Goal: Information Seeking & Learning: Find contact information

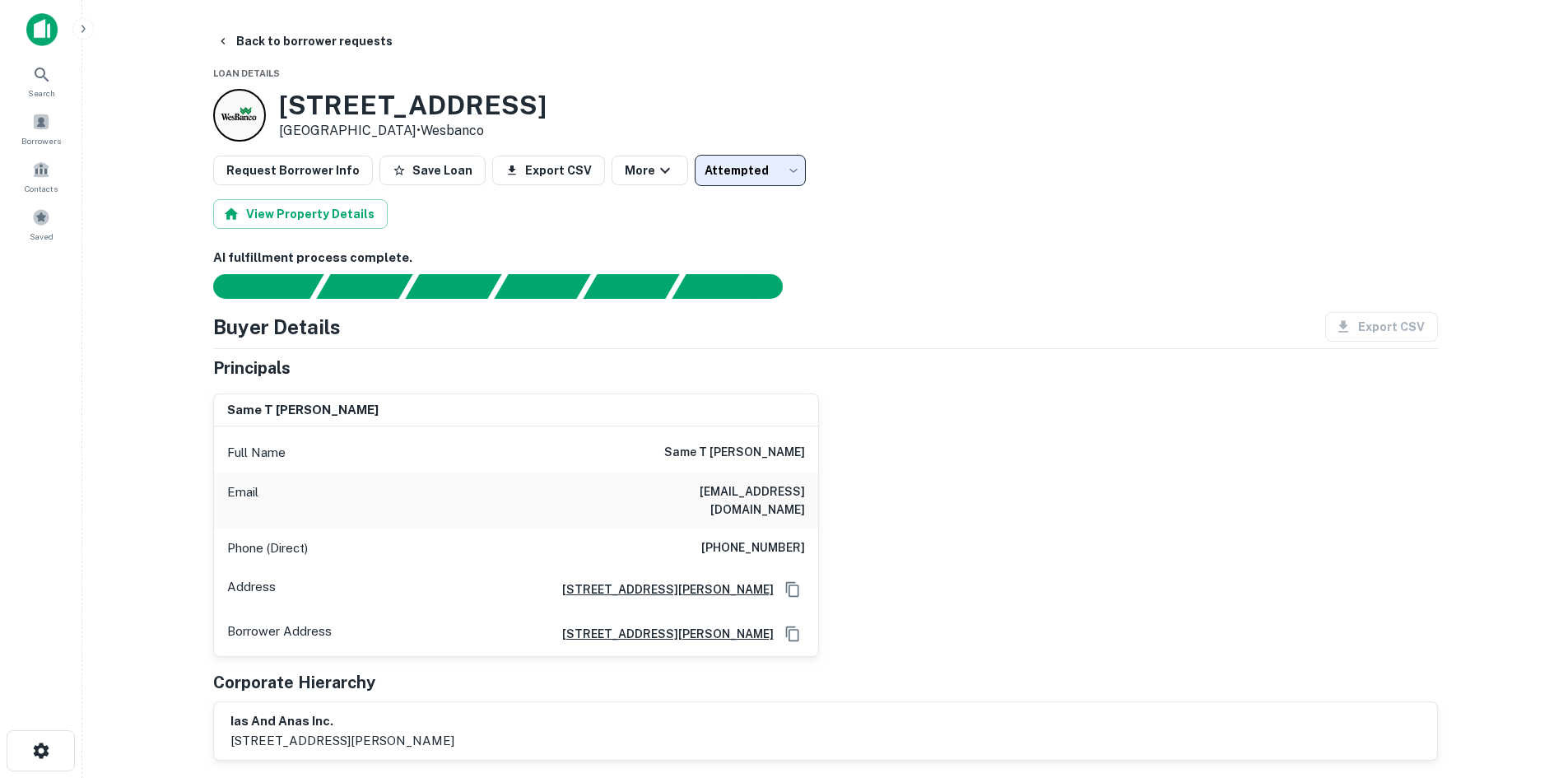
drag, startPoint x: 838, startPoint y: 102, endPoint x: 350, endPoint y: 110, distance: 488.1
click at [835, 102] on div "3976 Alum Creek Dr Columbus, OH 43207 • Wesbanco" at bounding box center [825, 115] width 1225 height 52
click at [41, 127] on span at bounding box center [41, 121] width 18 height 18
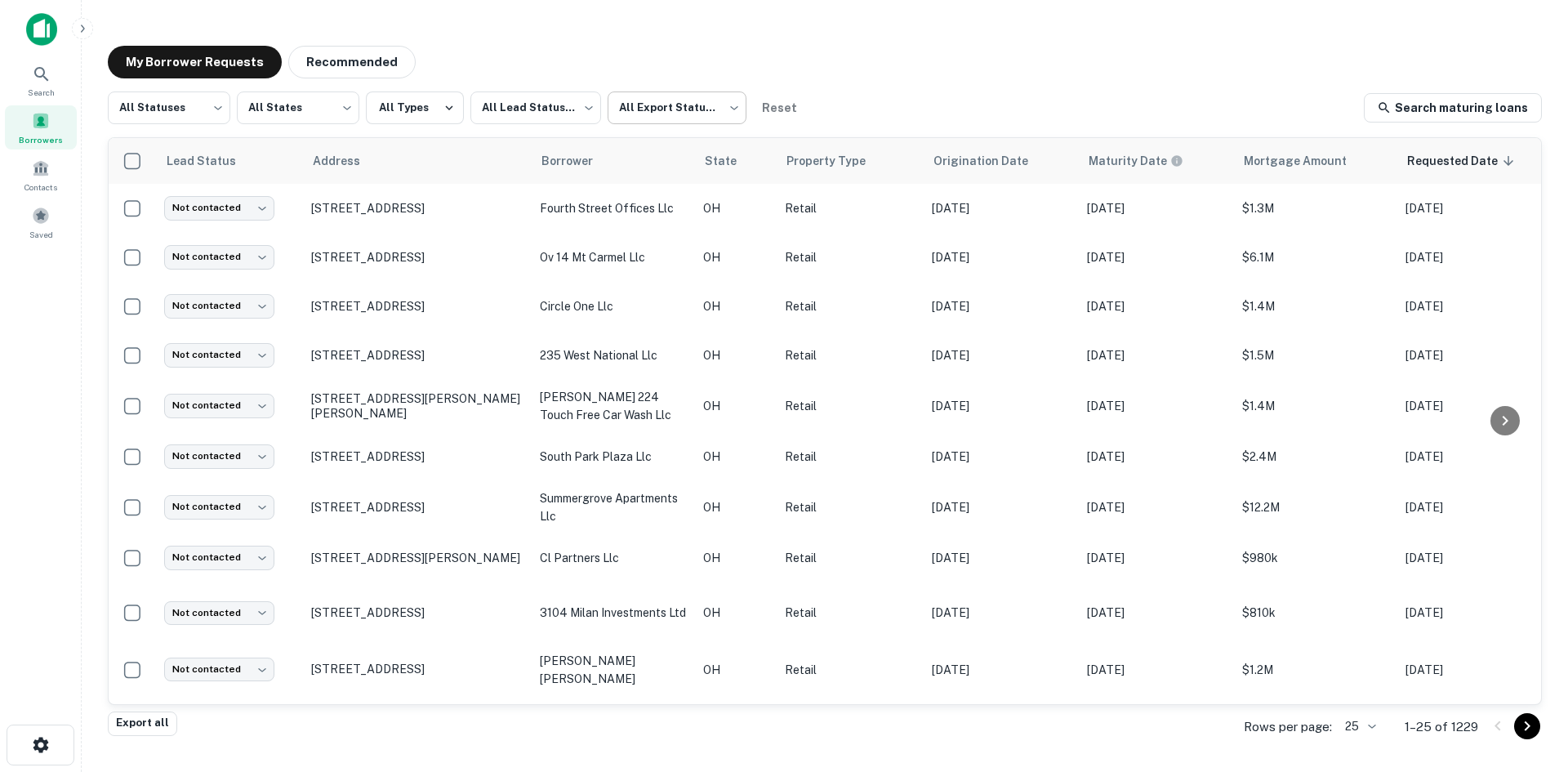
click at [618, 87] on body "Search Borrowers Contacts Saved My Borrower Requests Recommended All Statuses *…" at bounding box center [784, 386] width 1568 height 772
click at [673, 93] on div at bounding box center [784, 386] width 1568 height 772
click at [462, 107] on div "All Statuses *** ​ All States *** ​ All Types All Lead Statuses *** ​ All Expor…" at bounding box center [456, 108] width 698 height 33
click at [505, 101] on body "Search Borrowers Contacts Saved My Borrower Requests Recommended All Statuses *…" at bounding box center [784, 386] width 1568 height 772
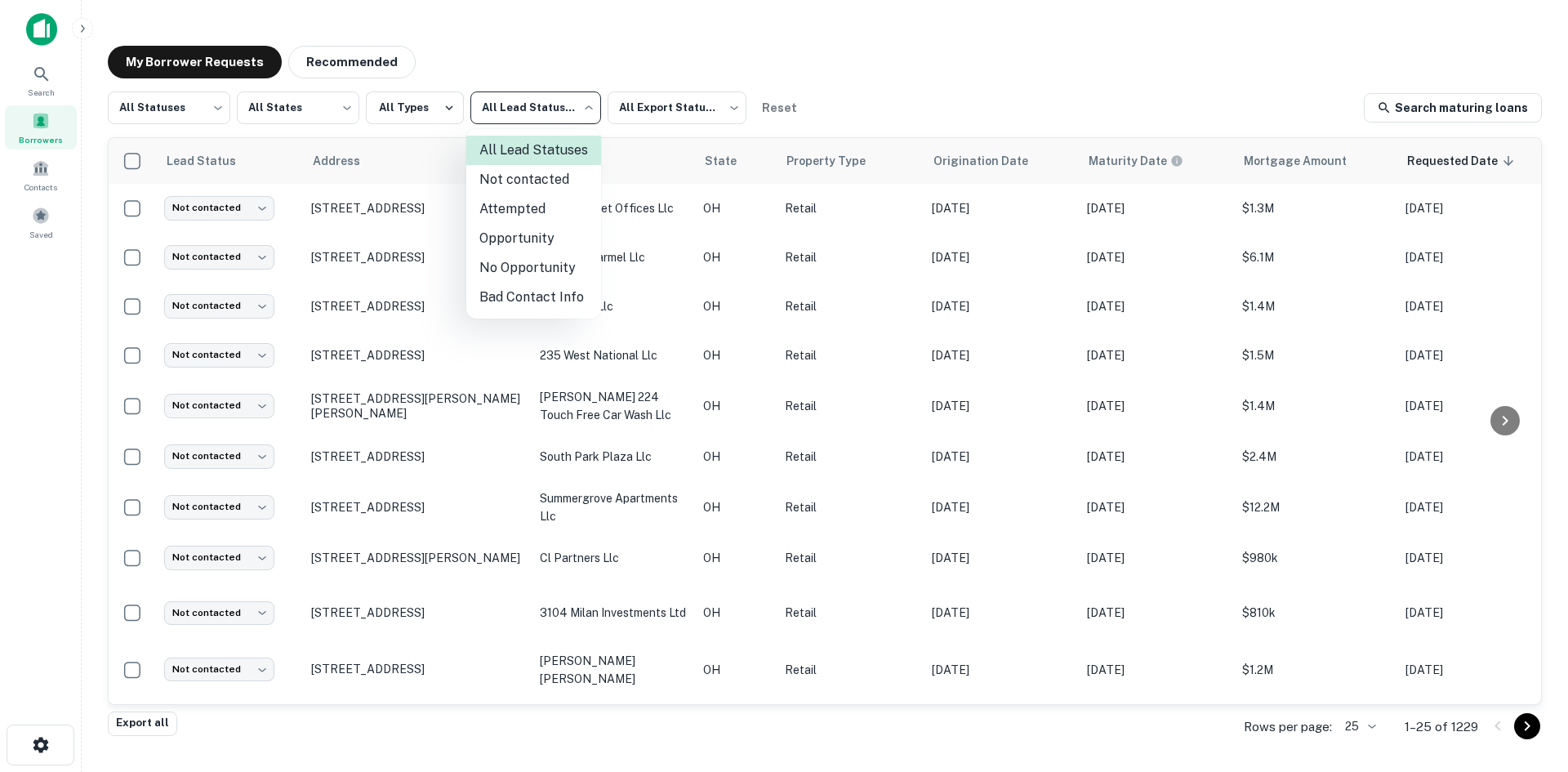
click at [526, 212] on li "Attempted" at bounding box center [533, 209] width 135 height 30
type input "*********"
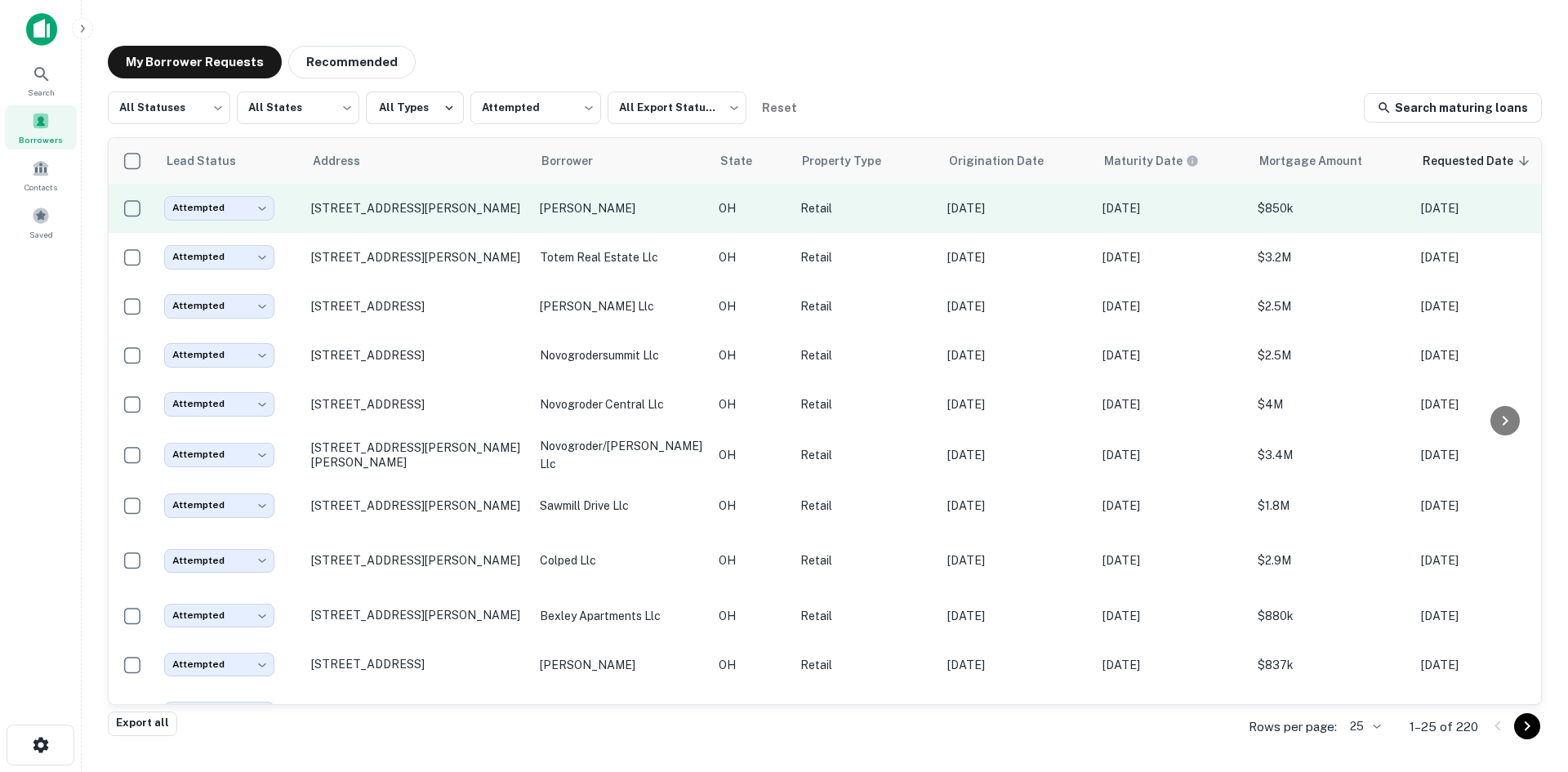
click at [793, 218] on td "Retail" at bounding box center [866, 208] width 147 height 49
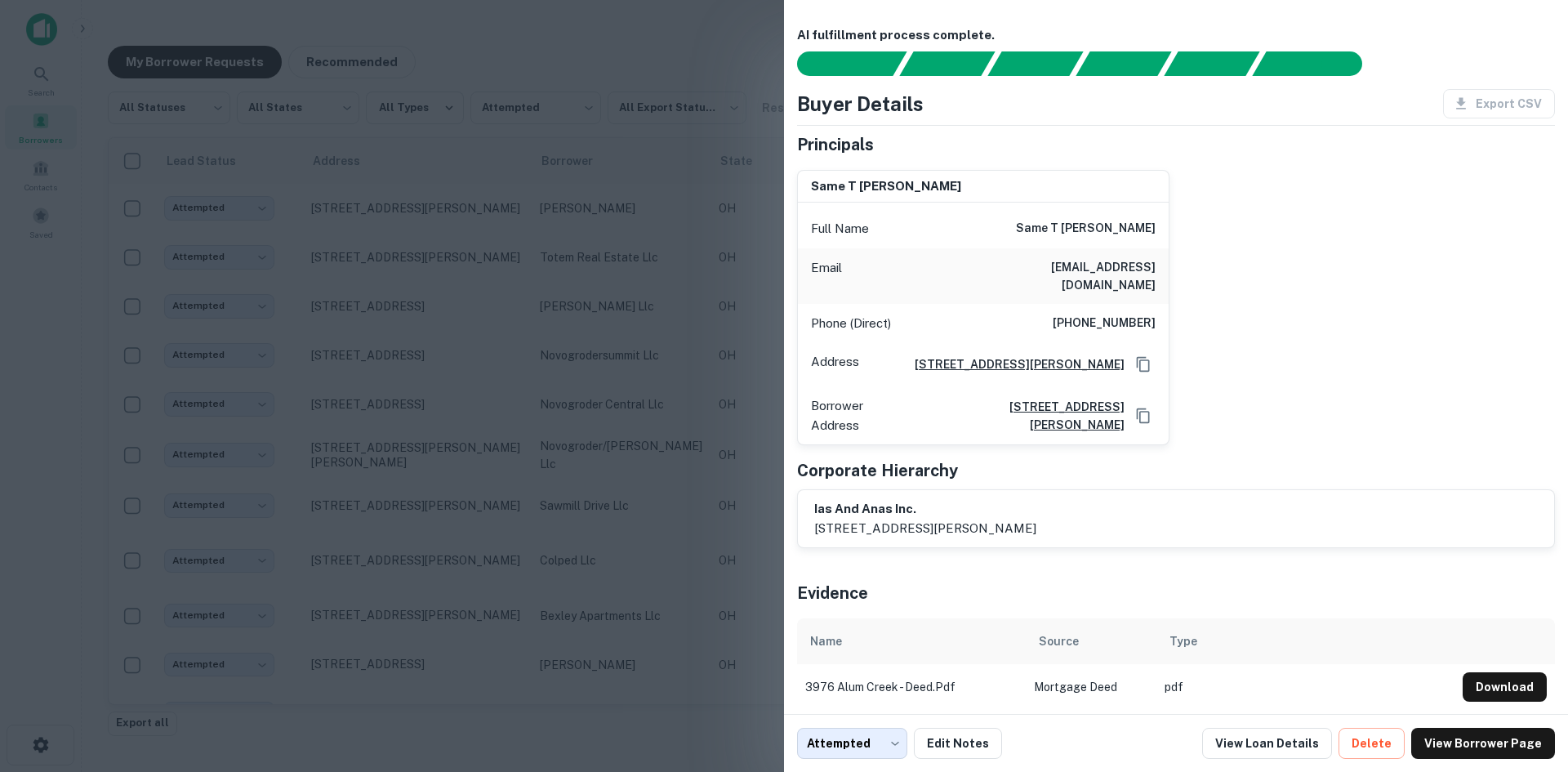
click at [720, 271] on div at bounding box center [784, 386] width 1568 height 772
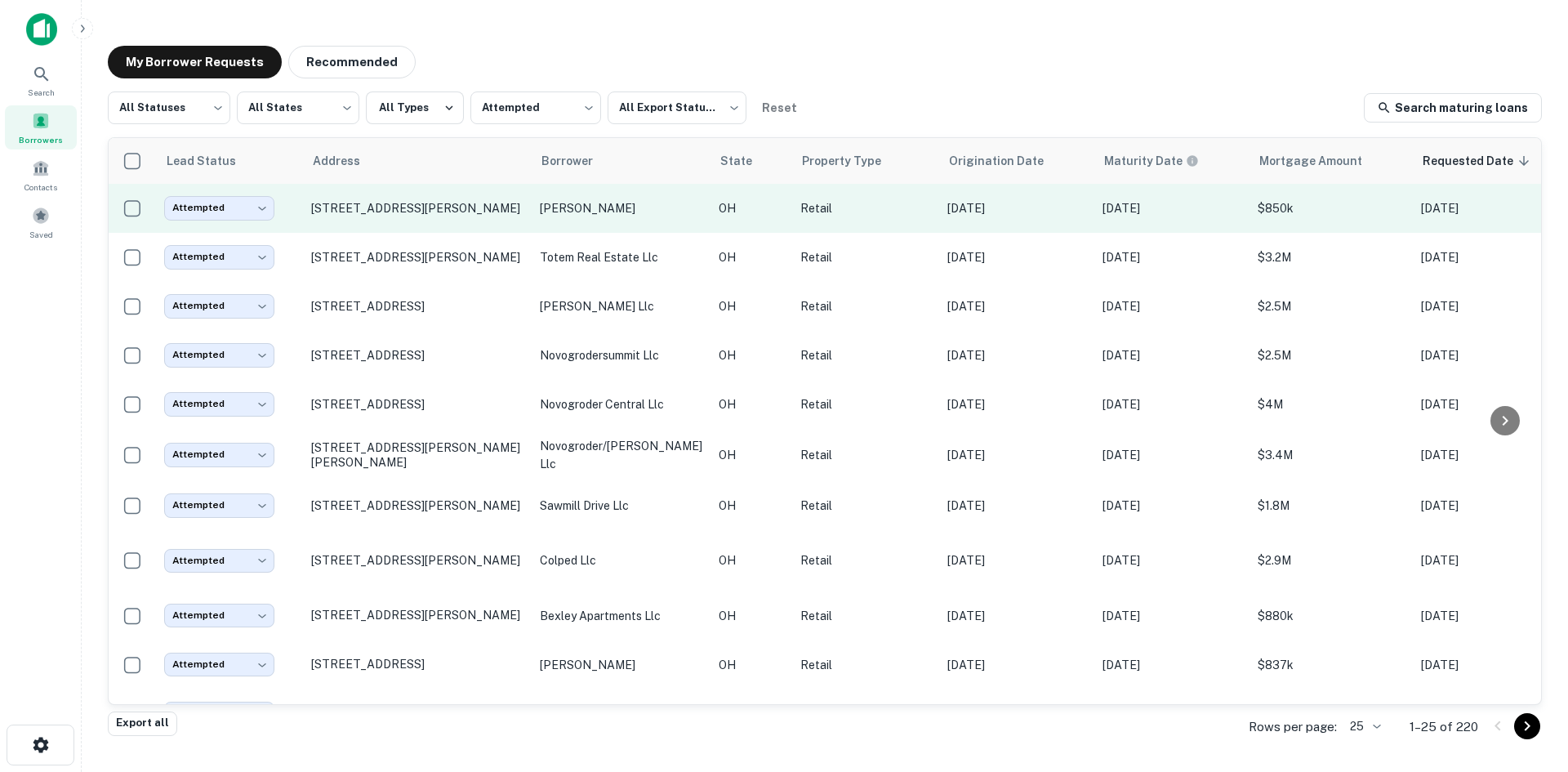
click at [915, 232] on td "Retail" at bounding box center [866, 208] width 147 height 49
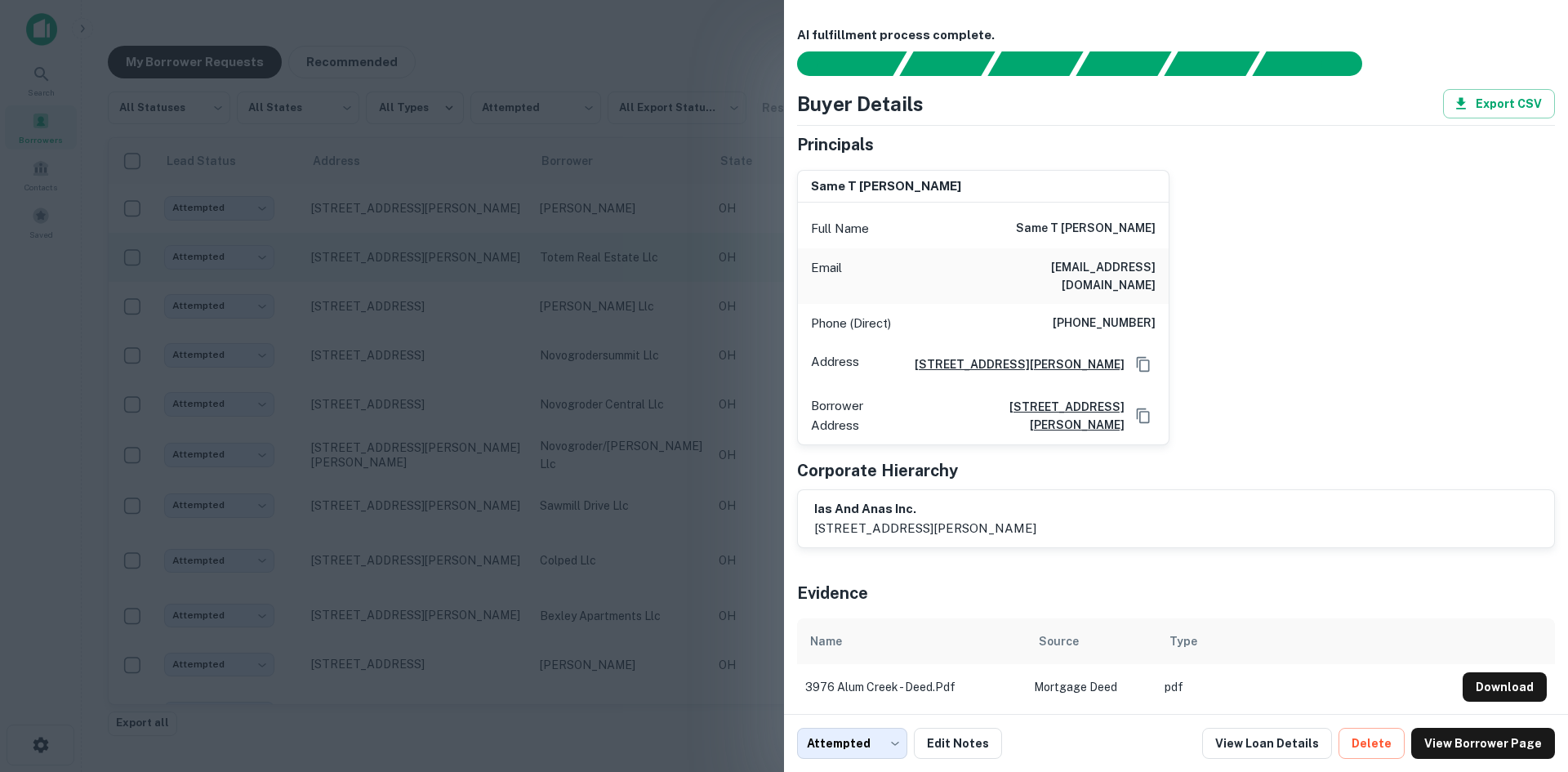
click at [552, 260] on div at bounding box center [784, 386] width 1568 height 772
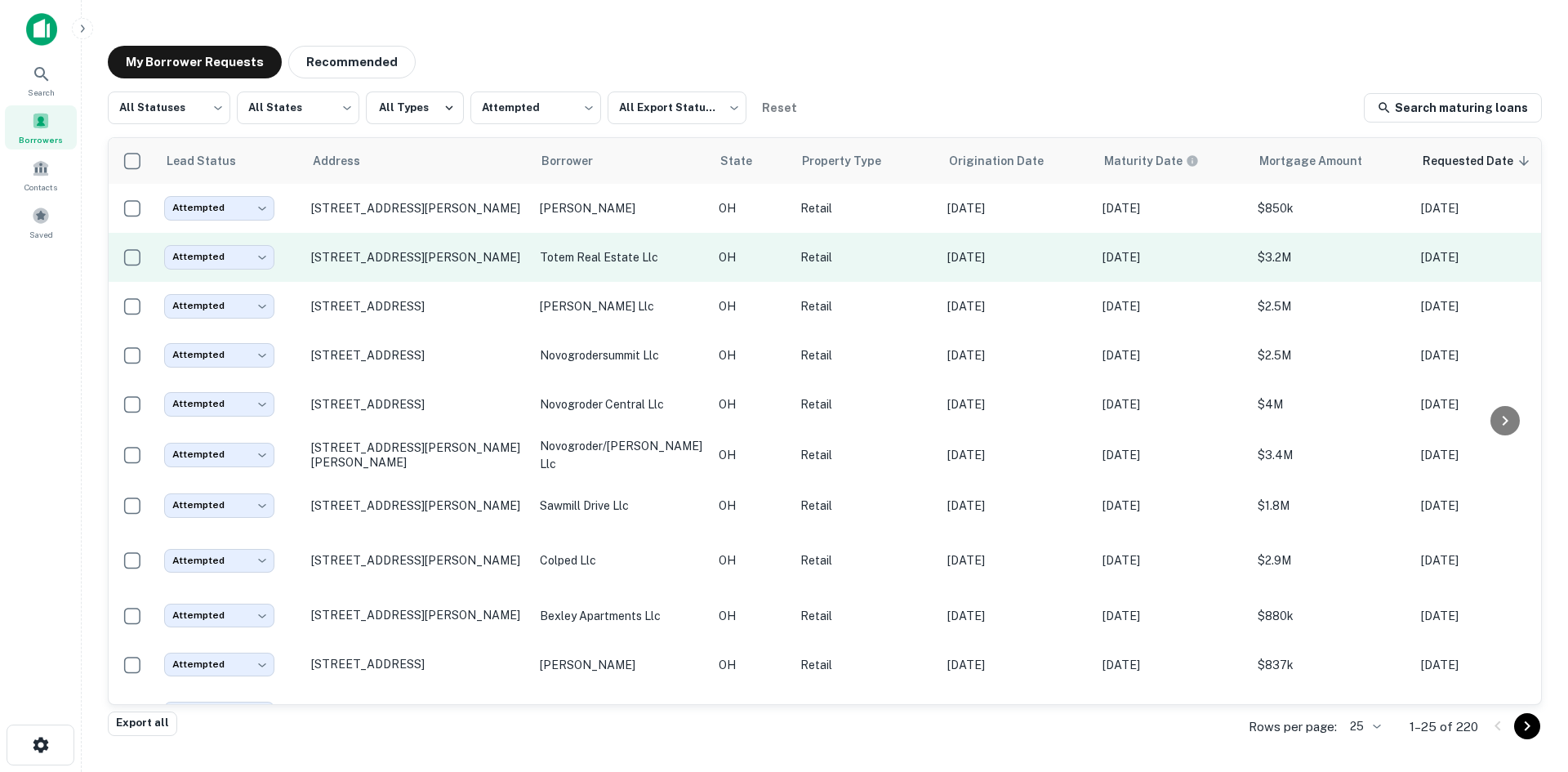
click at [947, 259] on p "May 20, 2021" at bounding box center [1017, 257] width 139 height 18
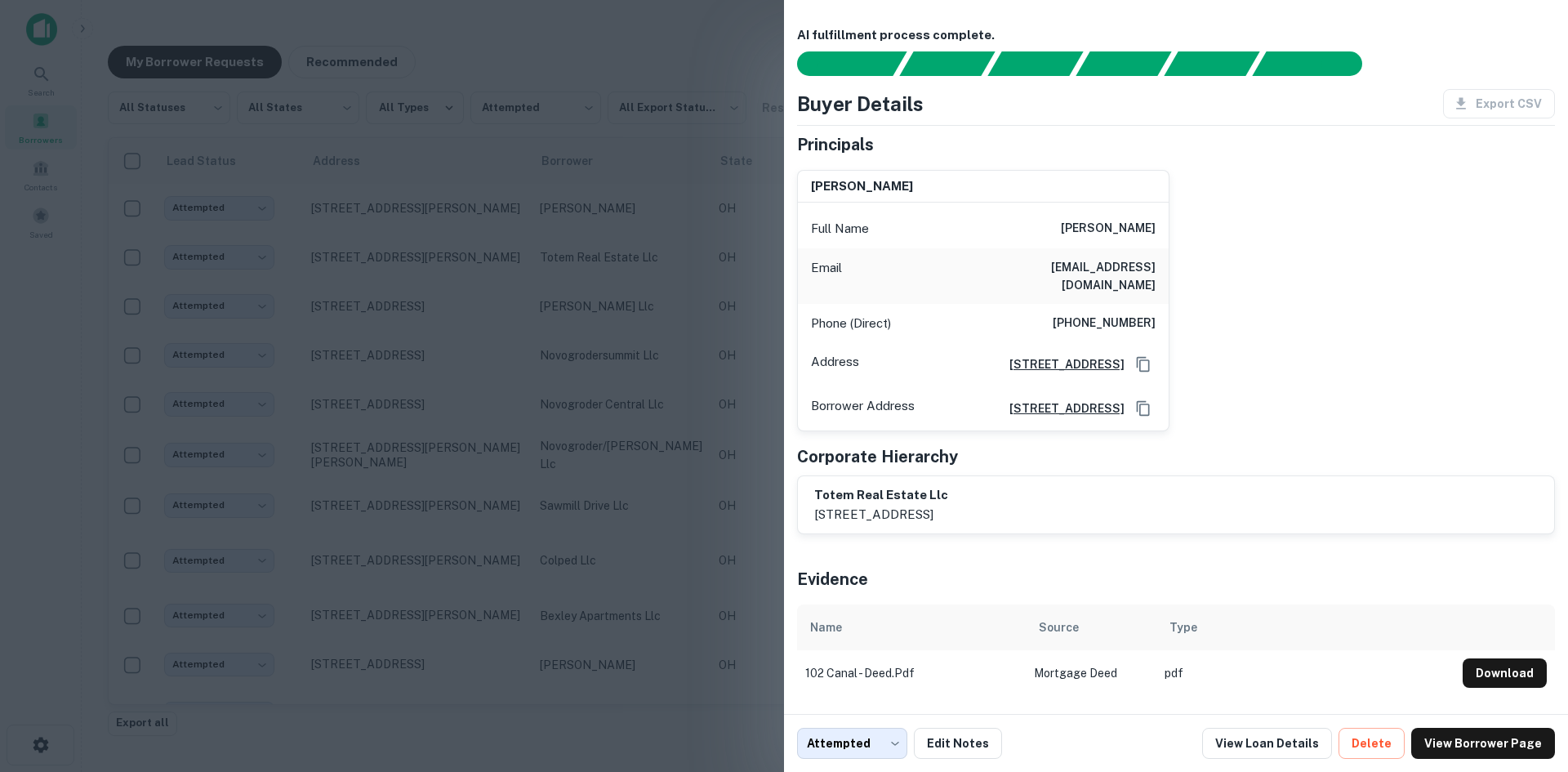
click at [813, 320] on div "Phone (Direct) (215) 882-1362" at bounding box center [983, 323] width 371 height 39
drag, startPoint x: 682, startPoint y: 312, endPoint x: 860, endPoint y: 294, distance: 178.9
click at [683, 311] on div at bounding box center [784, 386] width 1568 height 772
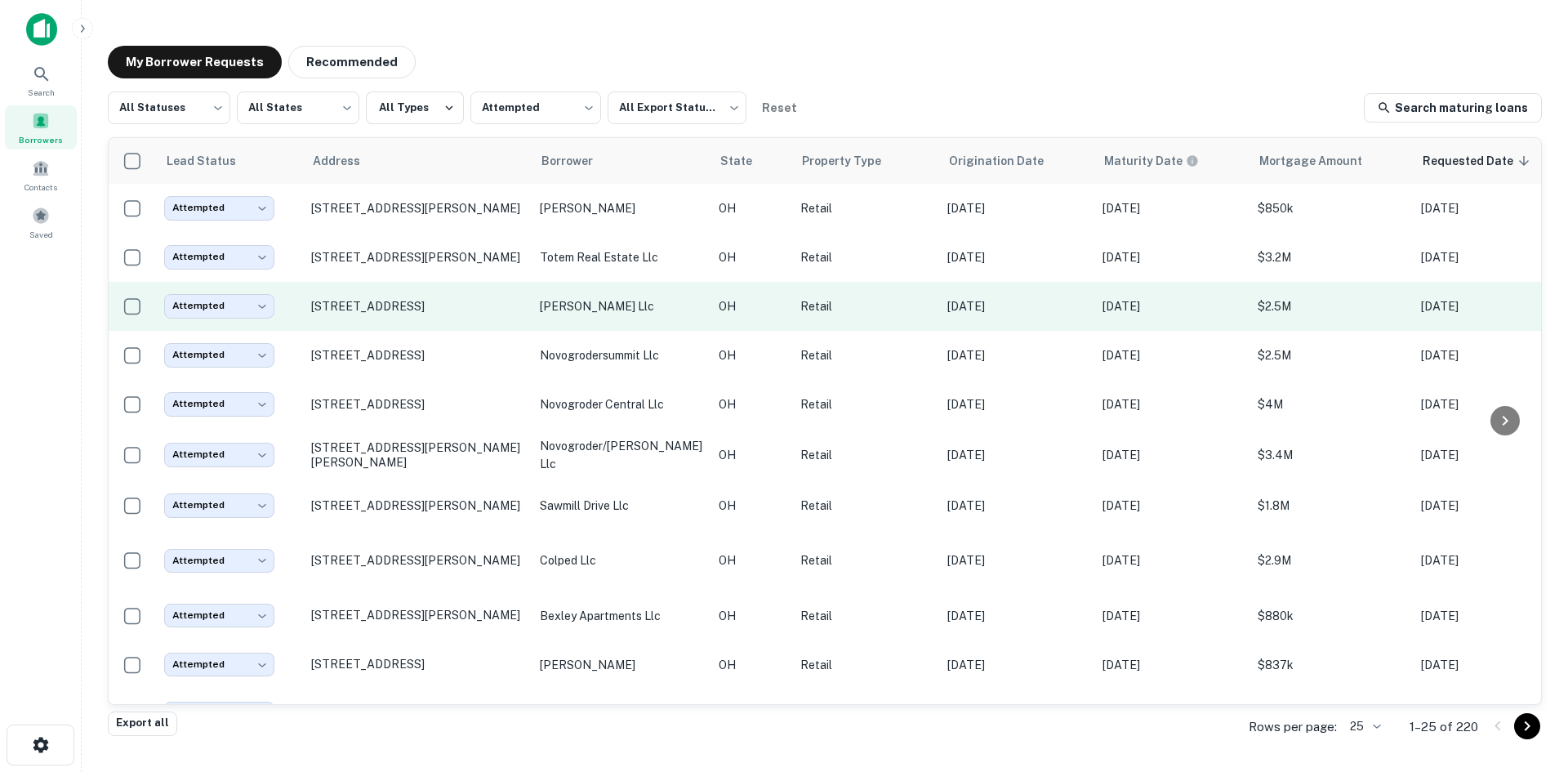
click at [950, 298] on p "Jan 16, 2017" at bounding box center [1017, 306] width 139 height 18
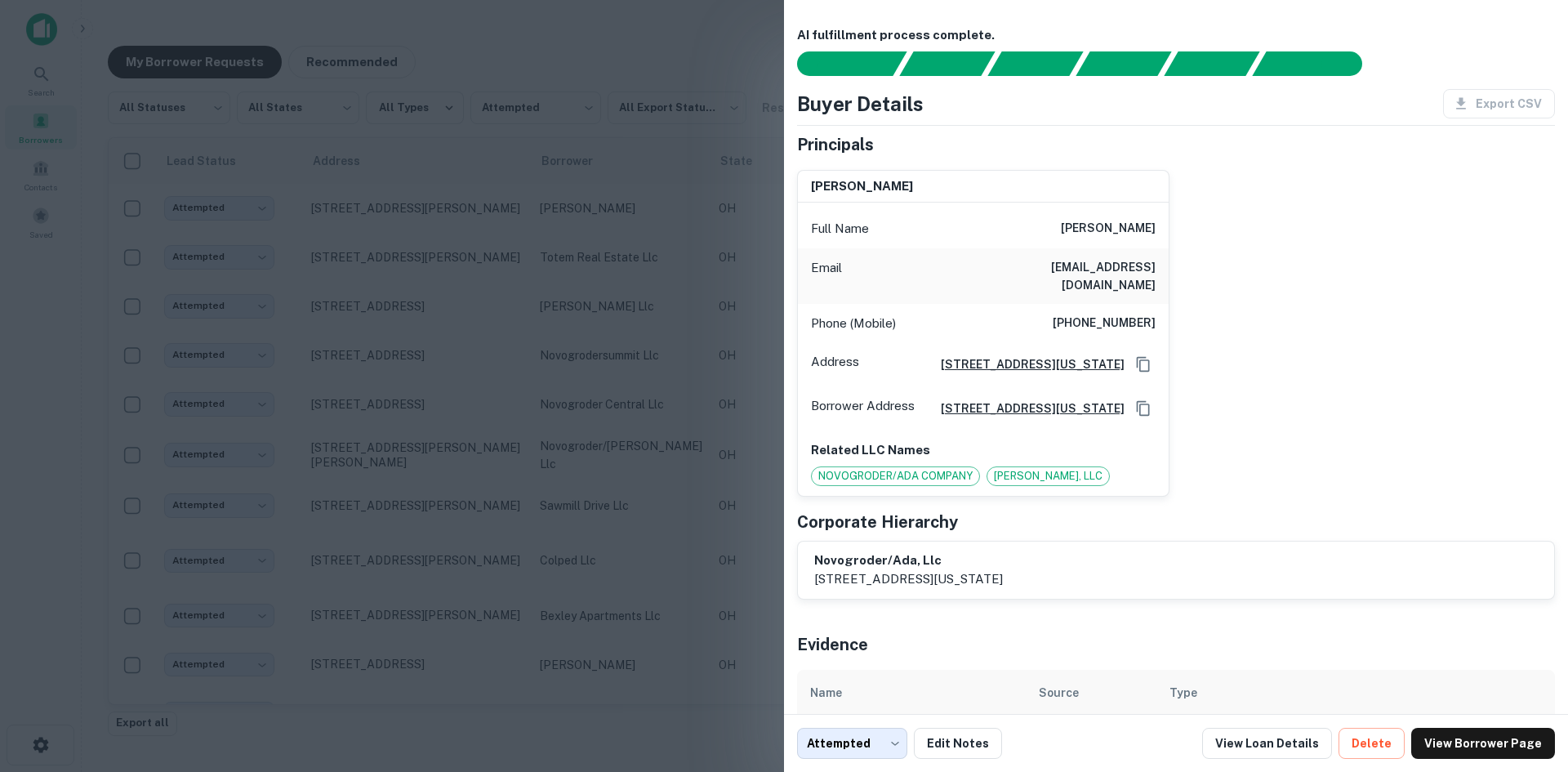
click at [679, 377] on div at bounding box center [784, 386] width 1568 height 772
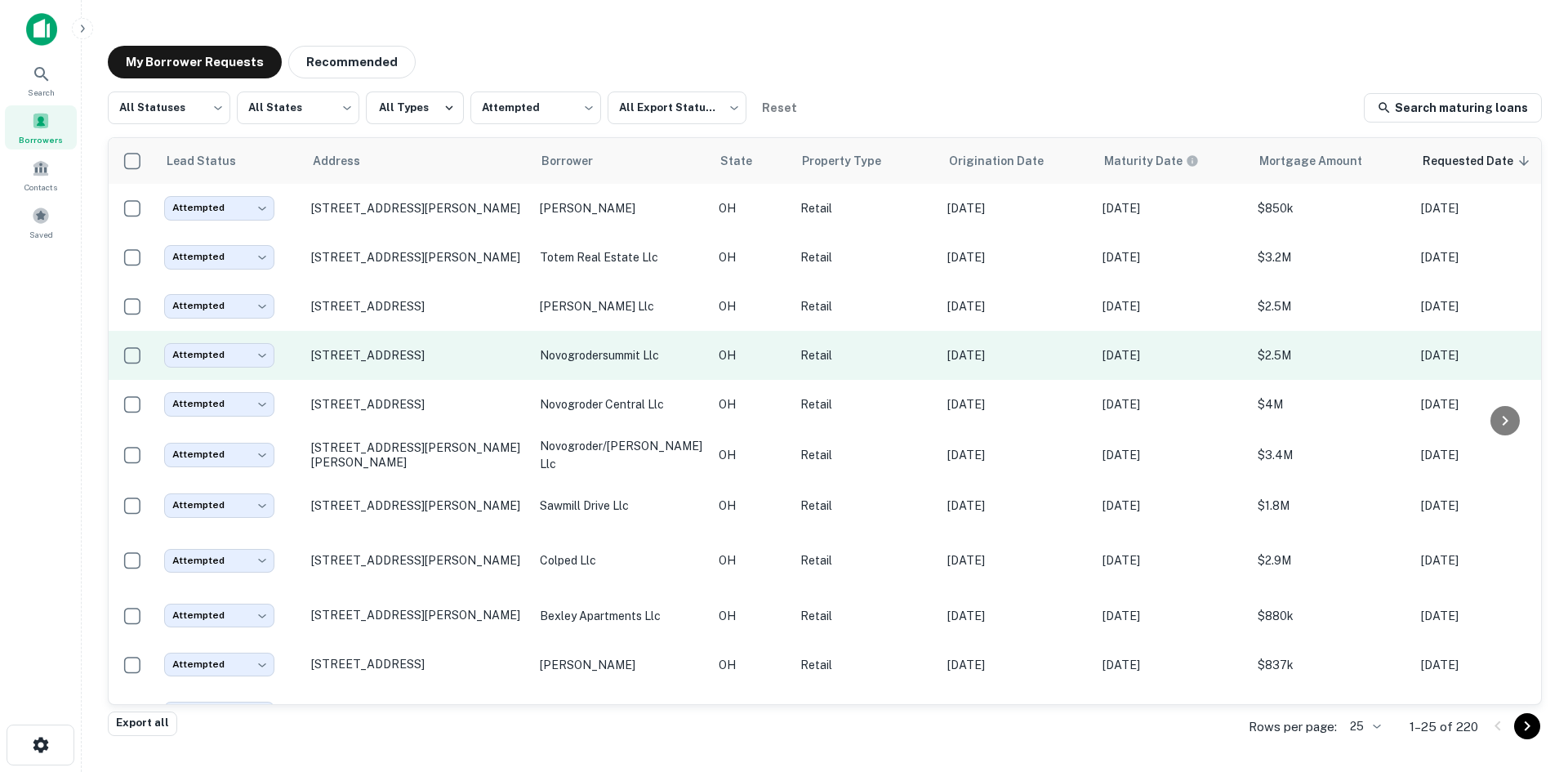
click at [986, 356] on p "Jan 16, 2017" at bounding box center [1017, 355] width 139 height 18
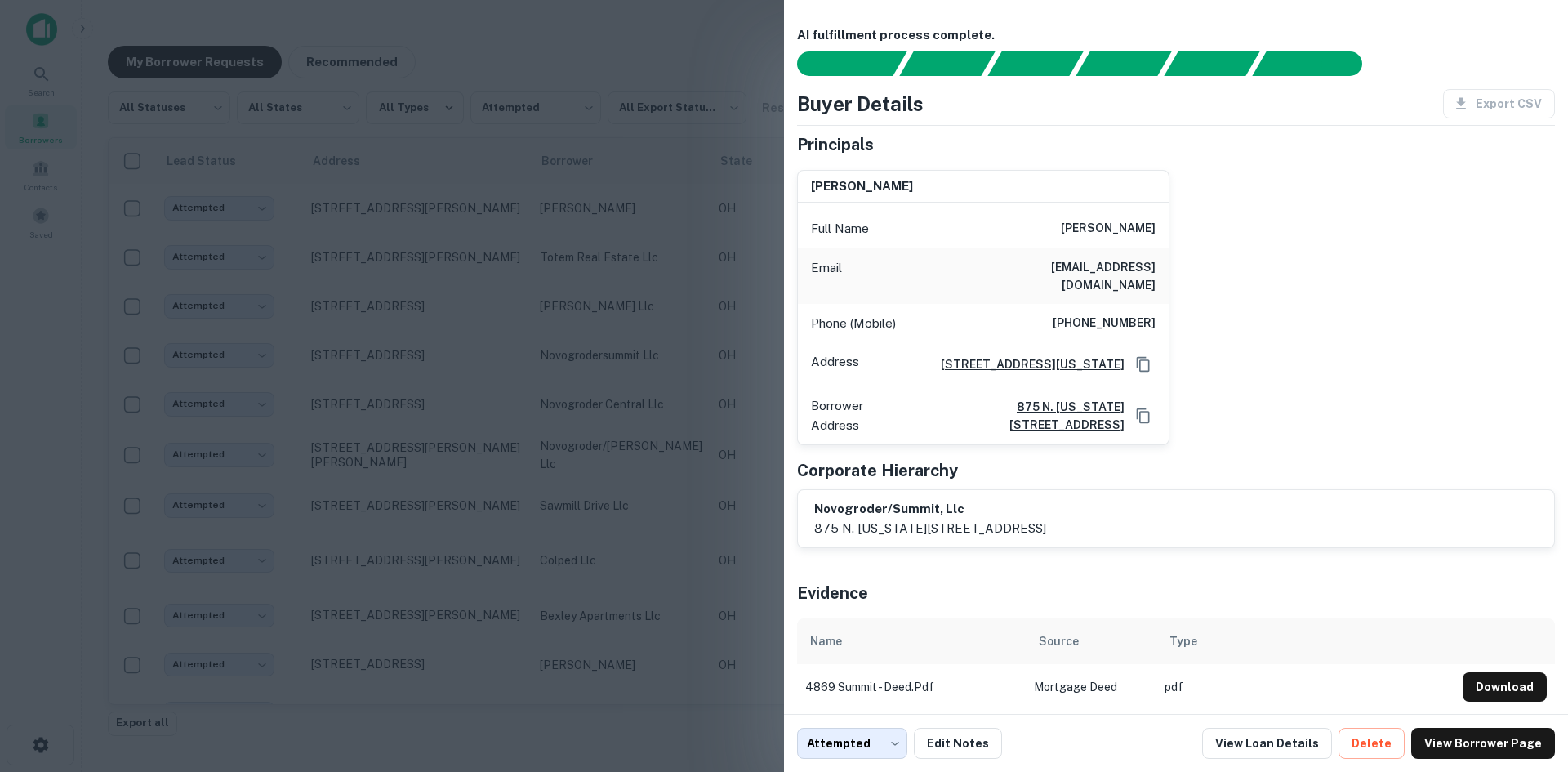
click at [607, 412] on div at bounding box center [784, 386] width 1568 height 772
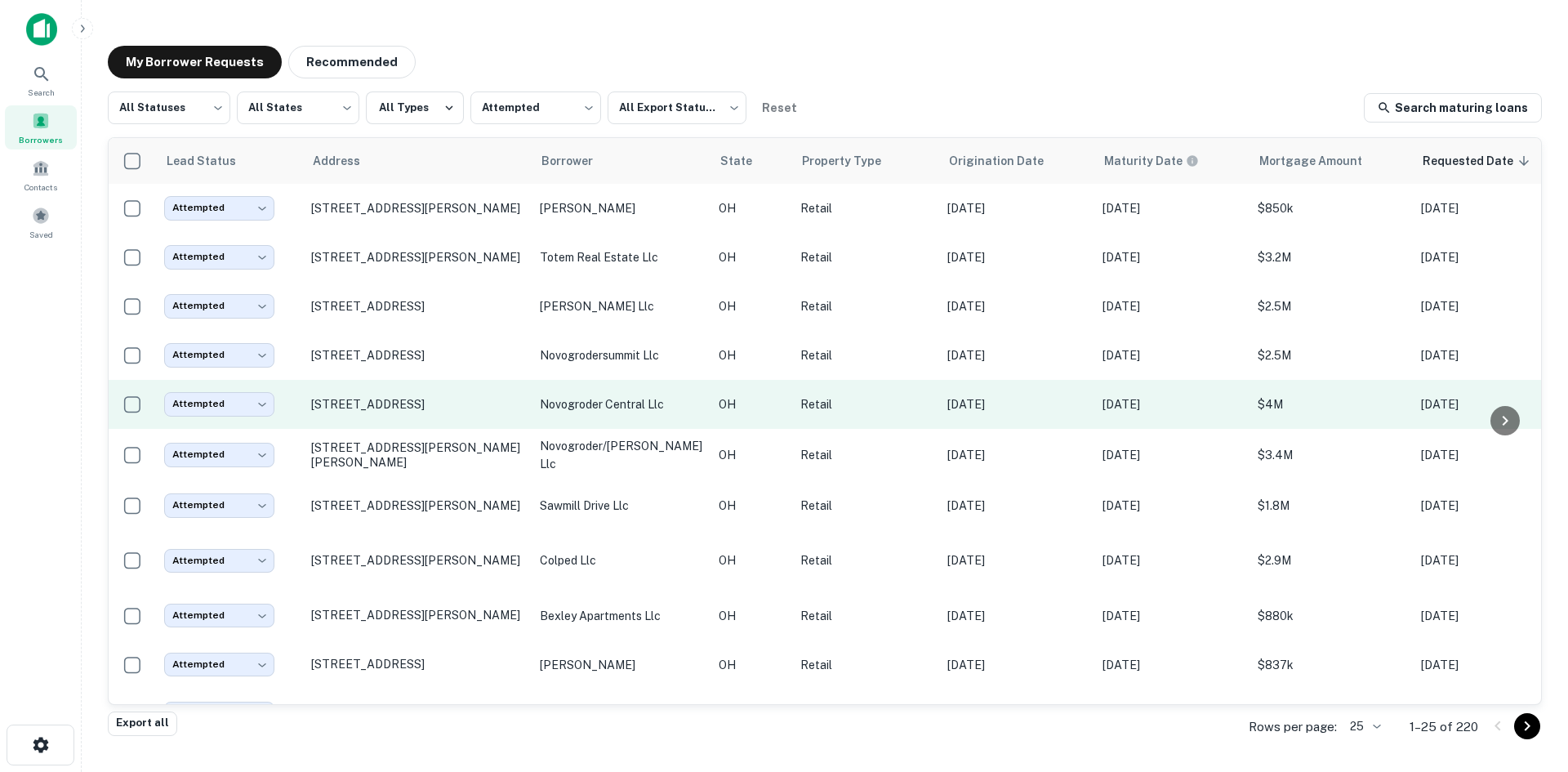
click at [878, 412] on td "Retail" at bounding box center [866, 404] width 147 height 49
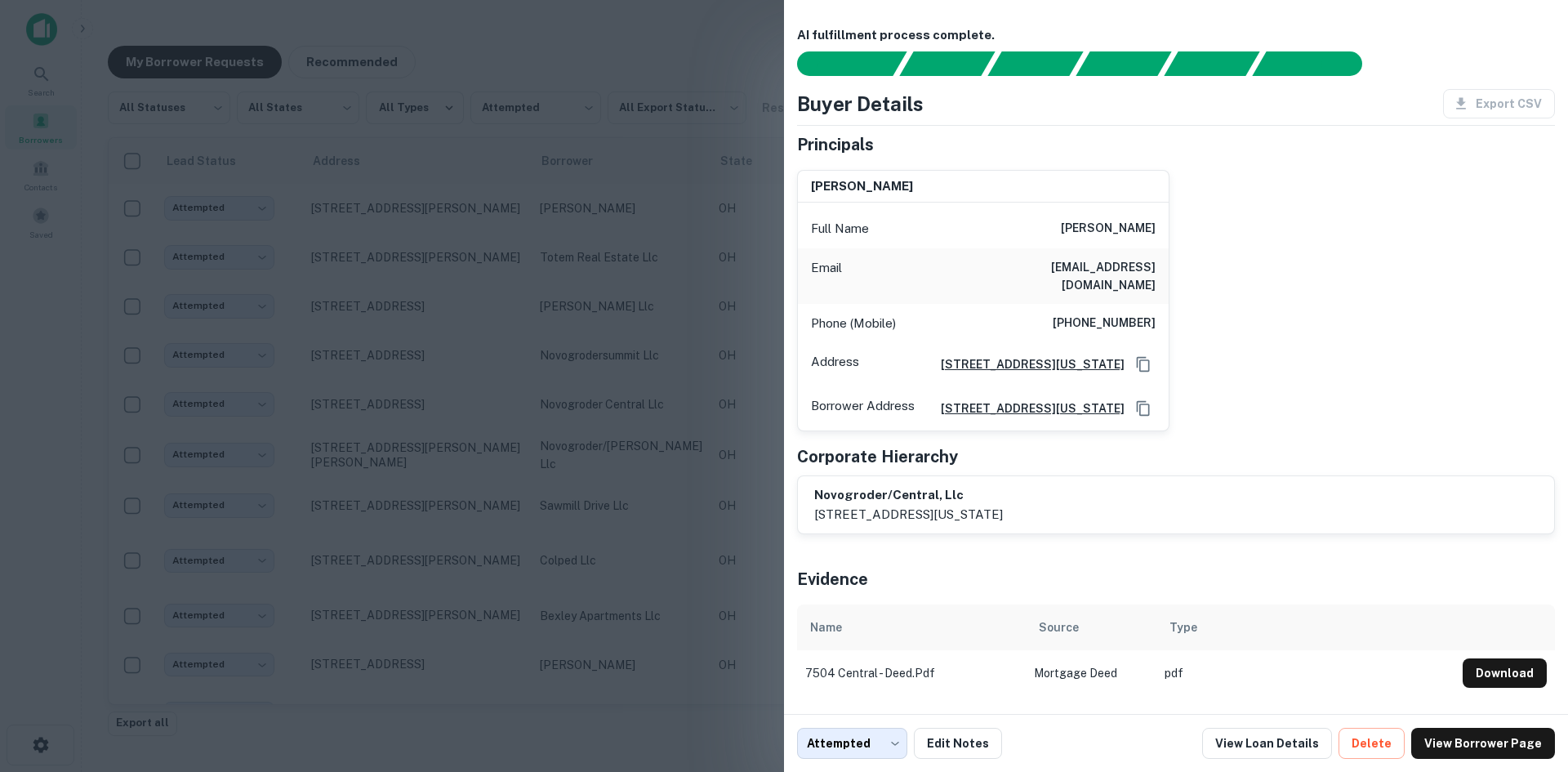
click at [657, 433] on div at bounding box center [784, 386] width 1568 height 772
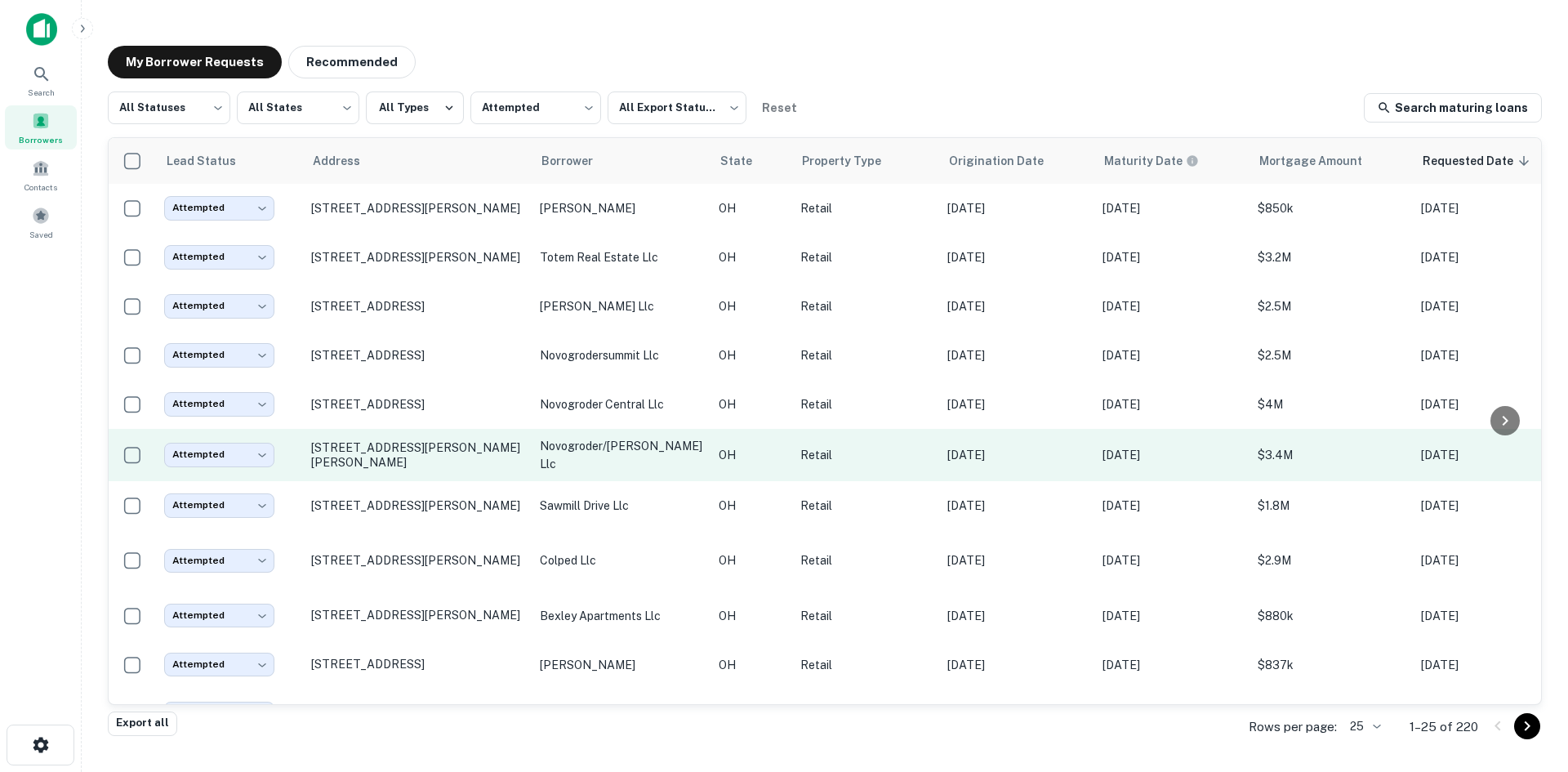
click at [683, 442] on td "novogroder/boardman llc" at bounding box center [621, 455] width 179 height 52
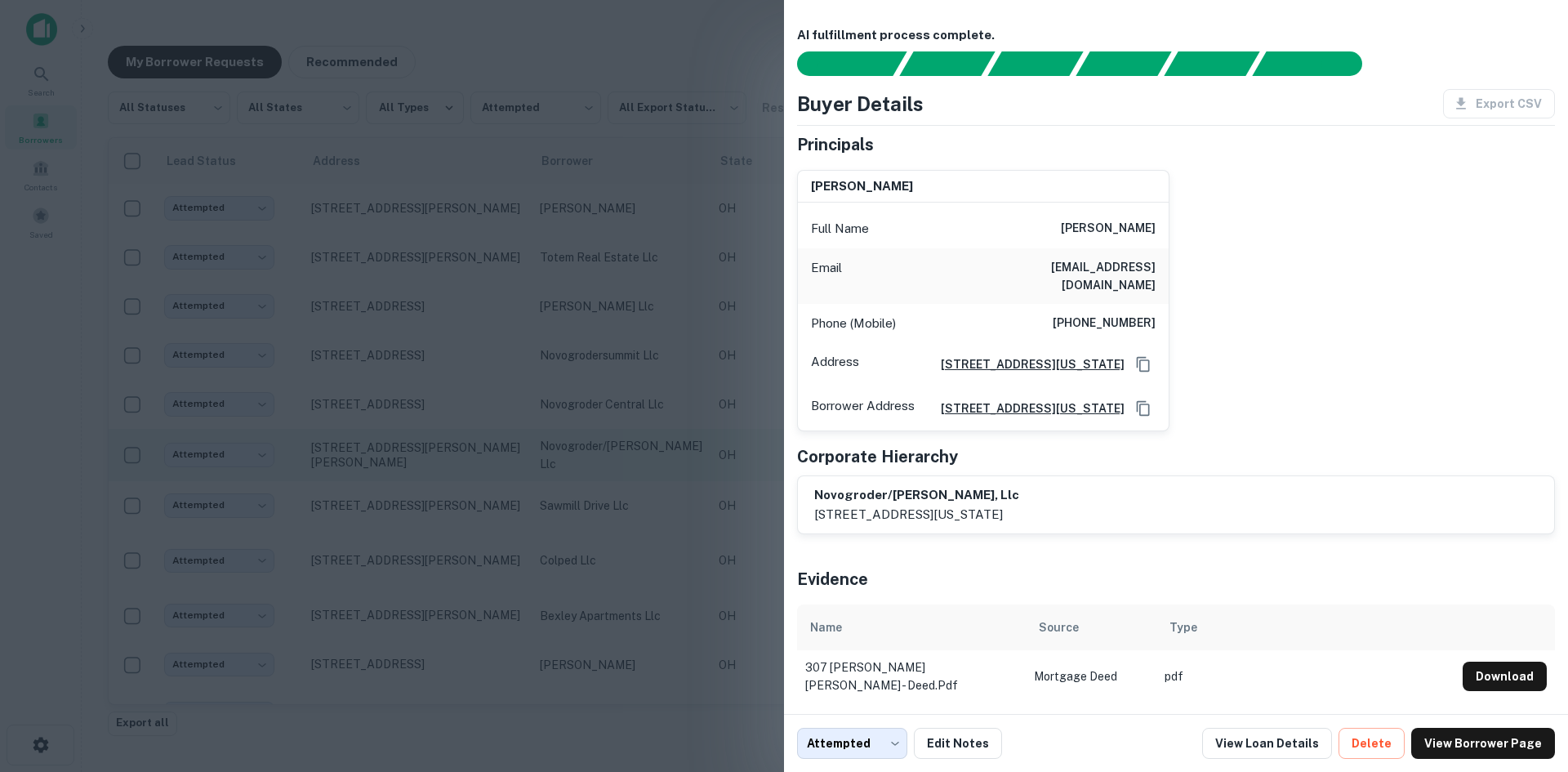
click at [683, 442] on div at bounding box center [784, 386] width 1568 height 772
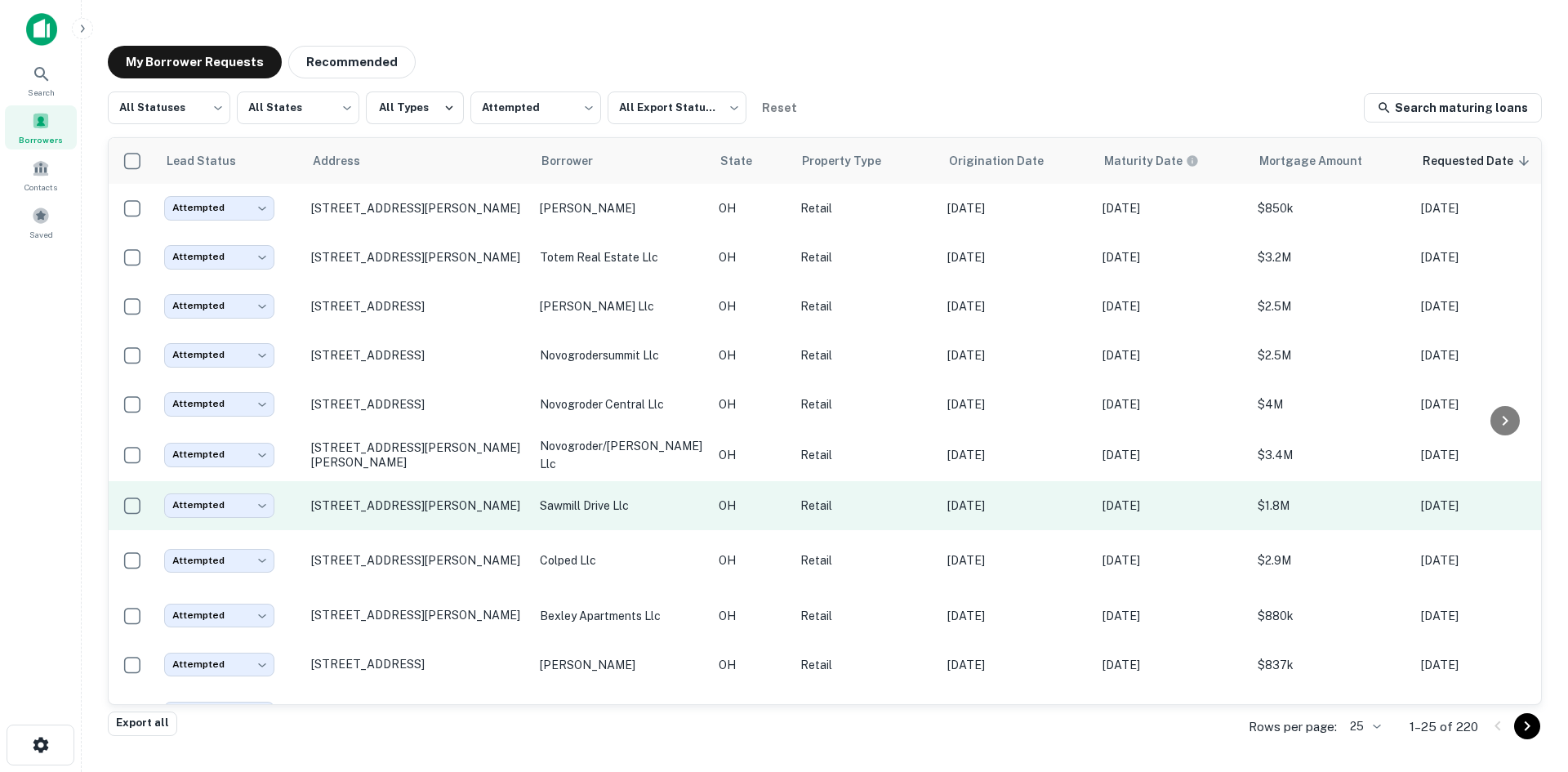
click at [731, 503] on p "OH" at bounding box center [751, 506] width 65 height 18
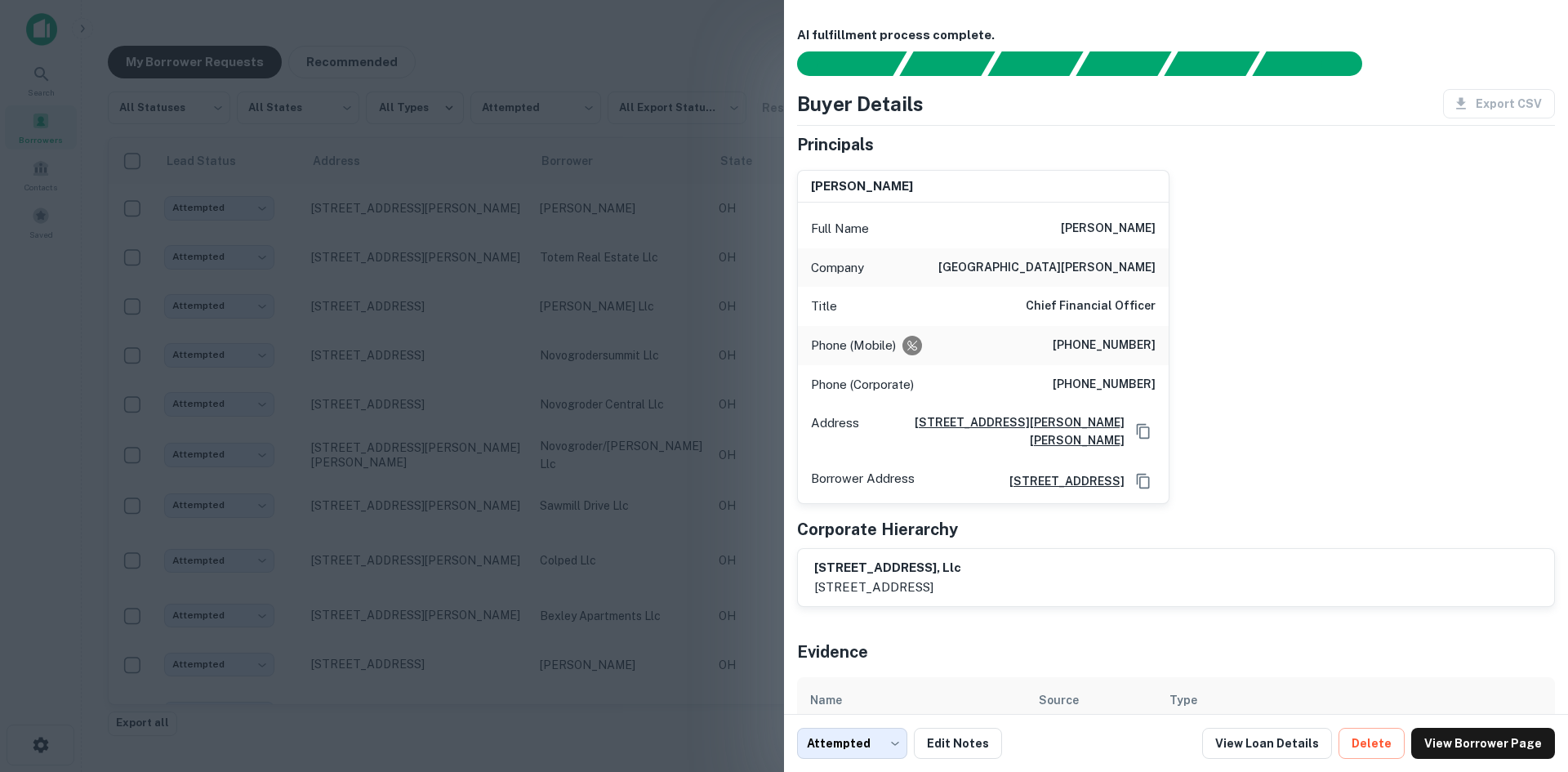
click at [698, 481] on div at bounding box center [784, 386] width 1568 height 772
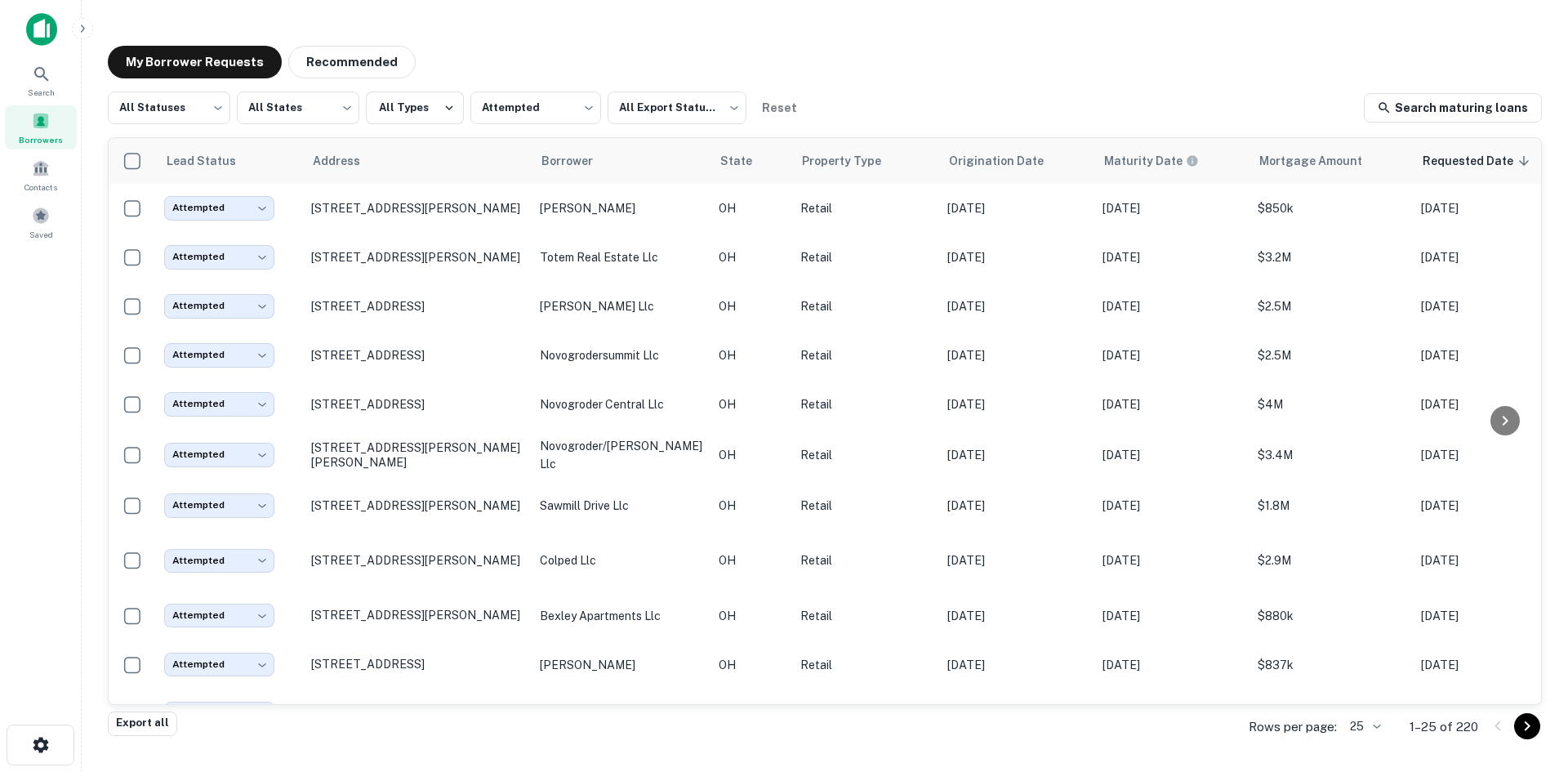
click at [961, 96] on div "All Statuses *** ​ All States *** ​ All Types Attempted ********* ​ All Export …" at bounding box center [824, 108] width 1434 height 33
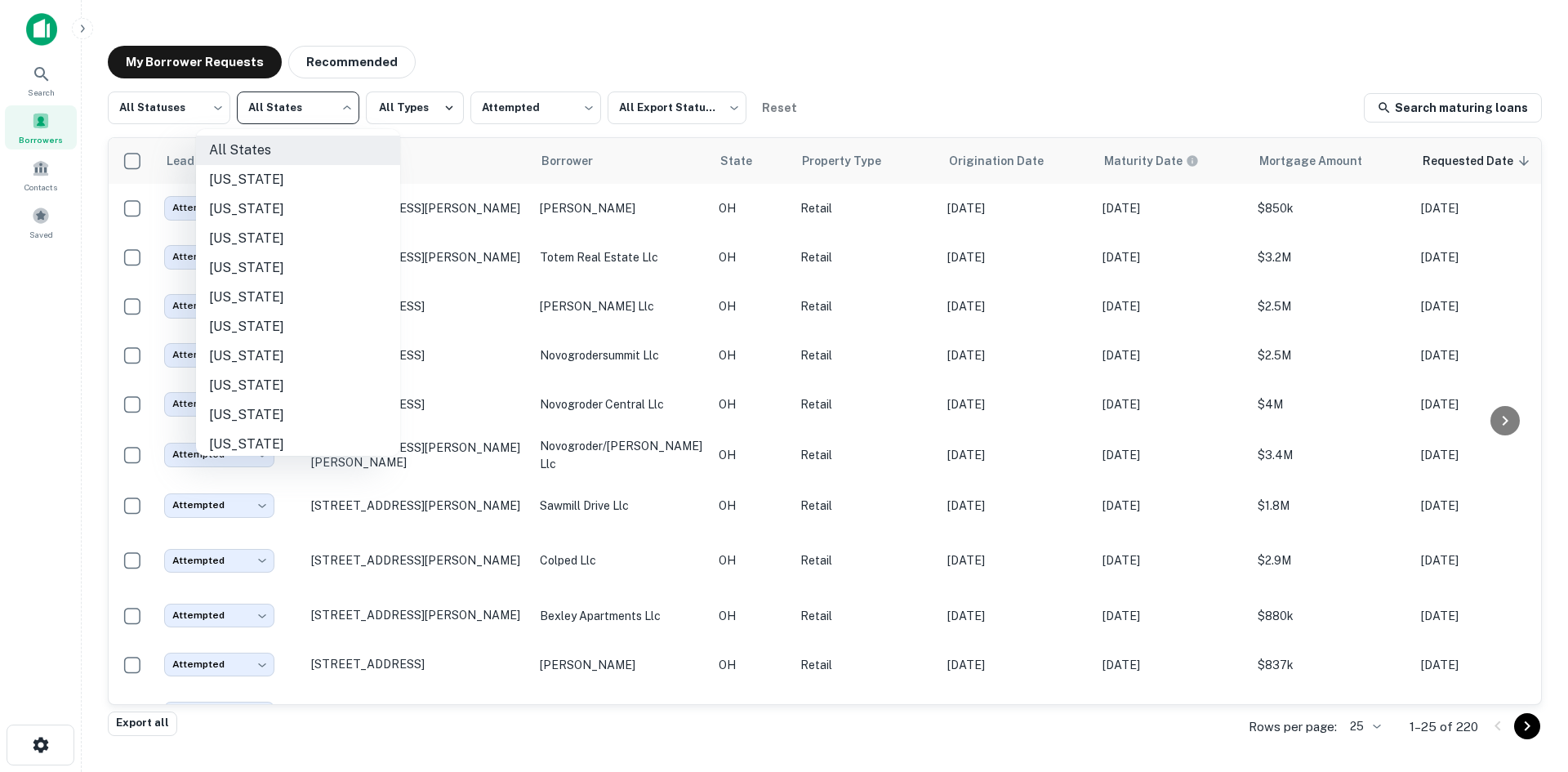
click at [333, 119] on body "Search Borrowers Contacts Saved My Borrower Requests Recommended All Statuses *…" at bounding box center [784, 386] width 1568 height 772
click at [284, 314] on li "Virginia" at bounding box center [298, 317] width 205 height 30
type input "**"
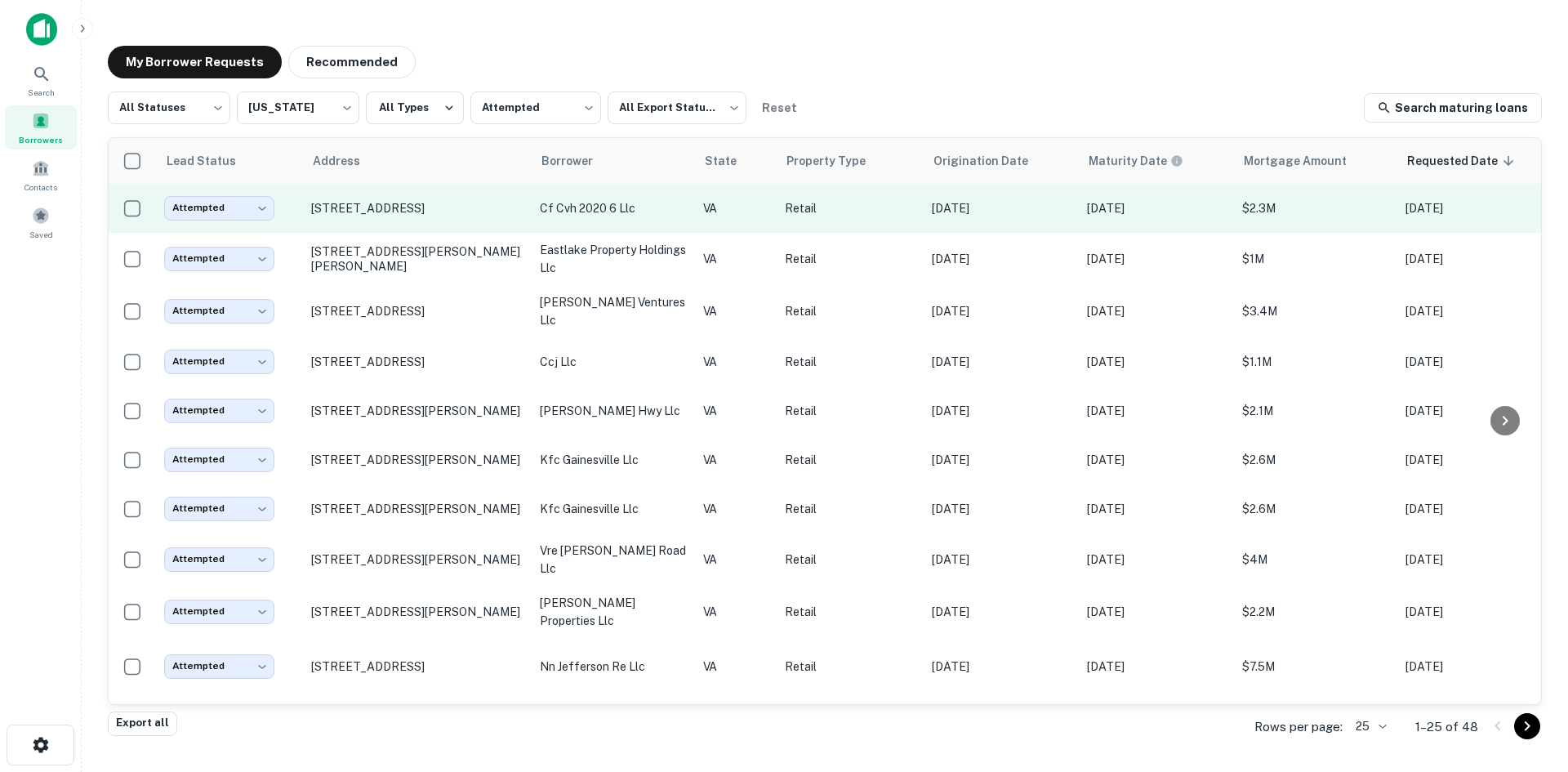
click at [1036, 217] on td "Jun 24, 2021" at bounding box center [1001, 208] width 156 height 49
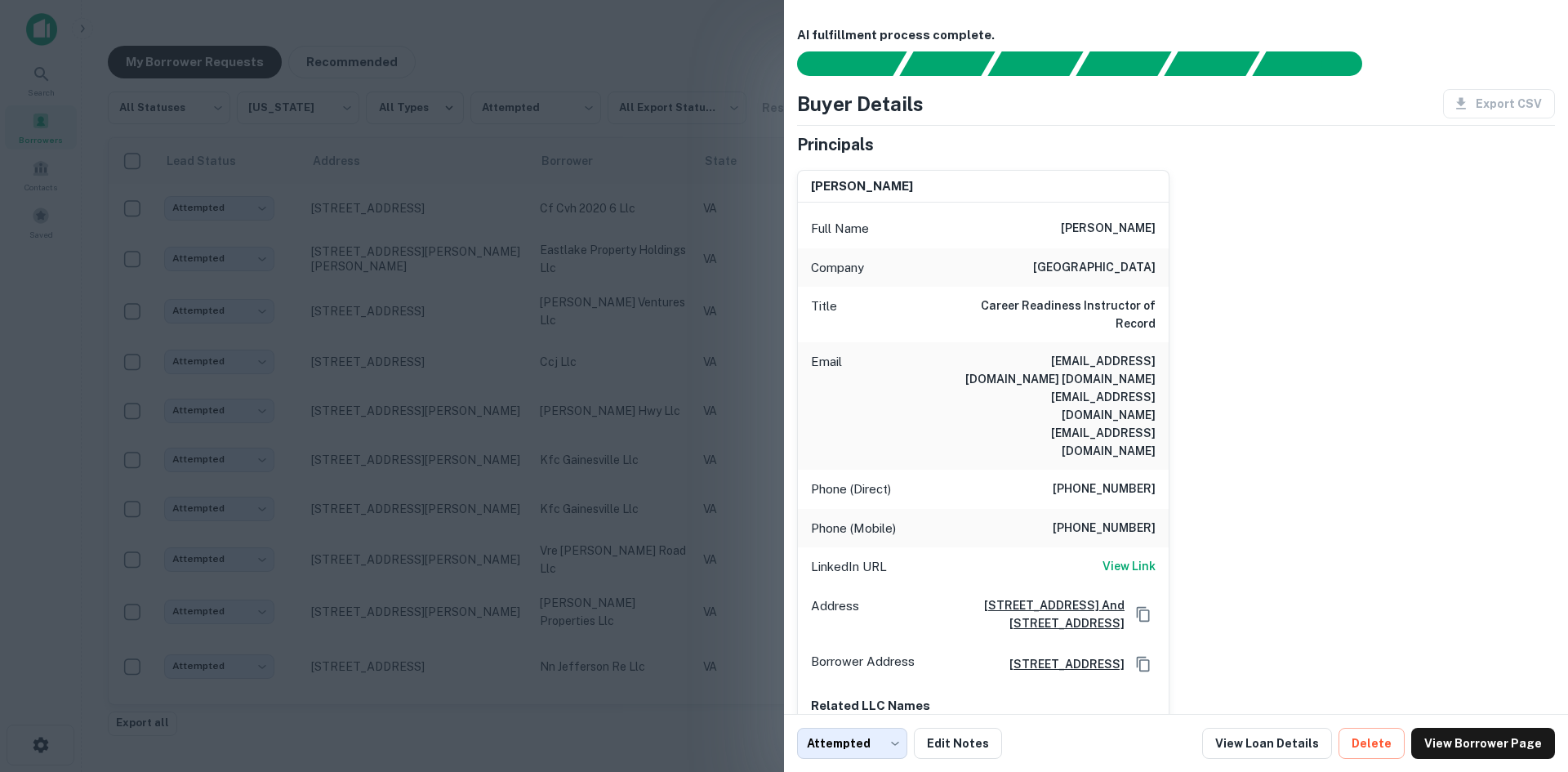
click at [707, 256] on div at bounding box center [784, 386] width 1568 height 772
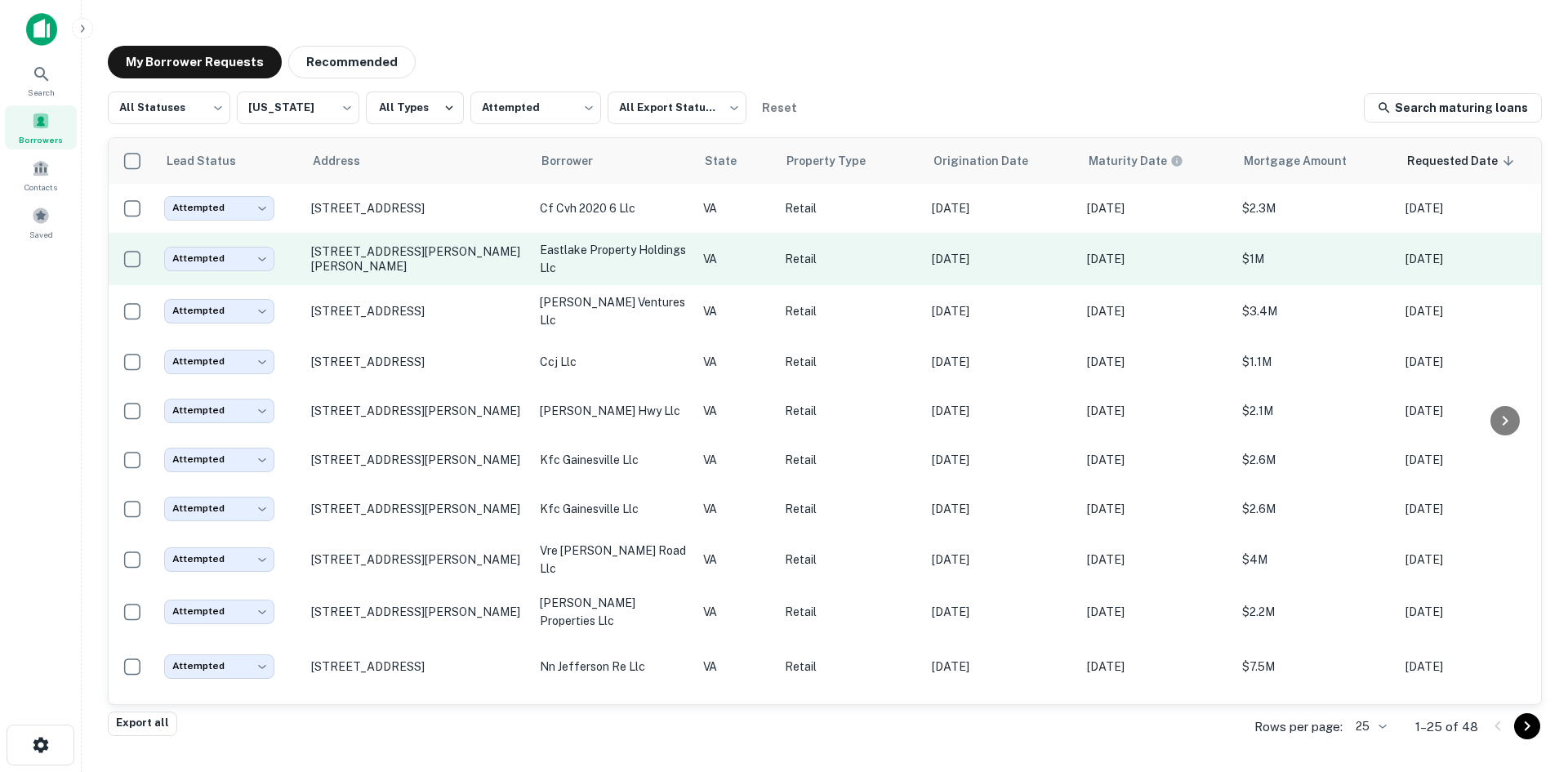
click at [1082, 252] on td "Jun 22, 2026" at bounding box center [1157, 259] width 156 height 52
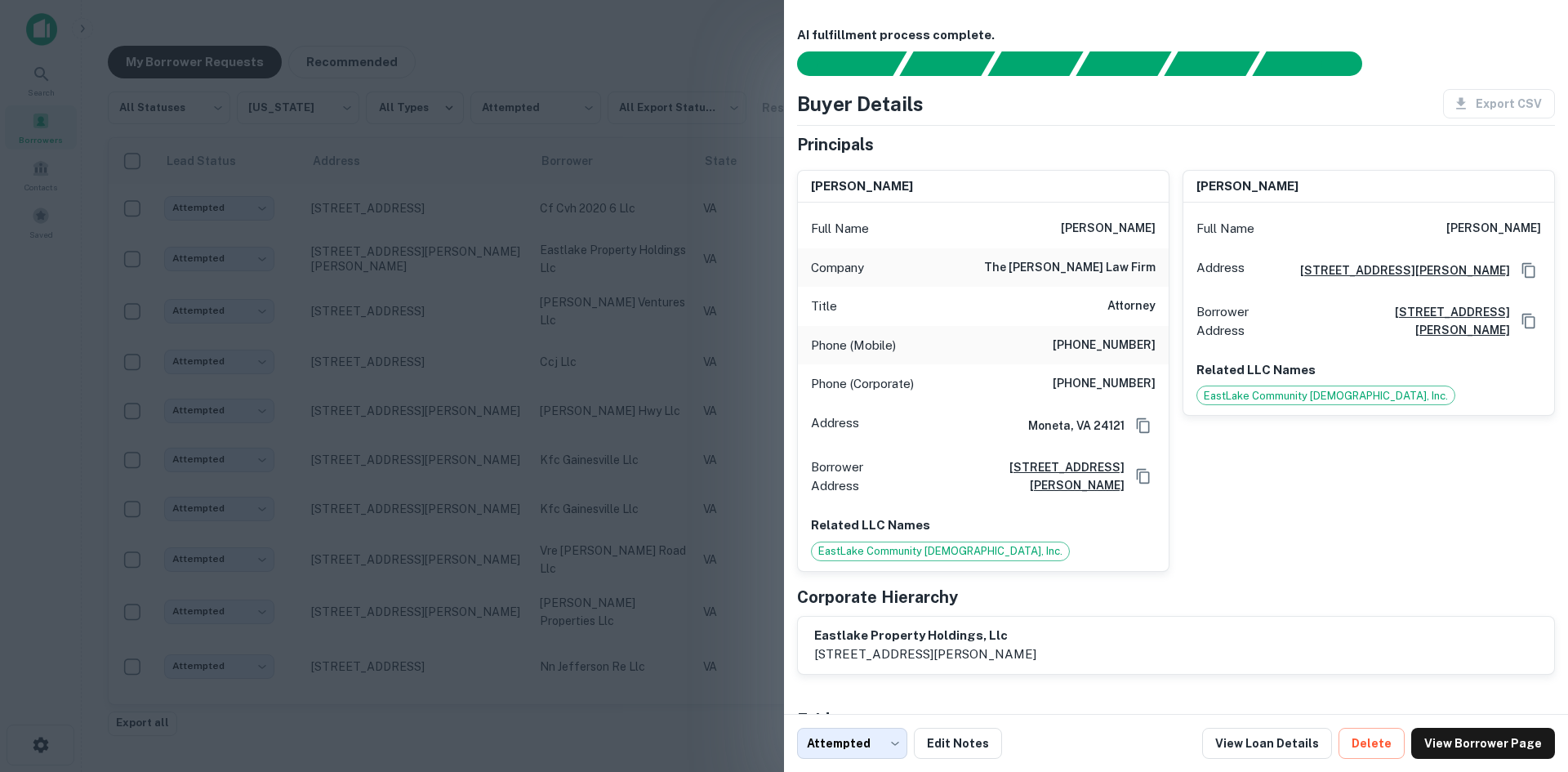
click at [674, 311] on div at bounding box center [784, 386] width 1568 height 772
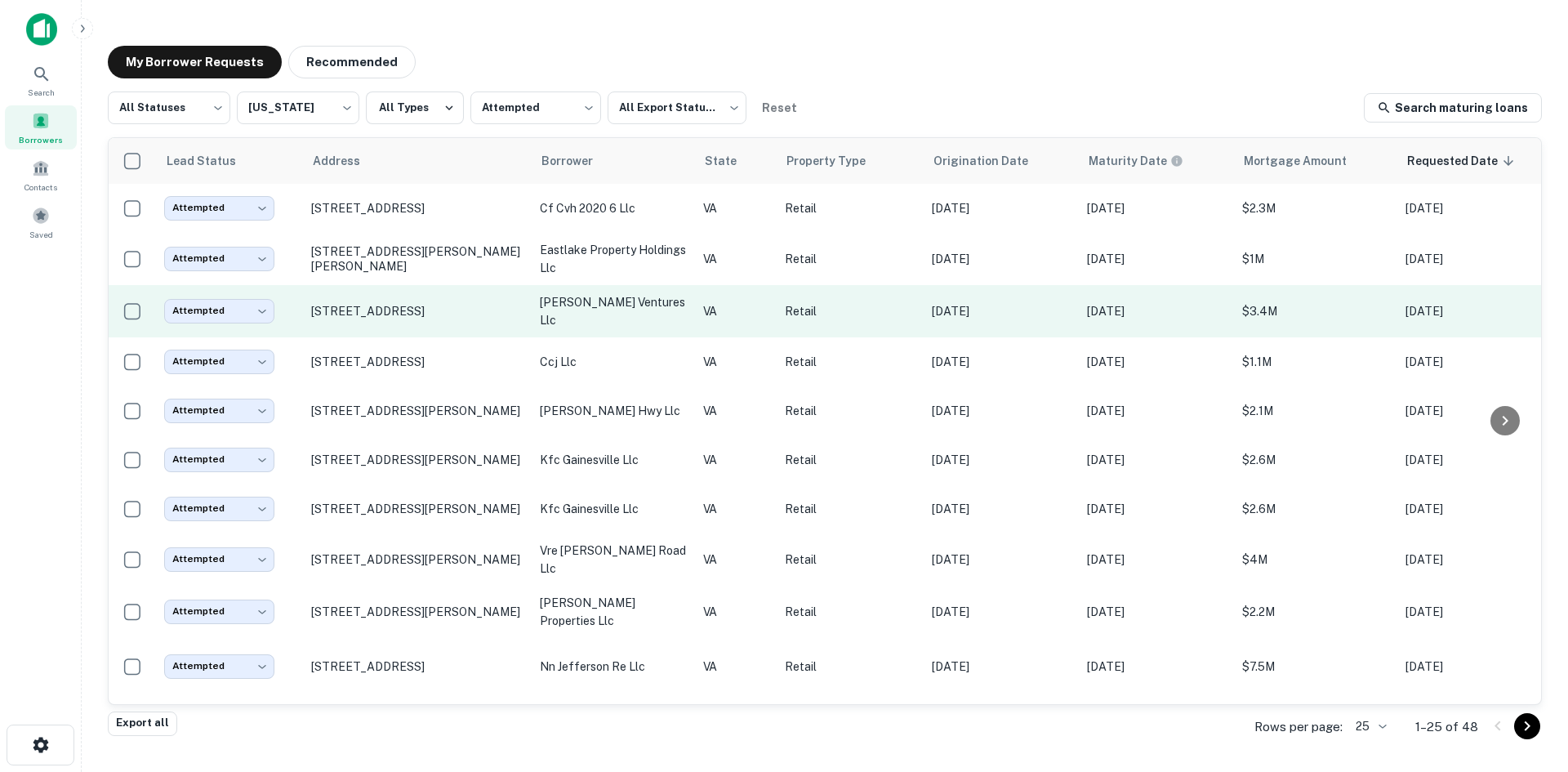
click at [891, 322] on td "Retail" at bounding box center [849, 311] width 147 height 52
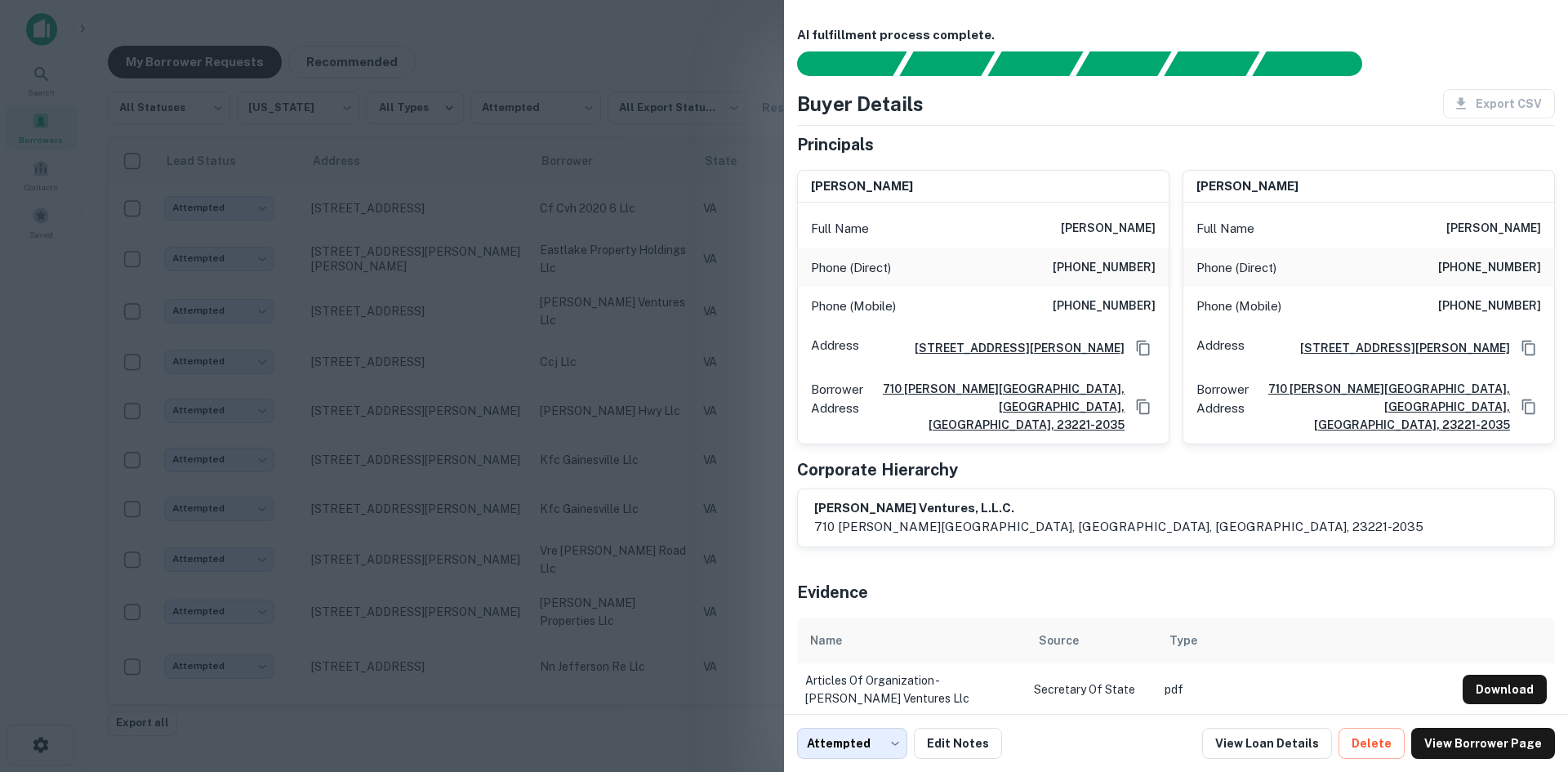
click at [649, 392] on div at bounding box center [784, 386] width 1568 height 772
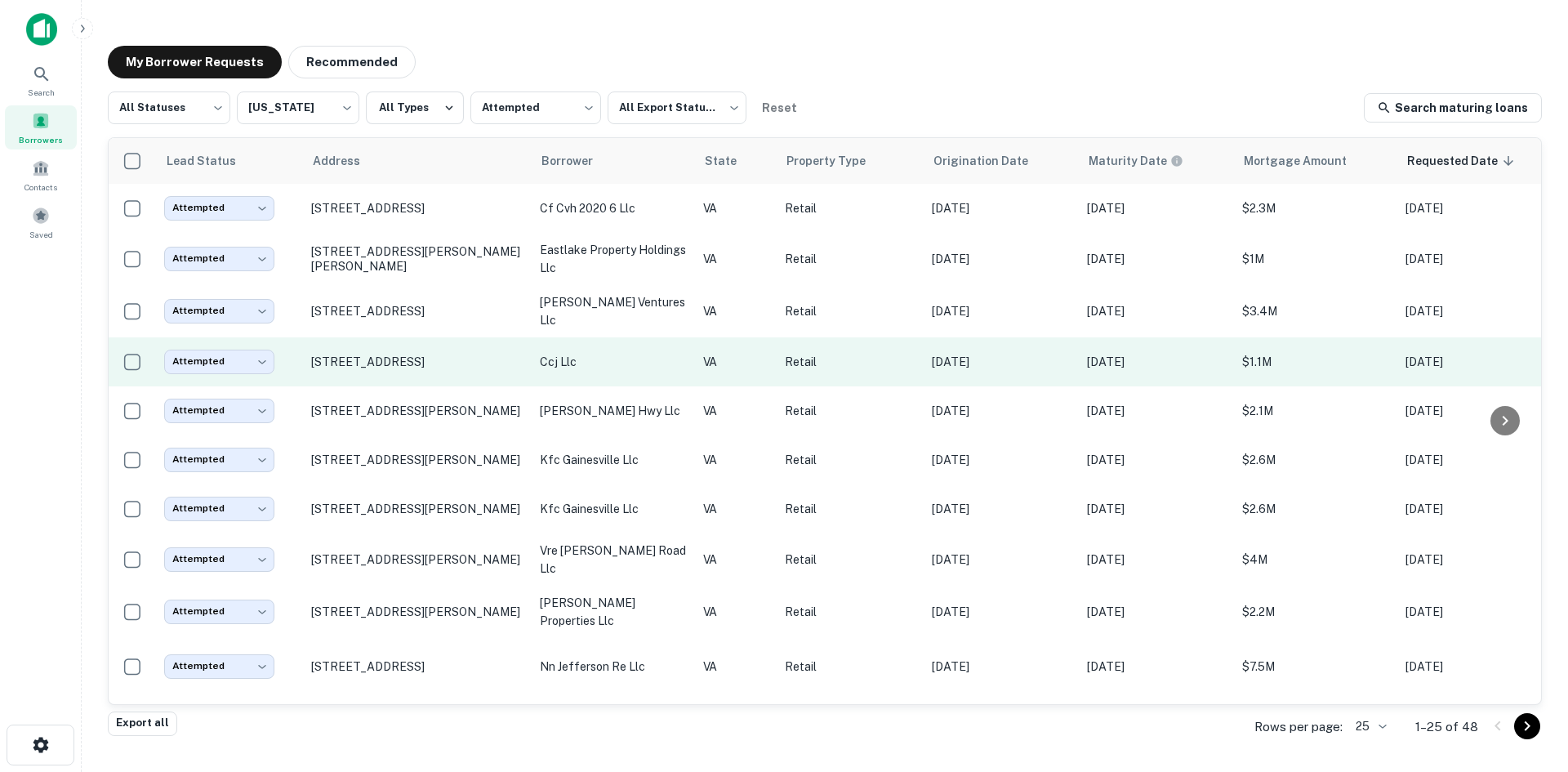
click at [944, 372] on td "Jun 08, 2021" at bounding box center [1001, 361] width 156 height 49
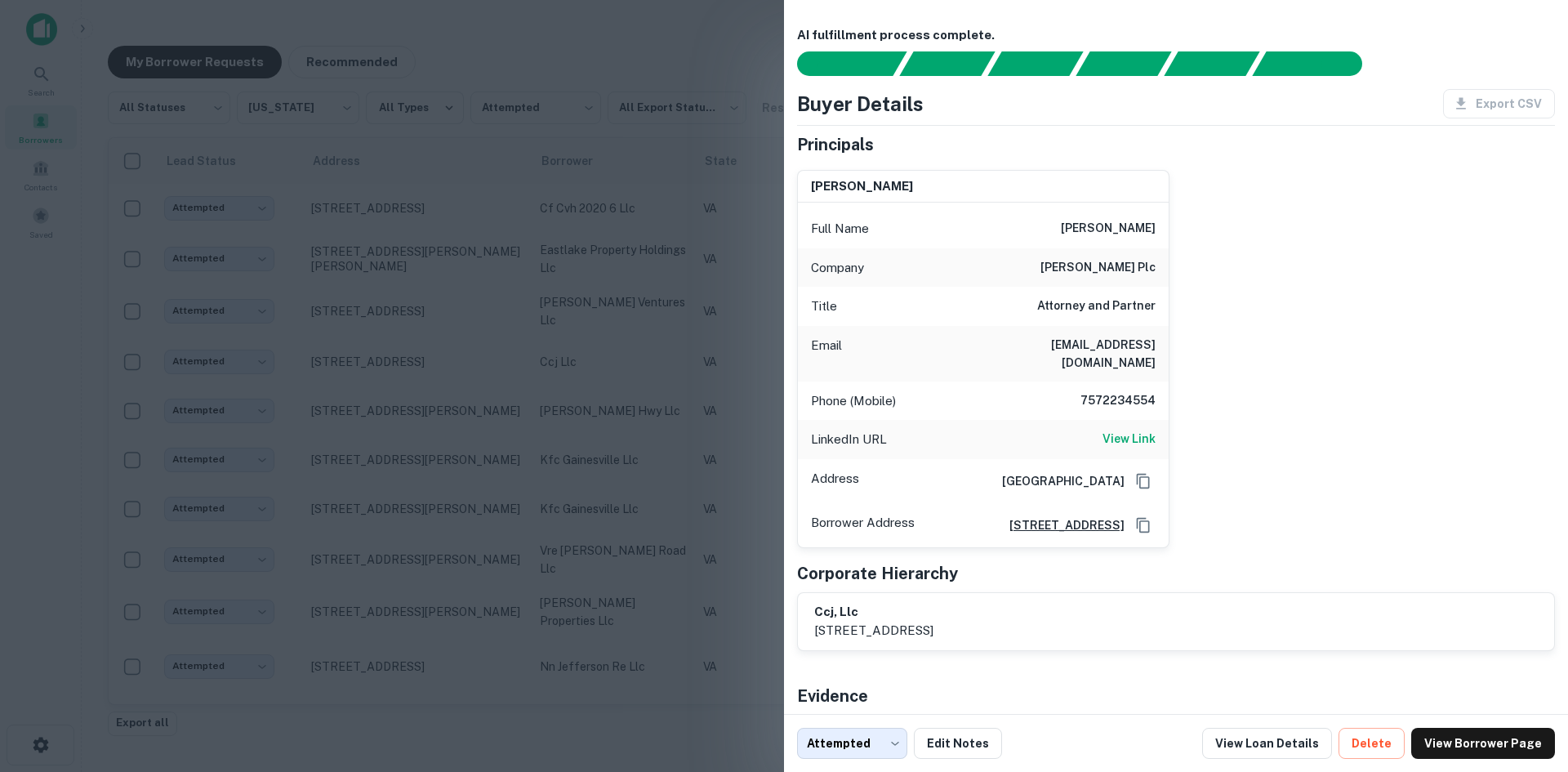
click at [699, 406] on div at bounding box center [784, 386] width 1568 height 772
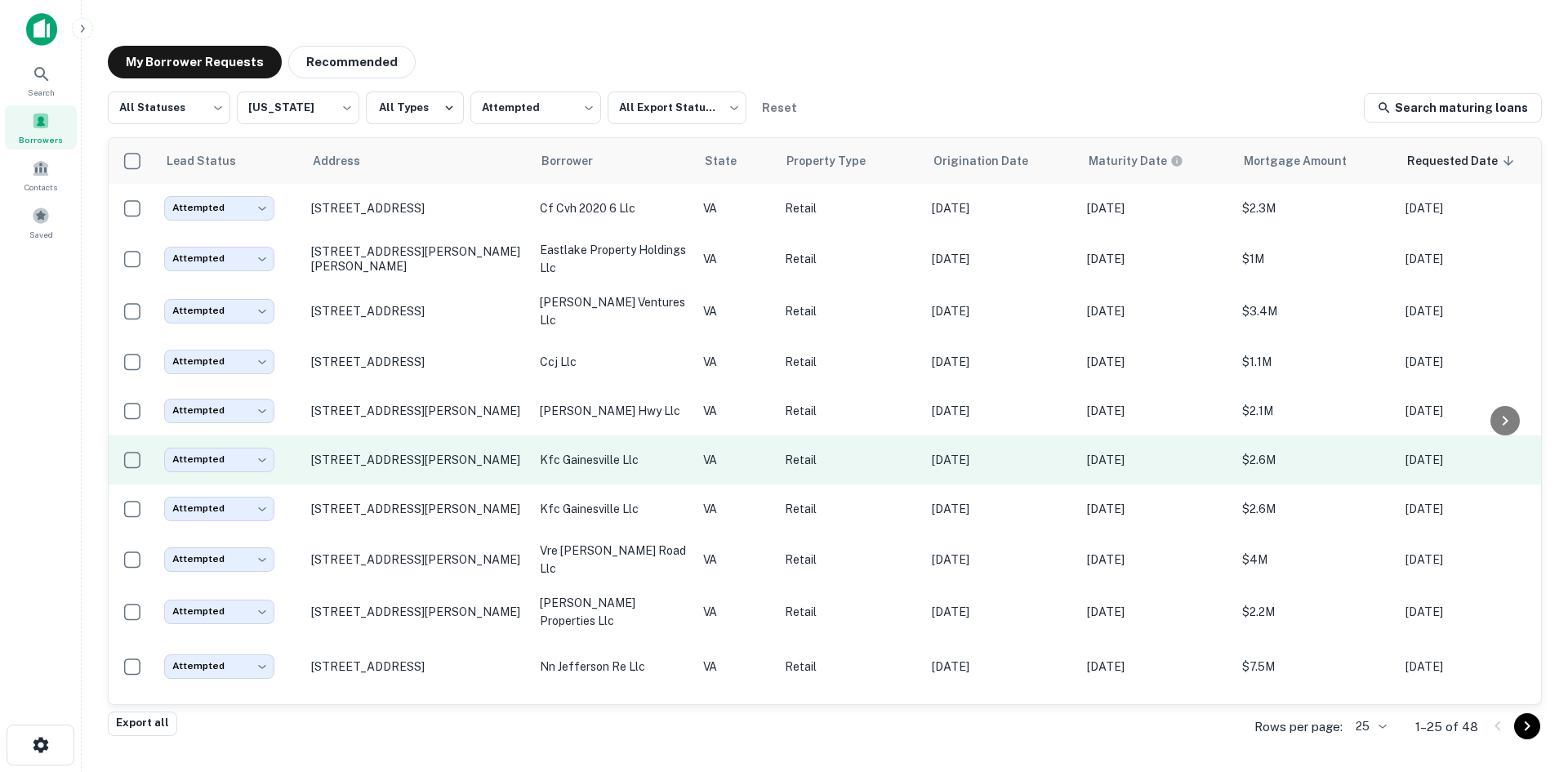
scroll to position [82, 0]
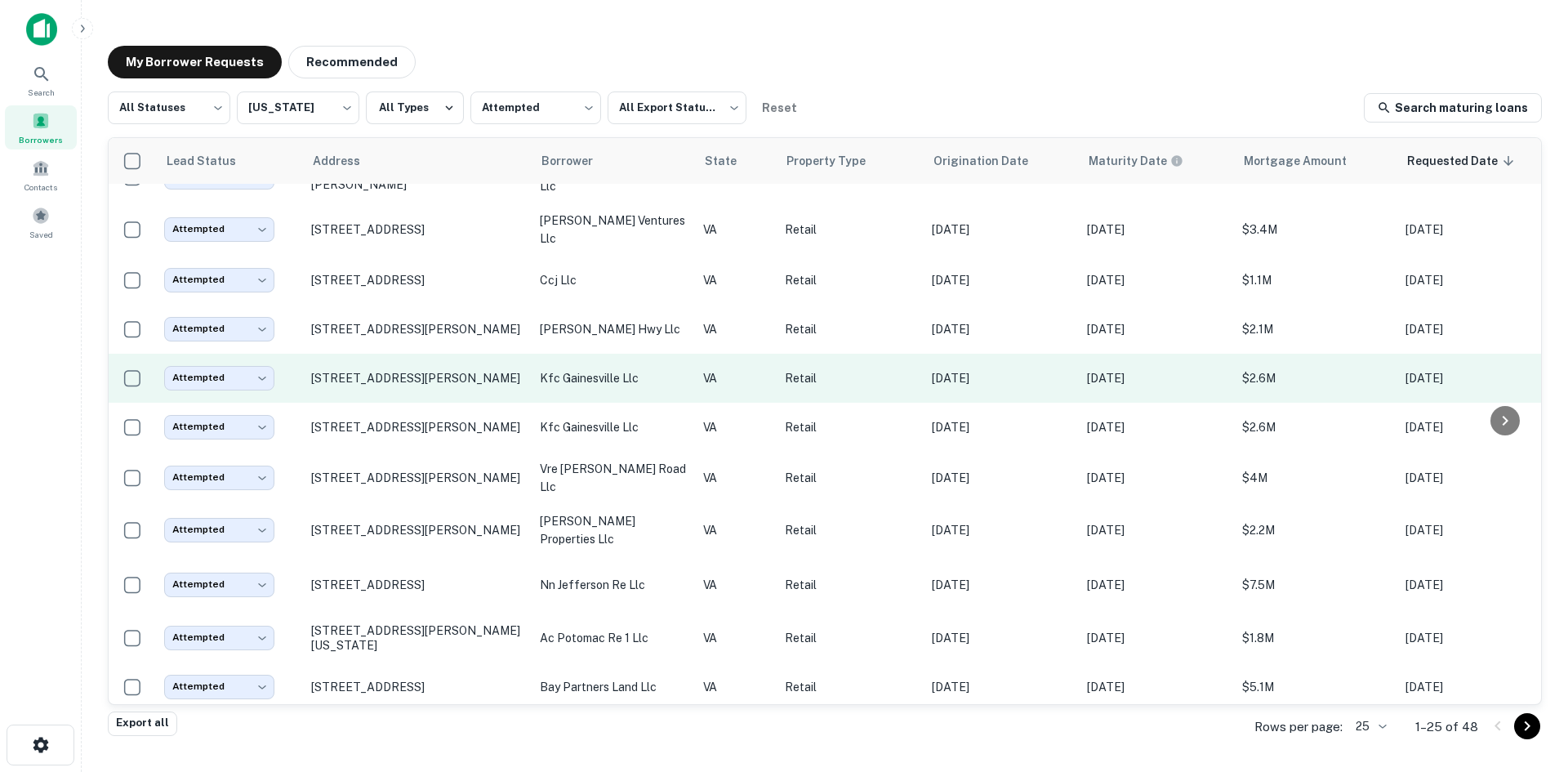
click at [966, 388] on td "Jun 03, 2021" at bounding box center [1001, 378] width 156 height 49
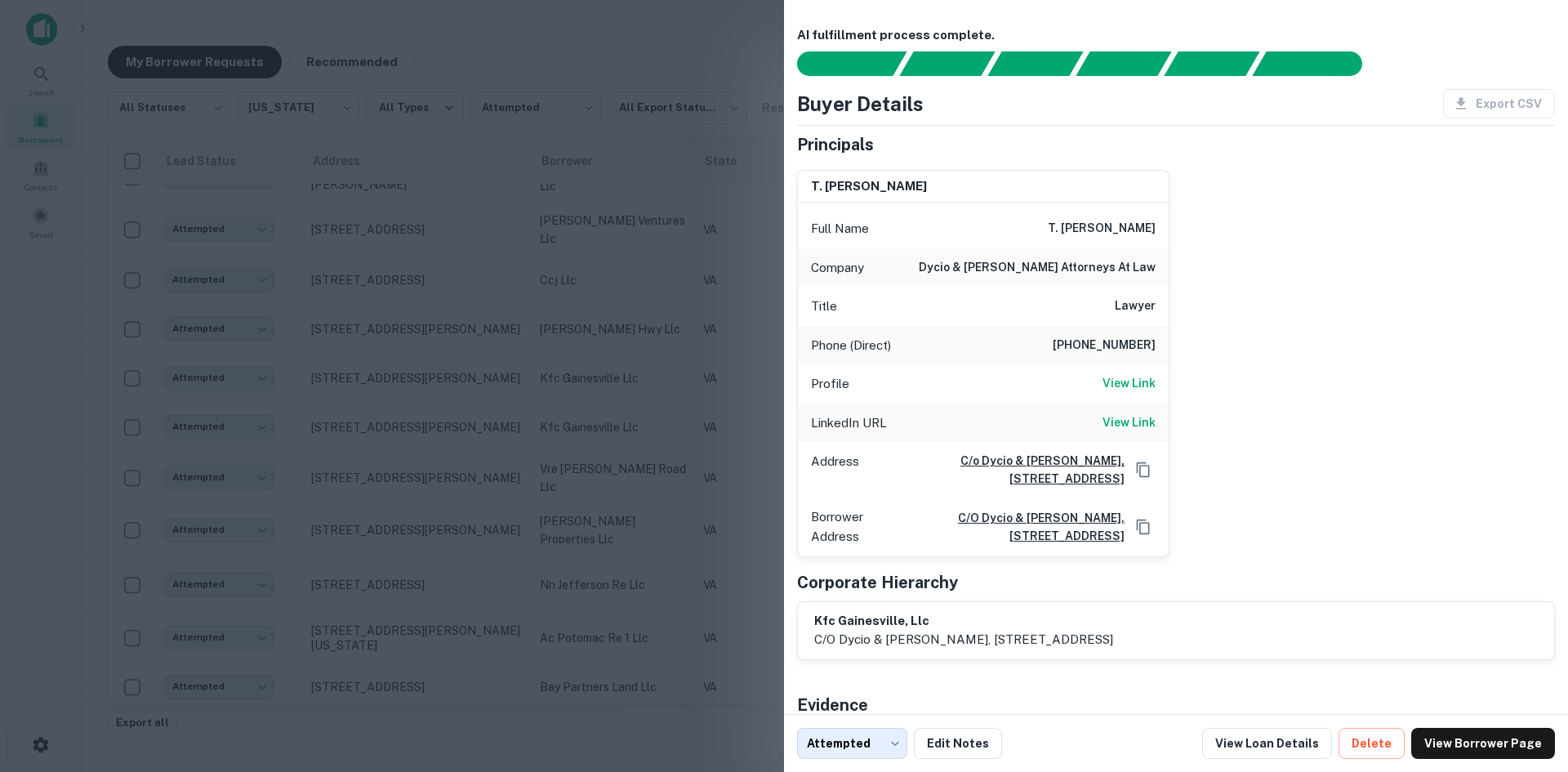
click at [722, 373] on div at bounding box center [784, 386] width 1568 height 772
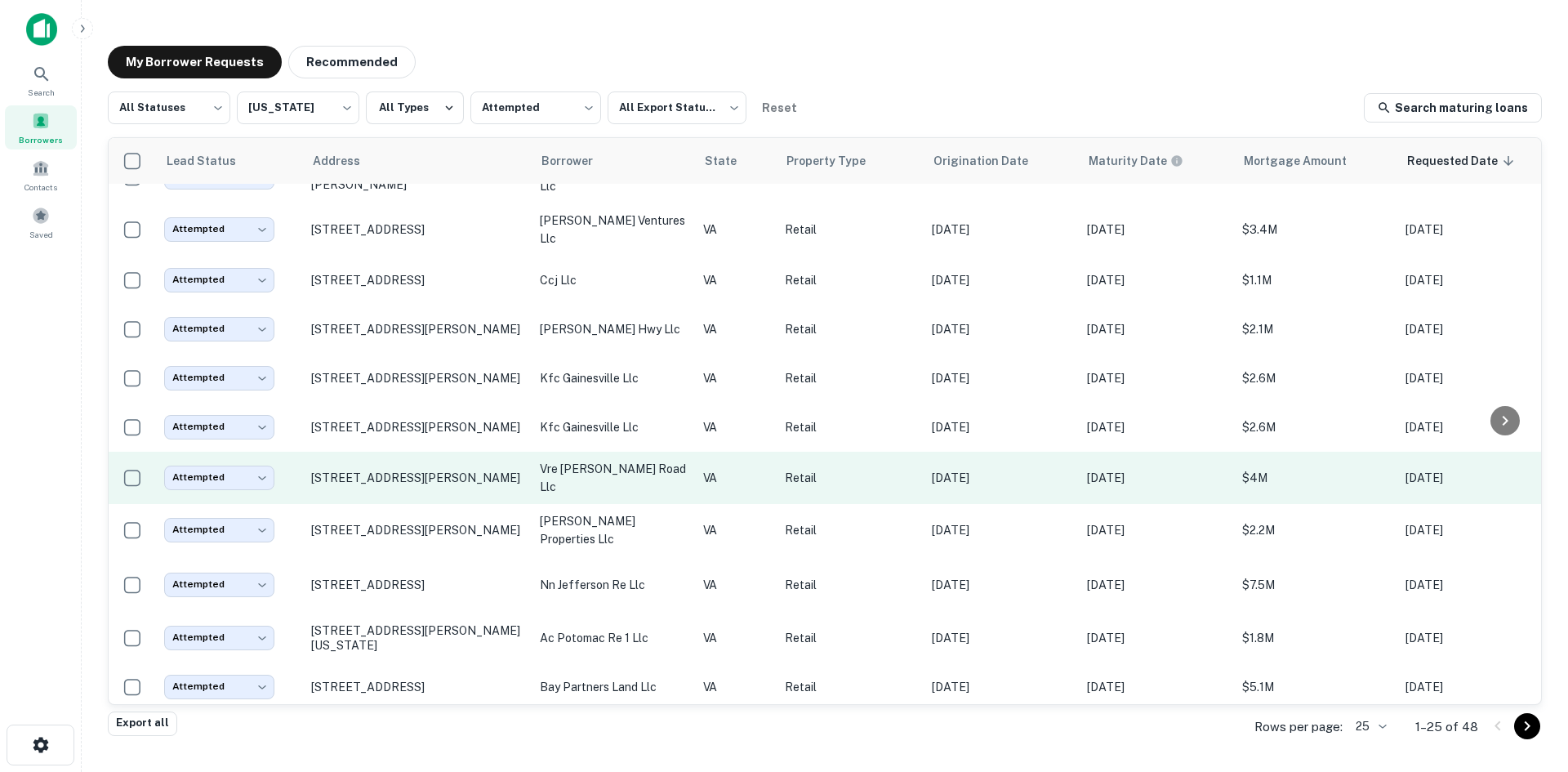
click at [968, 471] on p "Jun 01, 2021" at bounding box center [1001, 478] width 139 height 18
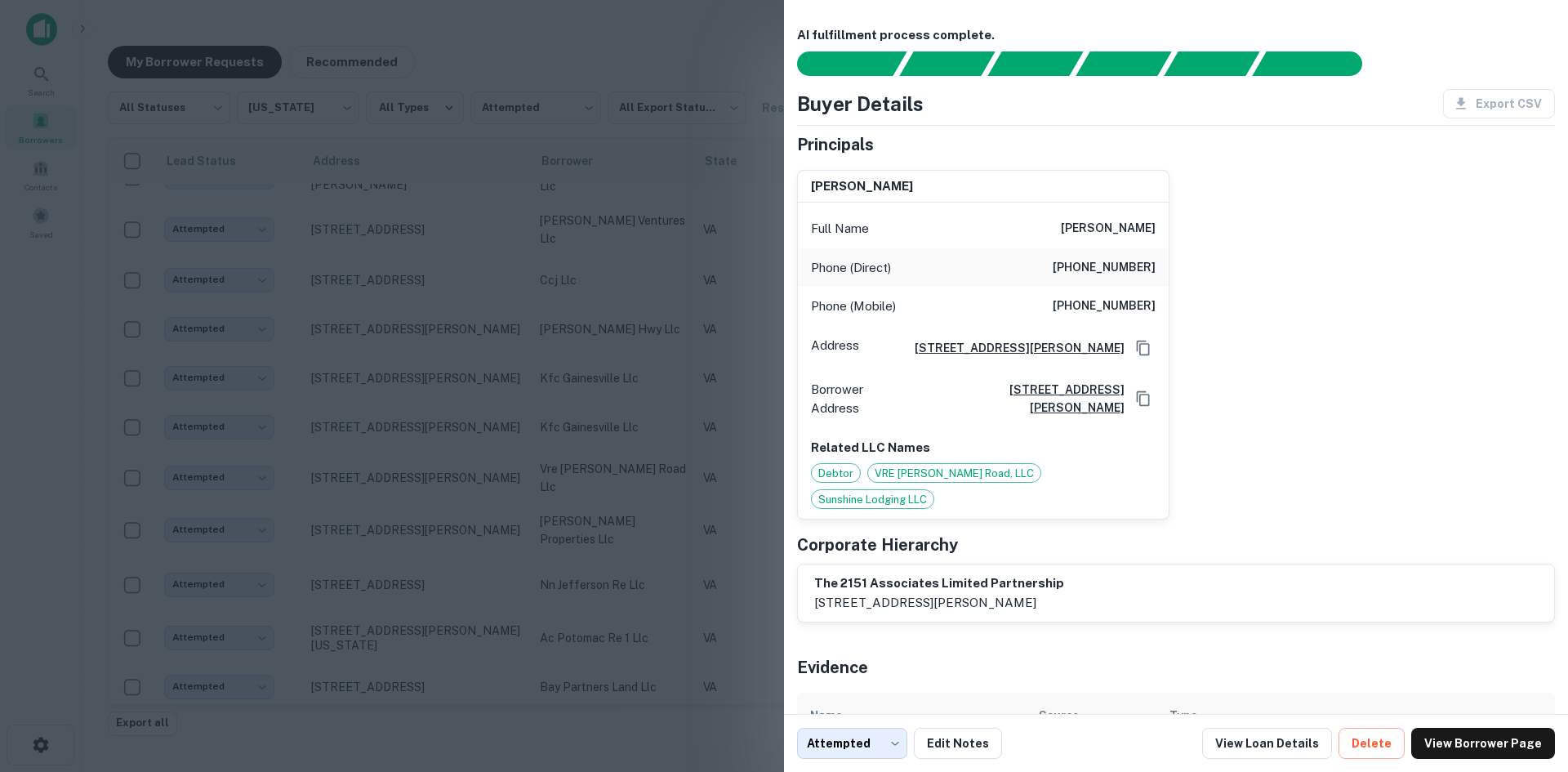
click at [412, 477] on div at bounding box center [784, 386] width 1568 height 772
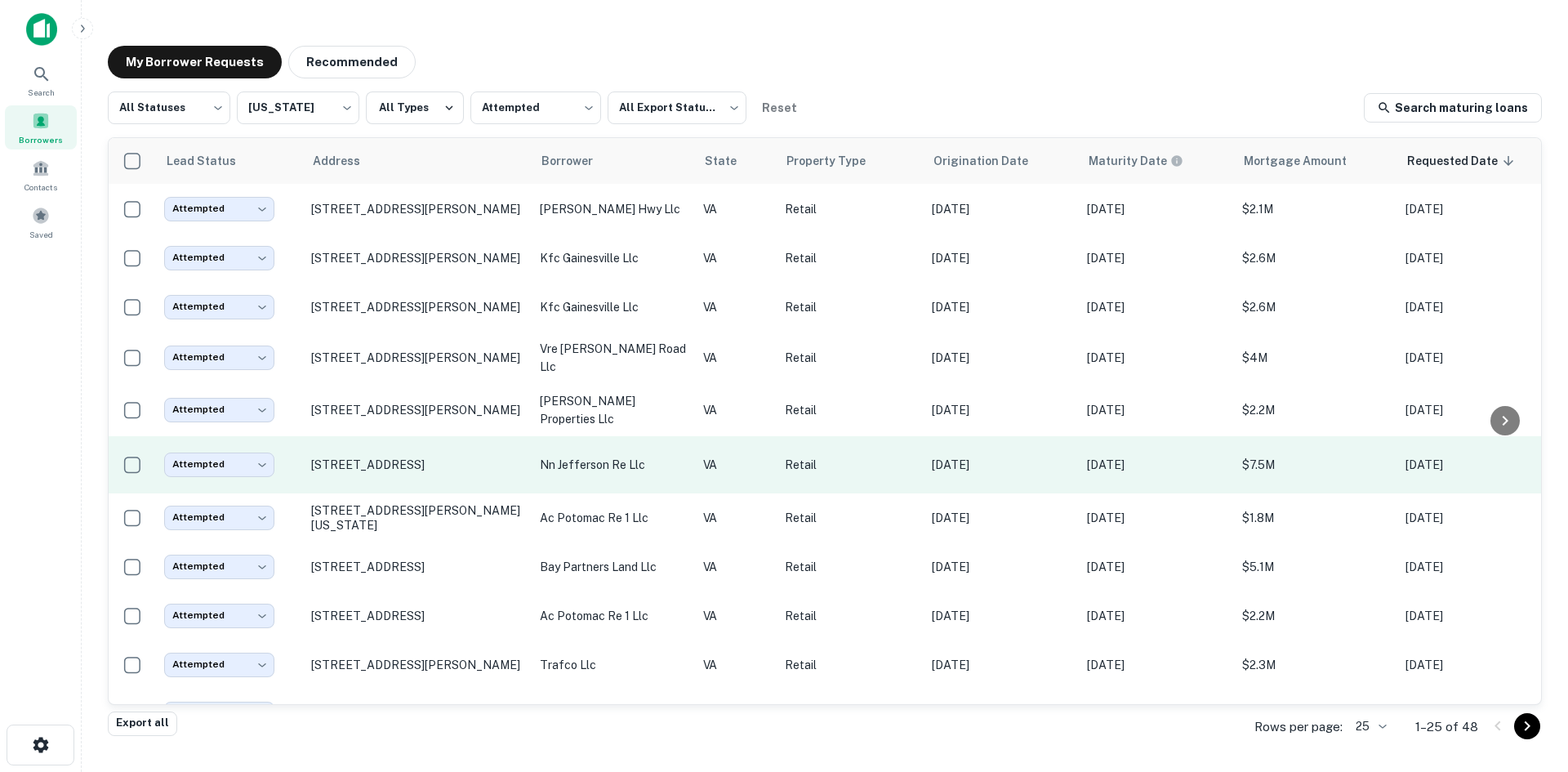
scroll to position [245, 0]
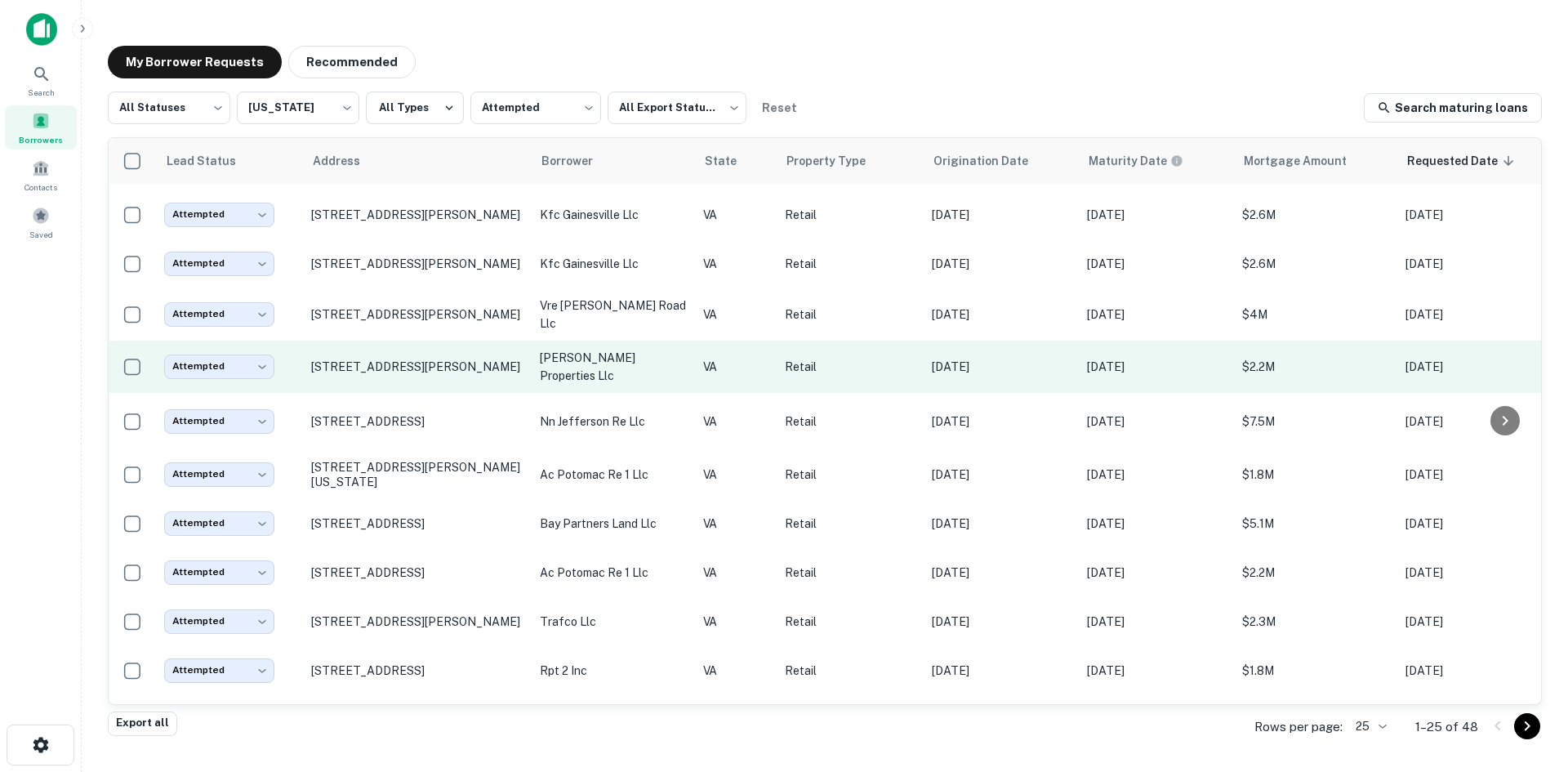
click at [967, 340] on td "May 16, 2021" at bounding box center [1001, 366] width 156 height 52
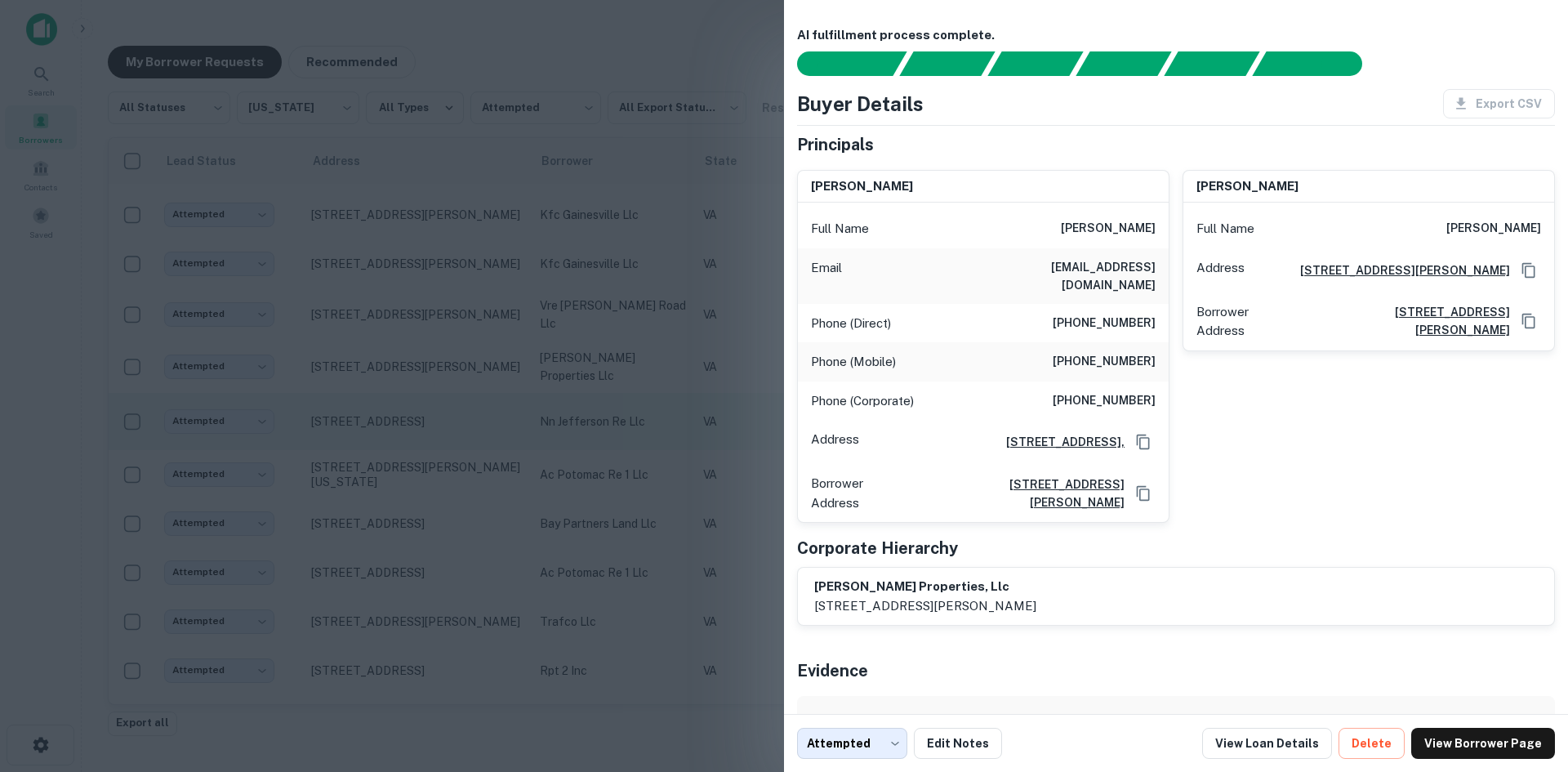
drag, startPoint x: 597, startPoint y: 320, endPoint x: 748, endPoint y: 415, distance: 178.4
click at [597, 320] on div at bounding box center [784, 386] width 1568 height 772
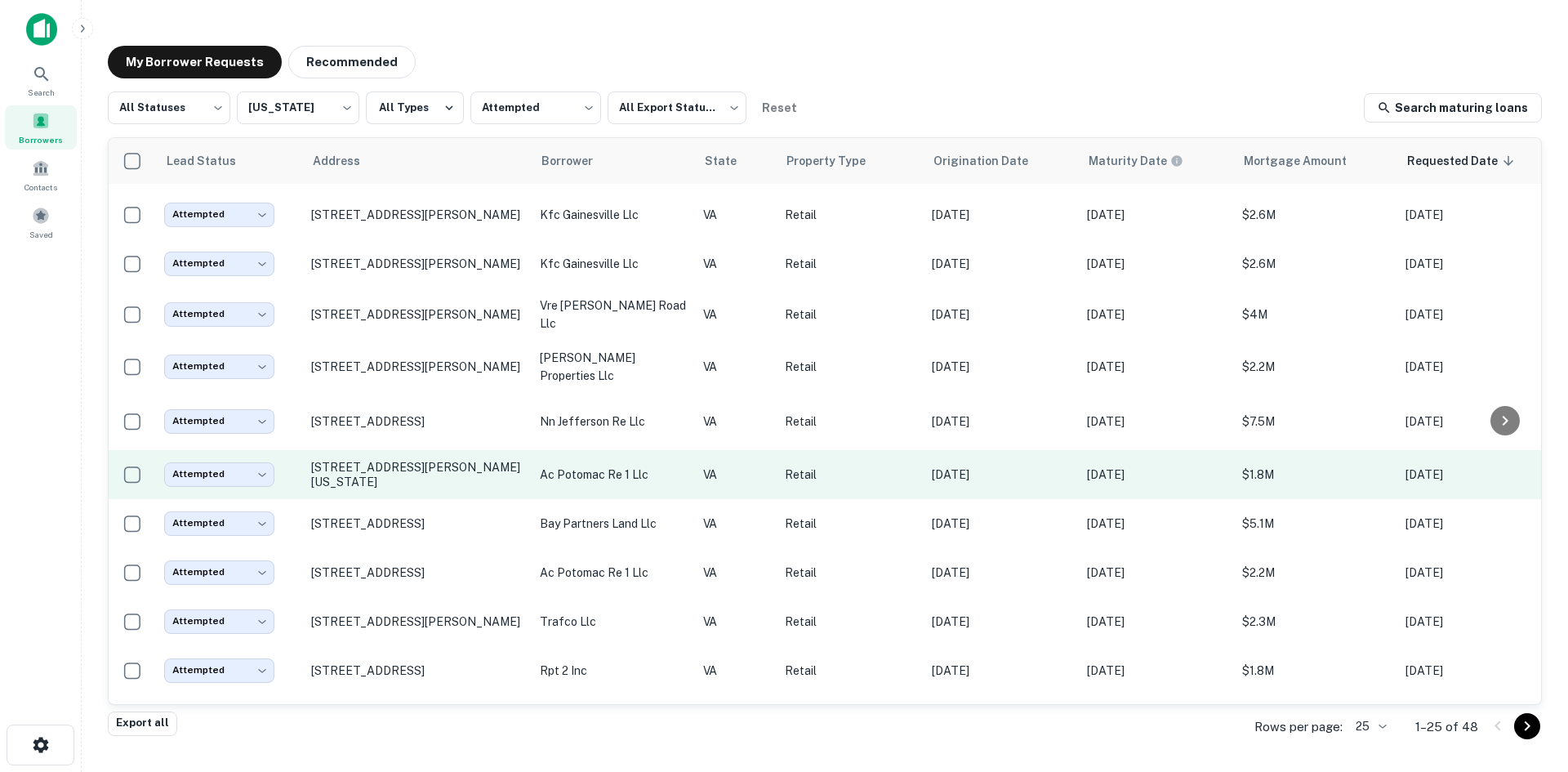
click at [925, 484] on td "May 03, 2021" at bounding box center [1001, 474] width 156 height 49
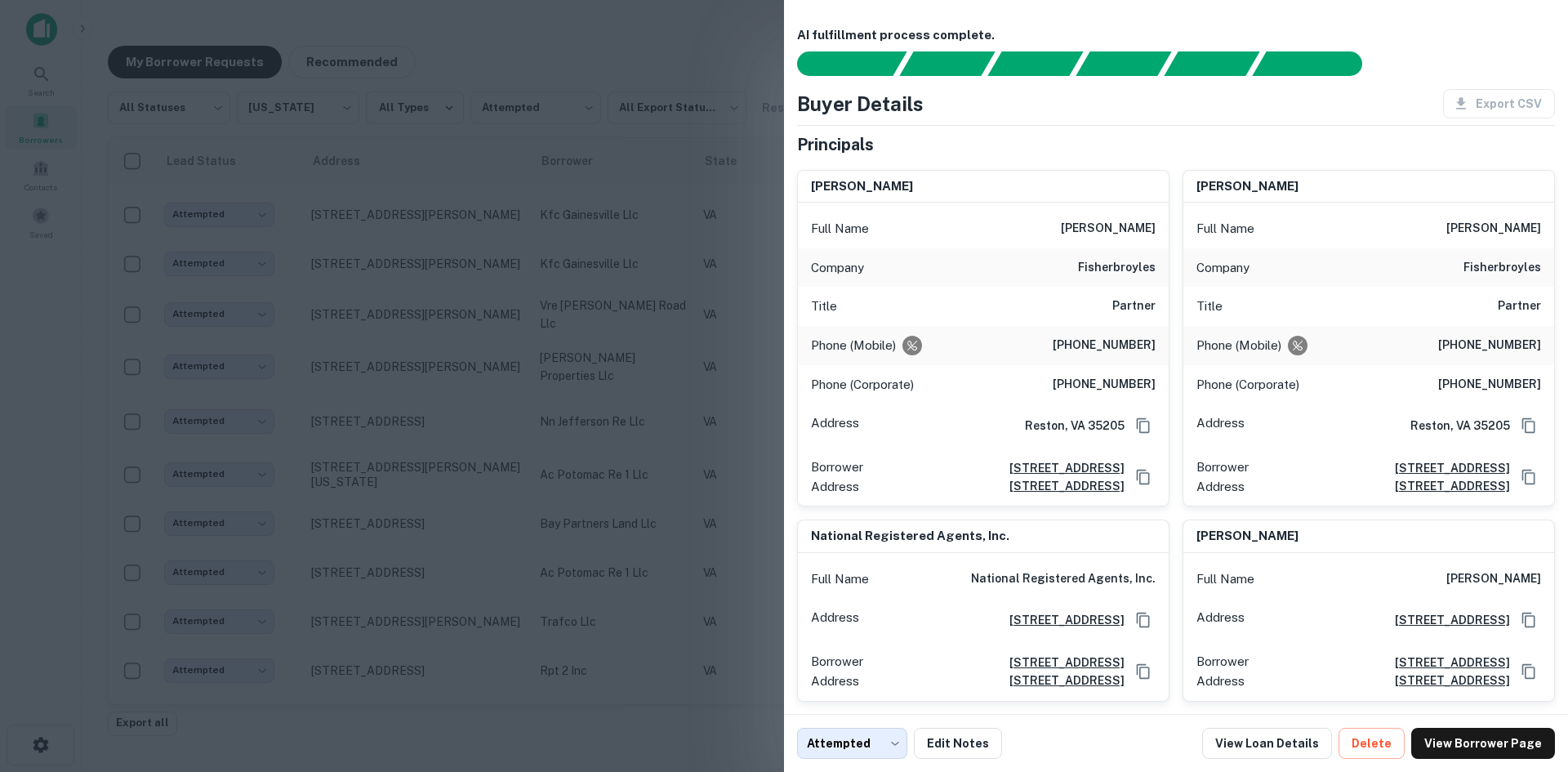
click at [605, 436] on div at bounding box center [784, 386] width 1568 height 772
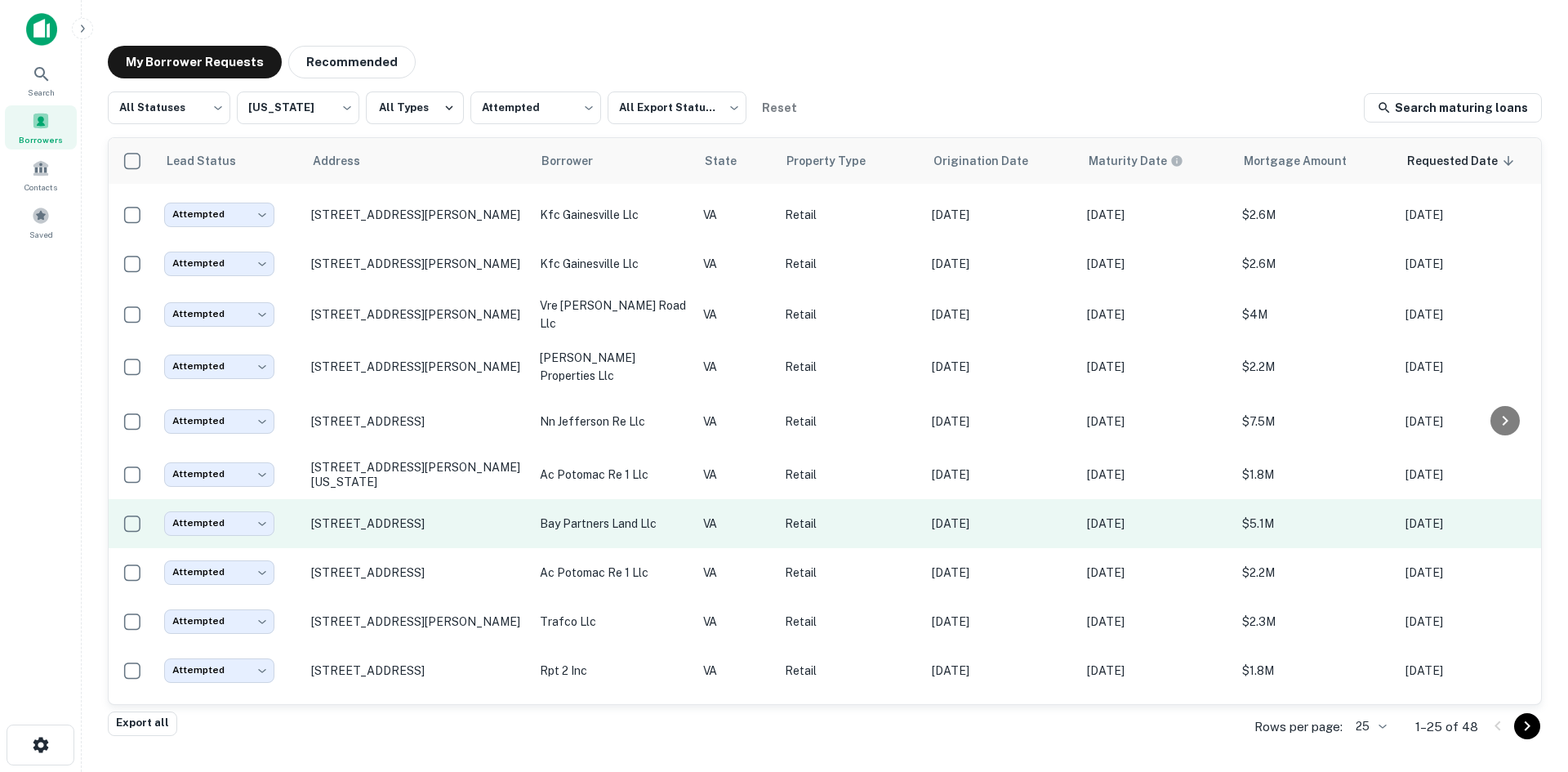
scroll to position [327, 0]
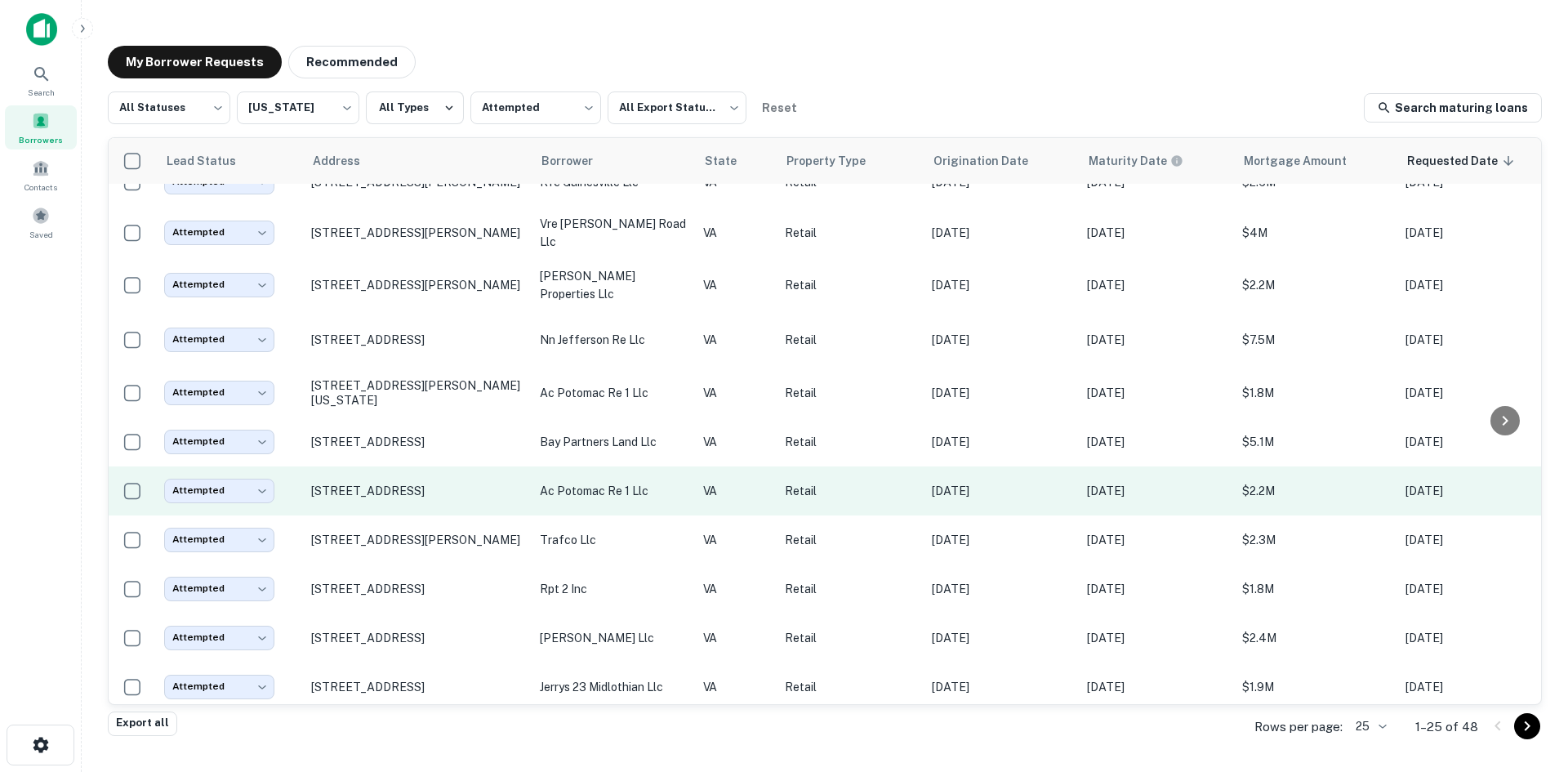
click at [1016, 501] on td "May 02, 2021" at bounding box center [1001, 490] width 156 height 49
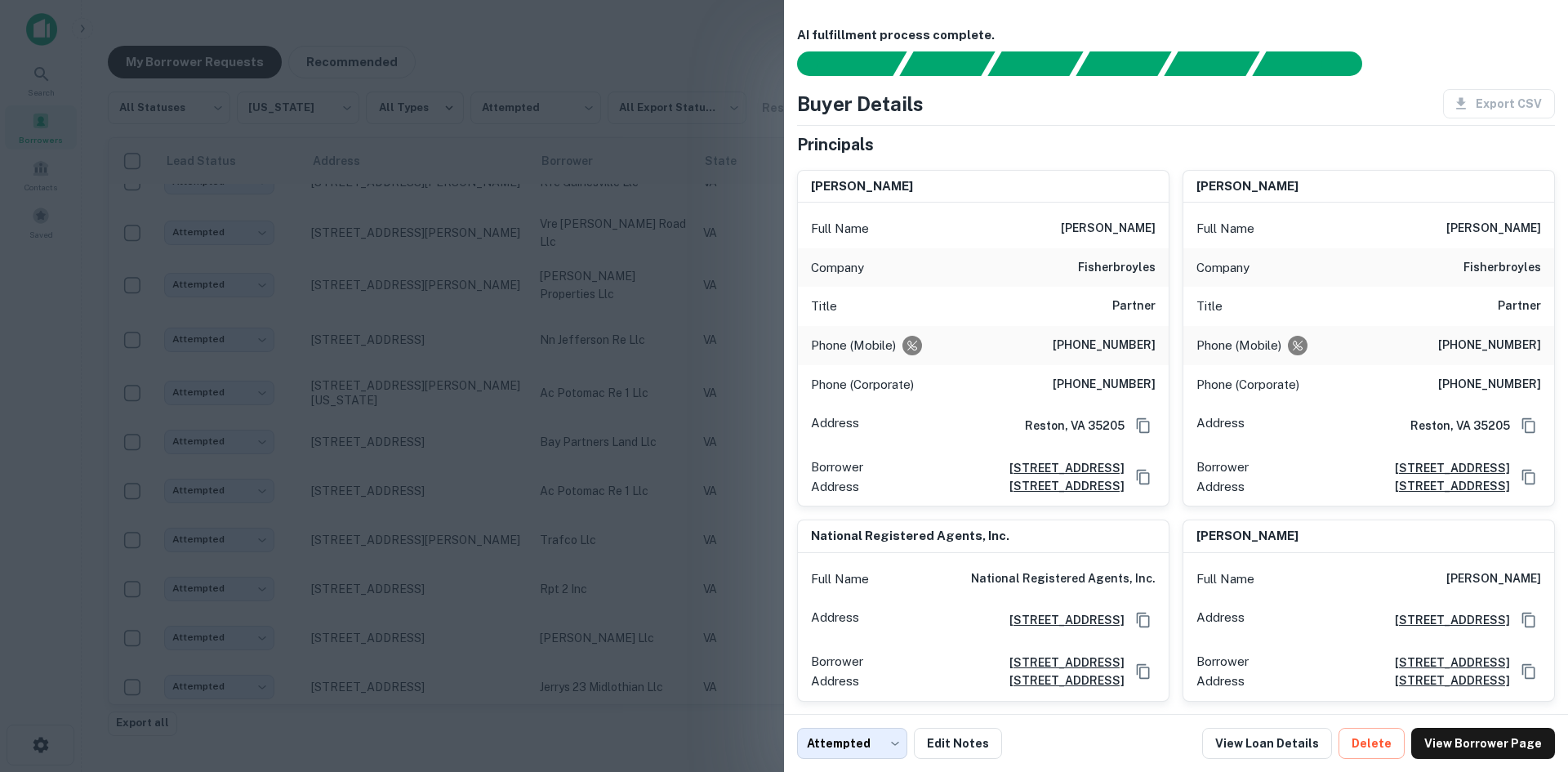
click at [574, 471] on div at bounding box center [784, 386] width 1568 height 772
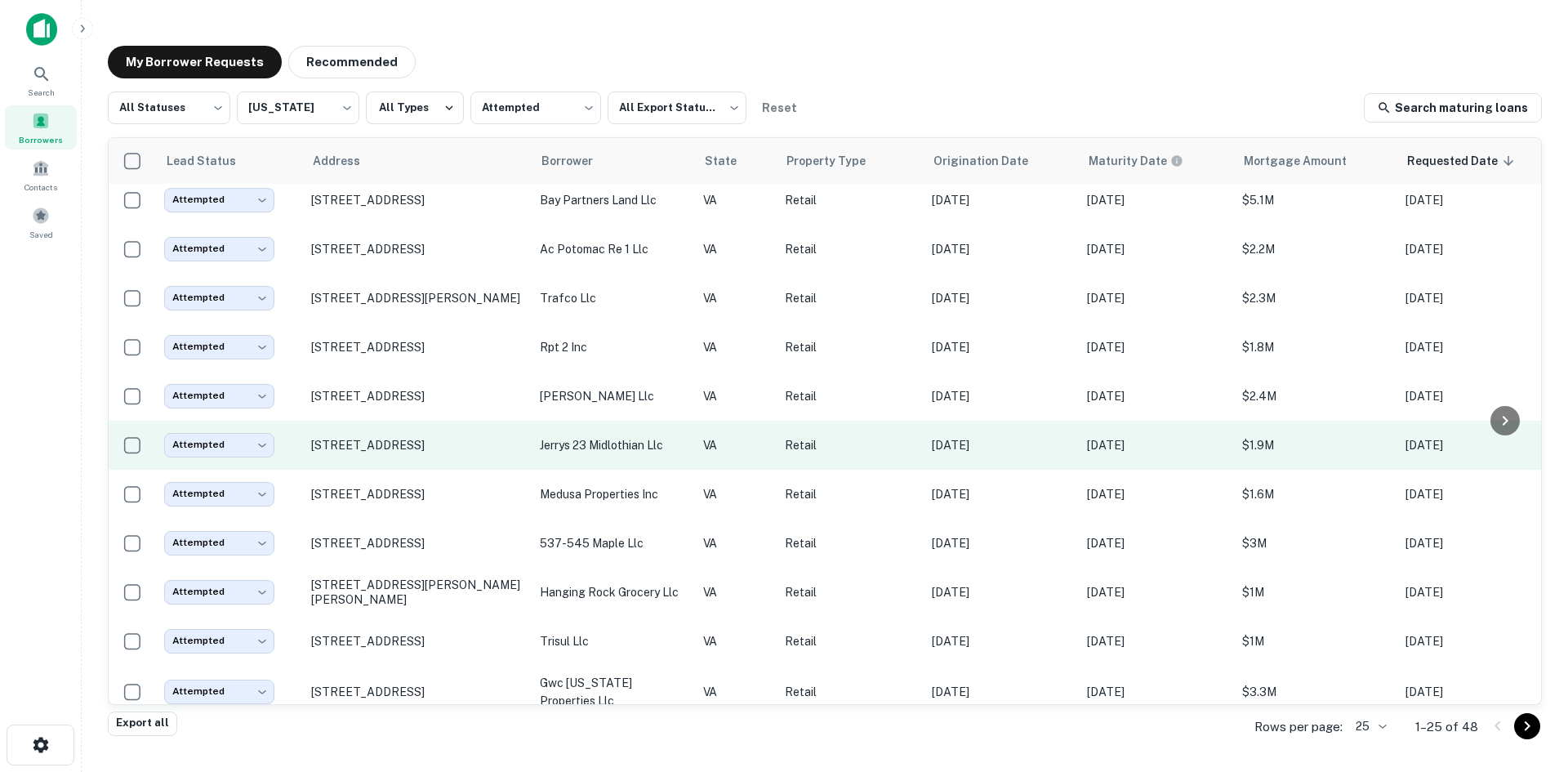
scroll to position [572, 0]
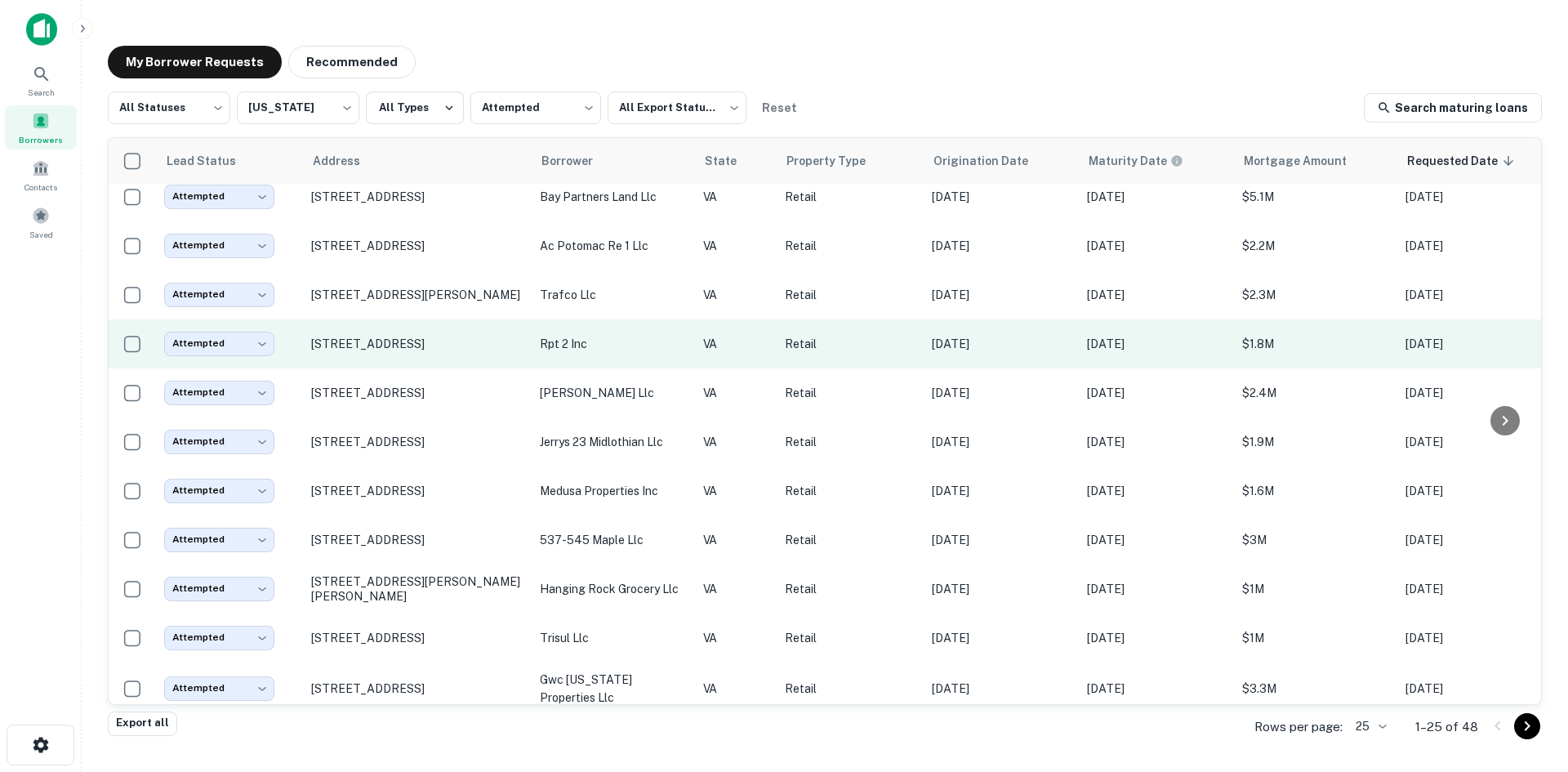
click at [1049, 351] on td "Jul 22, 2025" at bounding box center [1001, 343] width 156 height 49
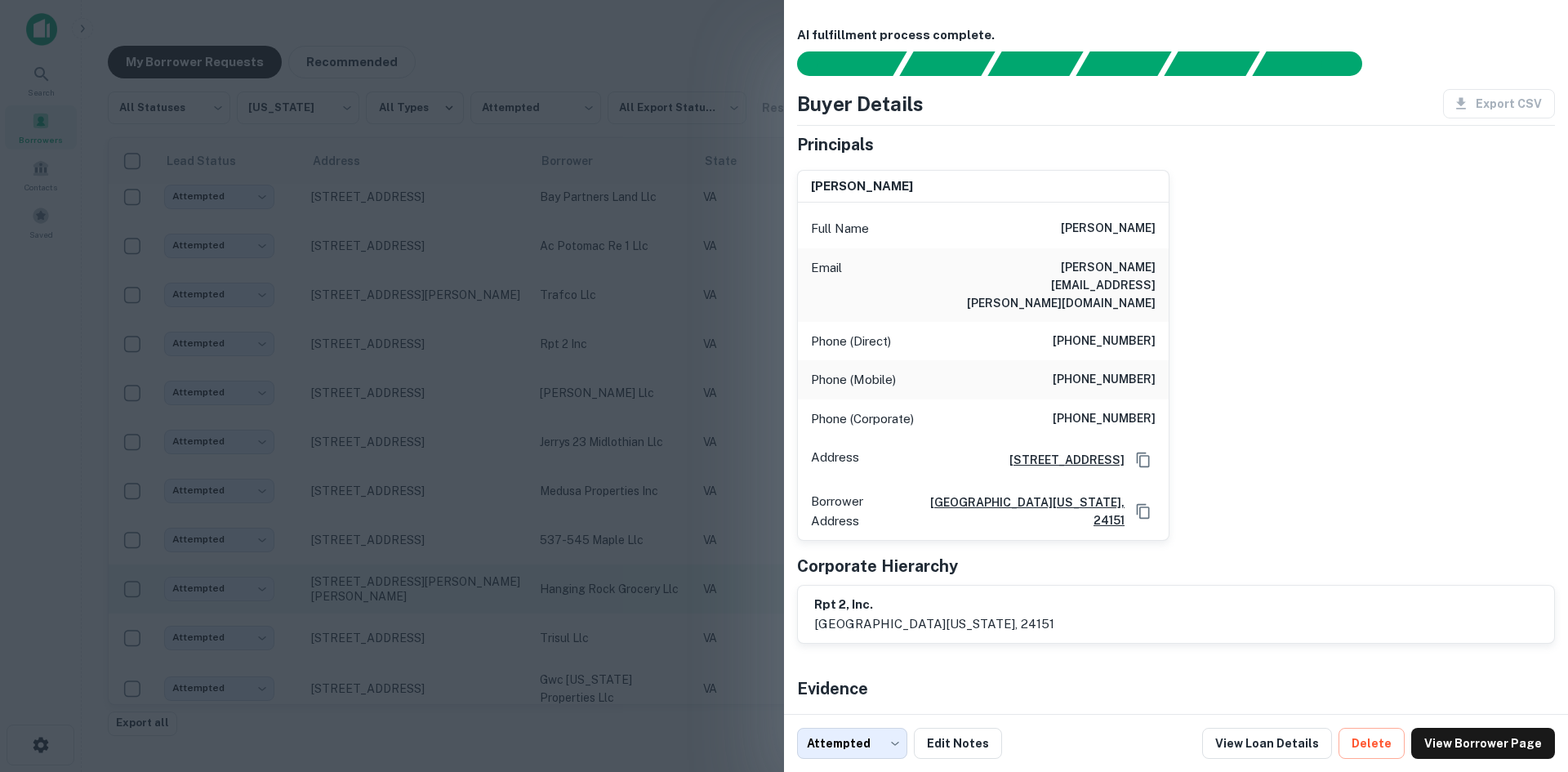
drag, startPoint x: 613, startPoint y: 552, endPoint x: 720, endPoint y: 591, distance: 113.9
click at [613, 552] on div at bounding box center [784, 386] width 1568 height 772
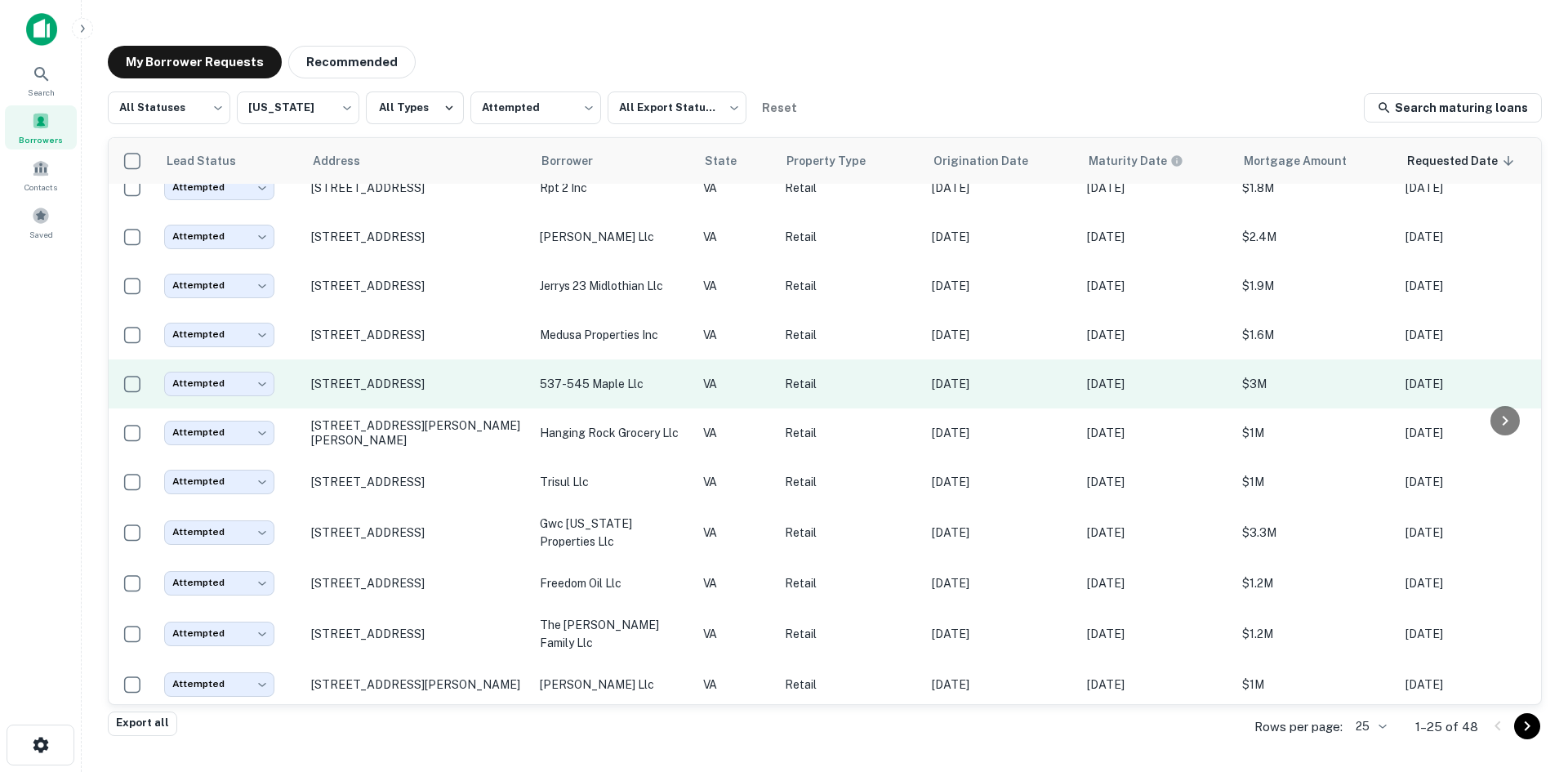
scroll to position [729, 0]
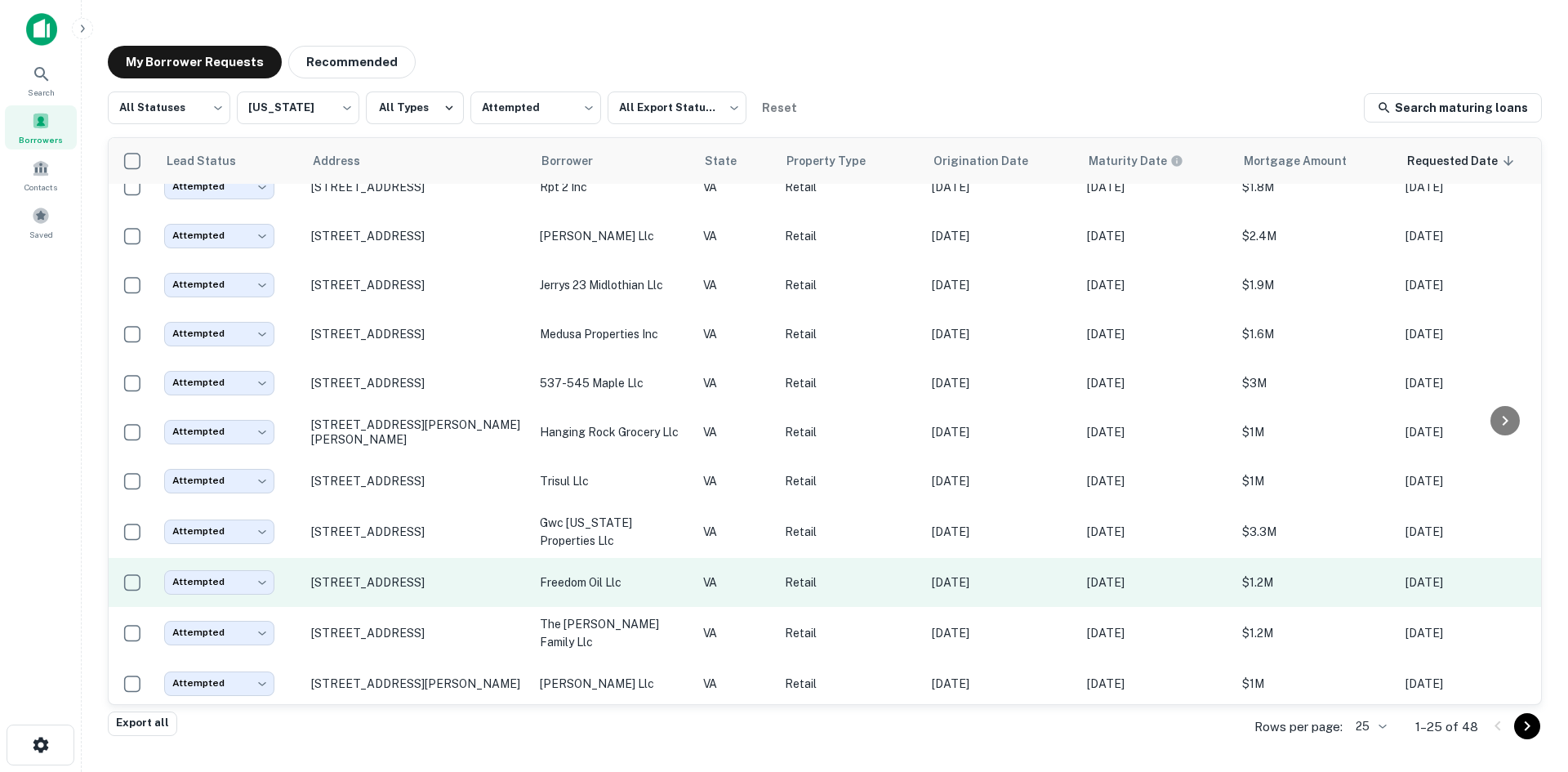
click at [1000, 575] on p "Mar 15, 2021" at bounding box center [1001, 583] width 139 height 18
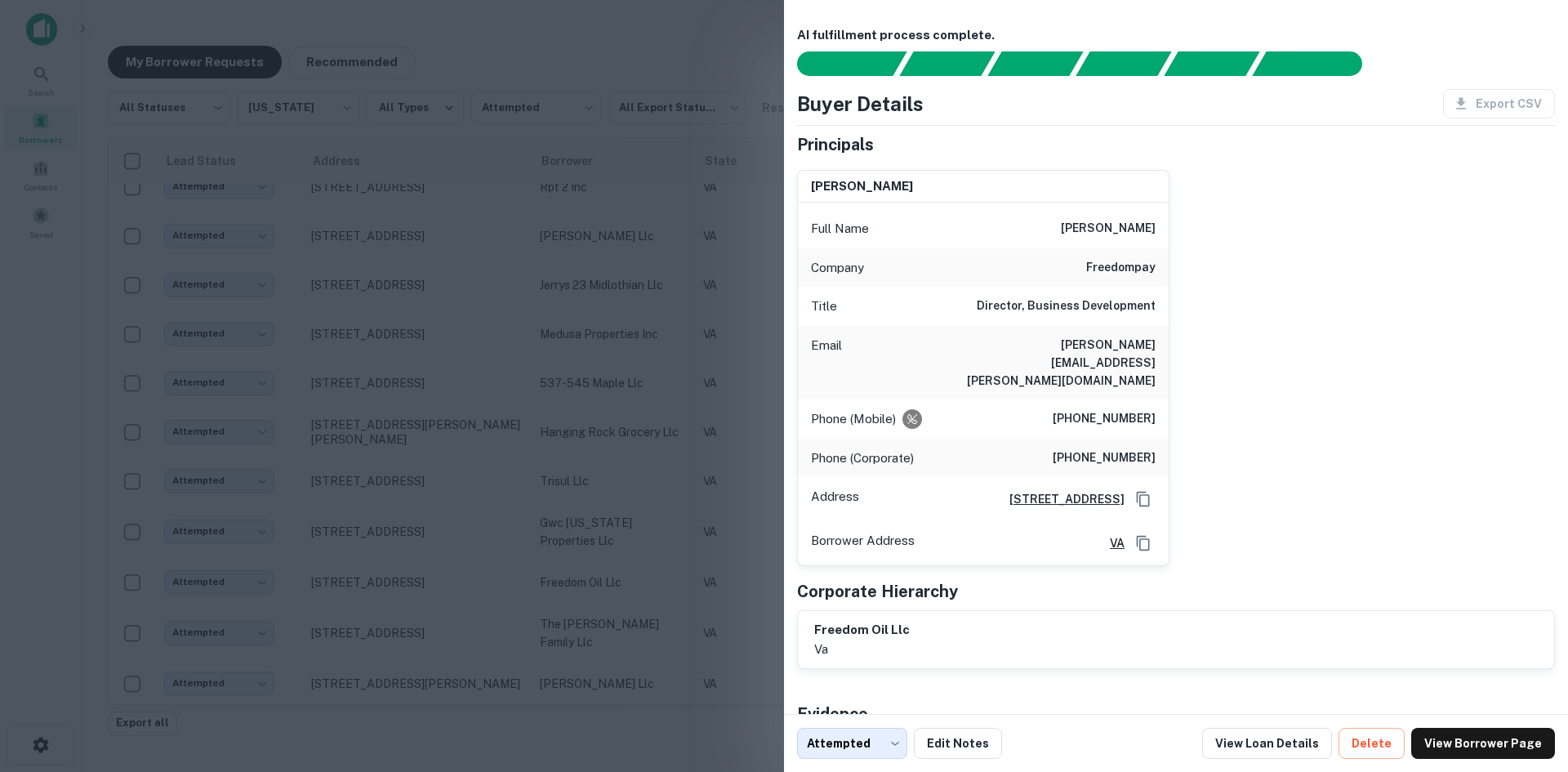
click at [672, 491] on div at bounding box center [784, 386] width 1568 height 772
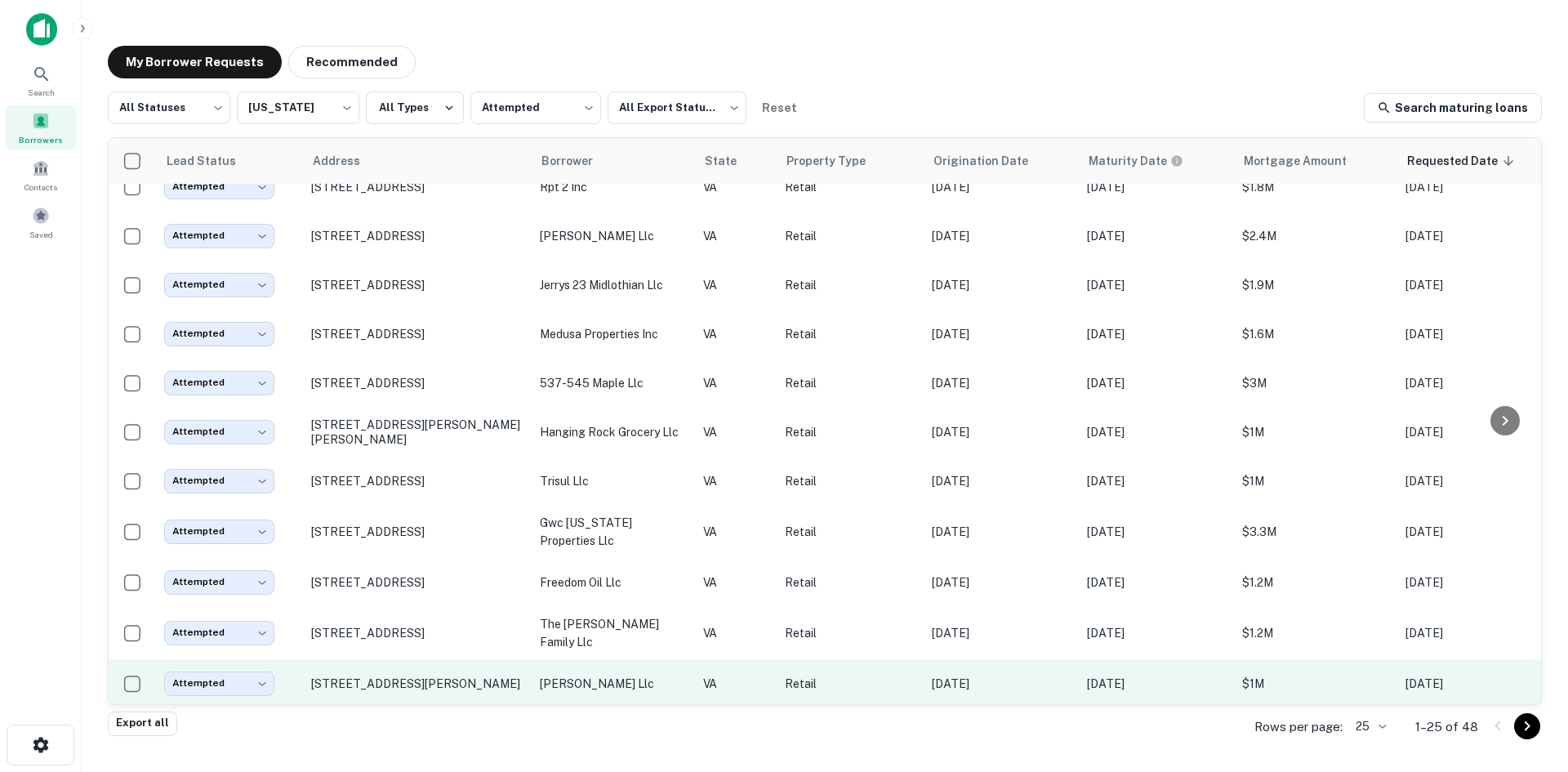
click at [997, 660] on td "Mar 04, 2021" at bounding box center [1001, 684] width 156 height 49
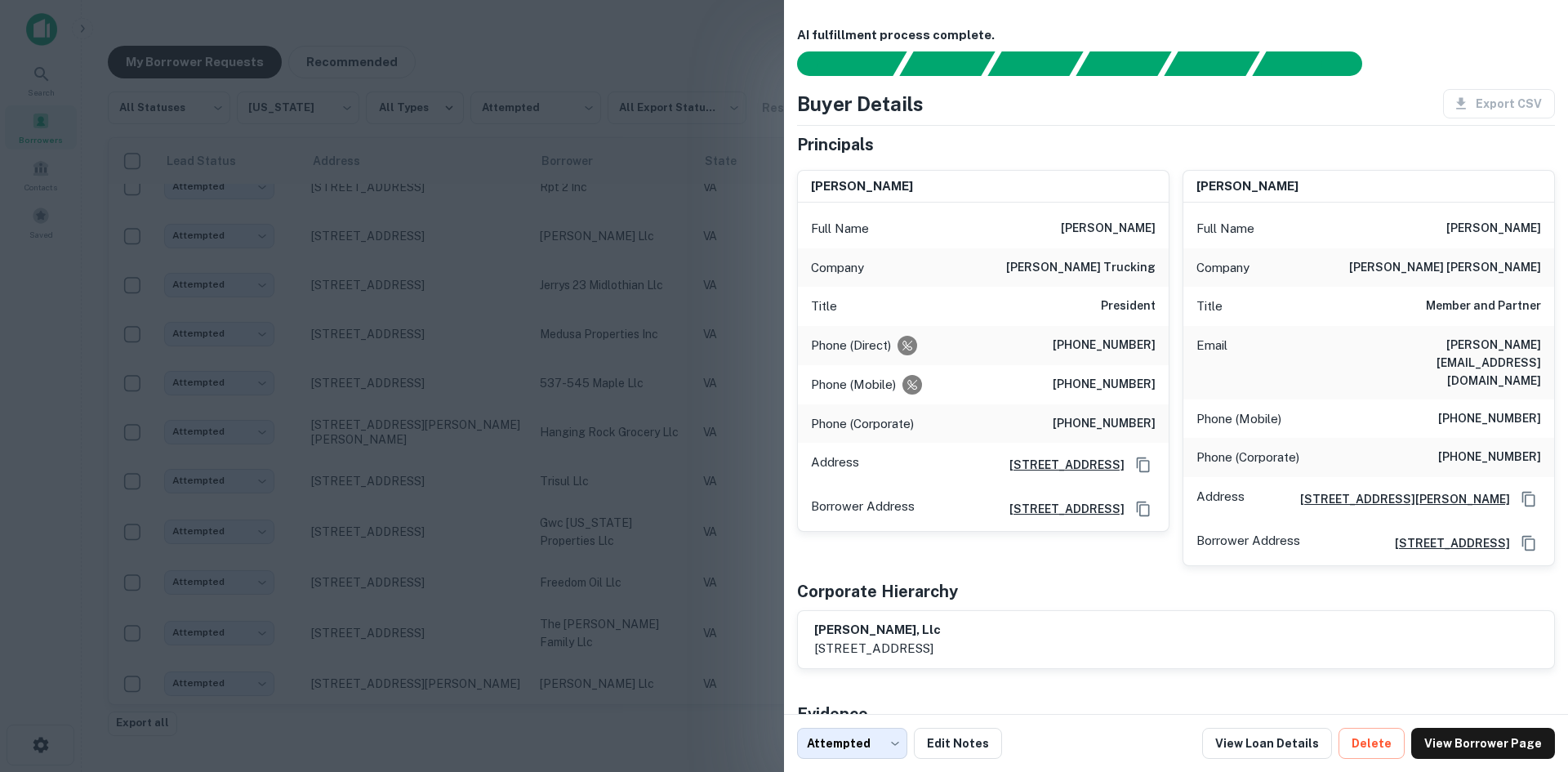
click at [726, 510] on div at bounding box center [784, 386] width 1568 height 772
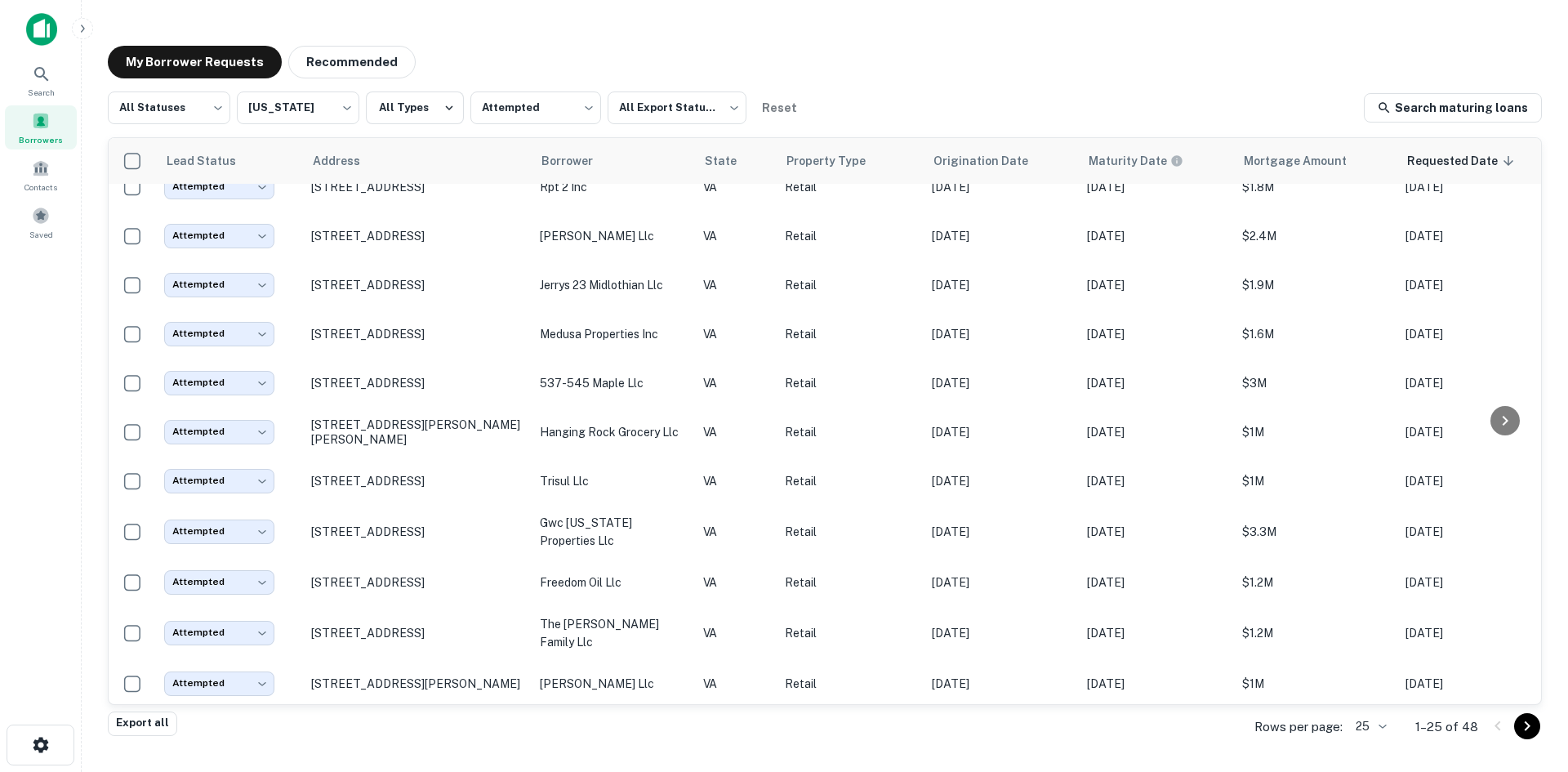
click at [1521, 722] on icon "Go to next page" at bounding box center [1527, 726] width 19 height 19
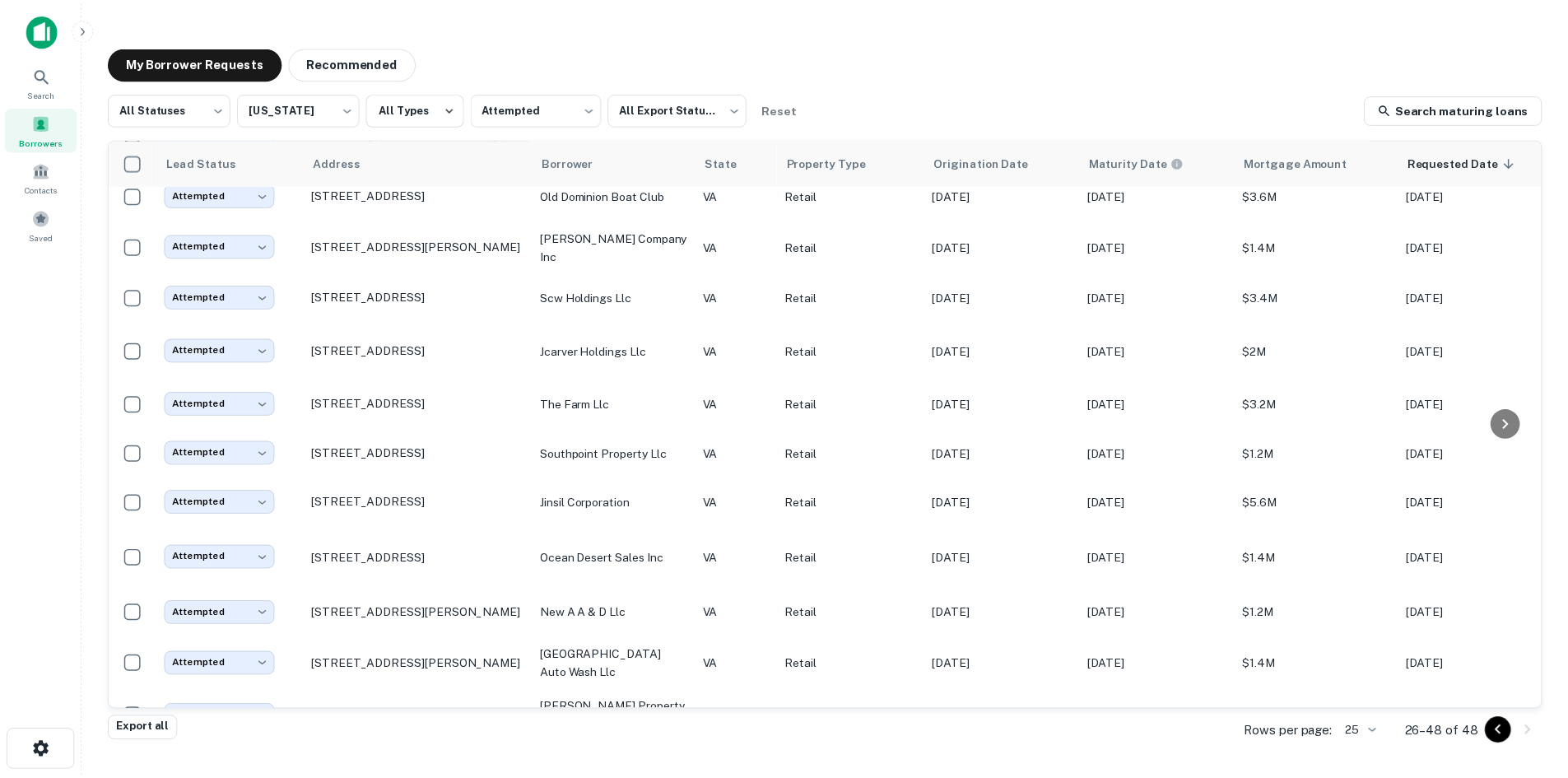
scroll to position [412, 0]
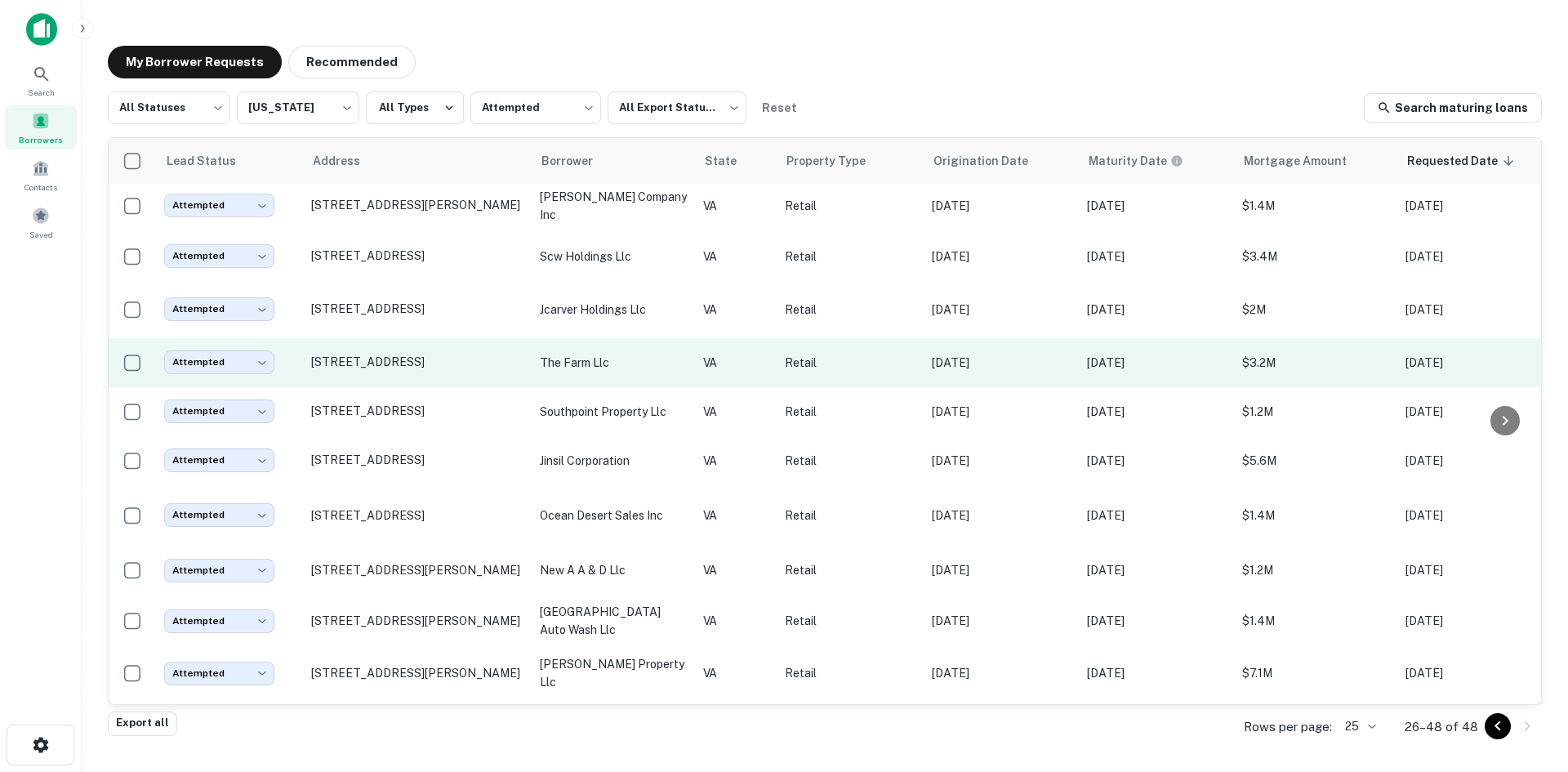
click at [1025, 358] on p "Jan 14, 2021" at bounding box center [1001, 362] width 139 height 18
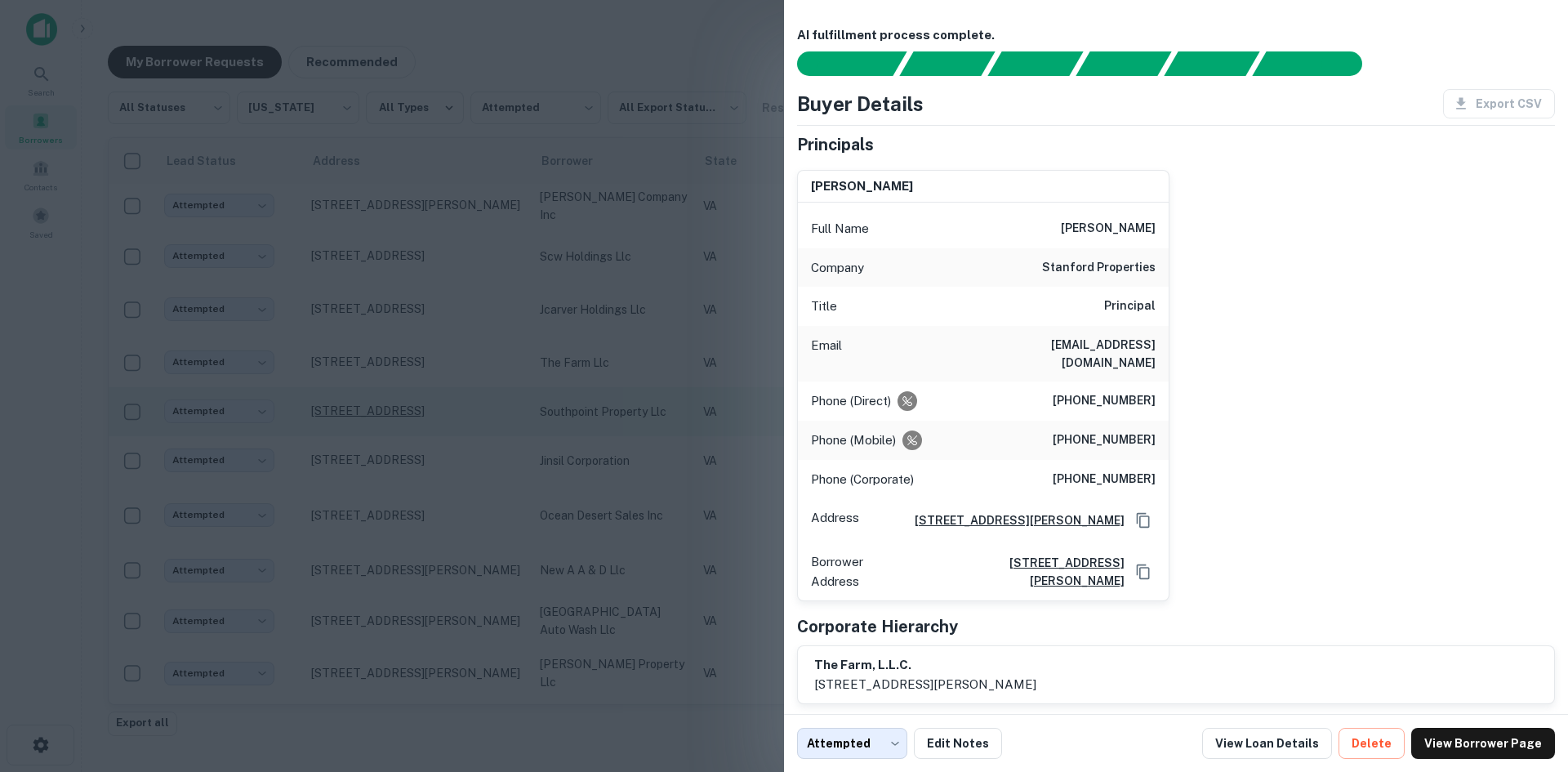
drag, startPoint x: 403, startPoint y: 429, endPoint x: 433, endPoint y: 389, distance: 50.0
click at [403, 429] on div at bounding box center [784, 386] width 1568 height 772
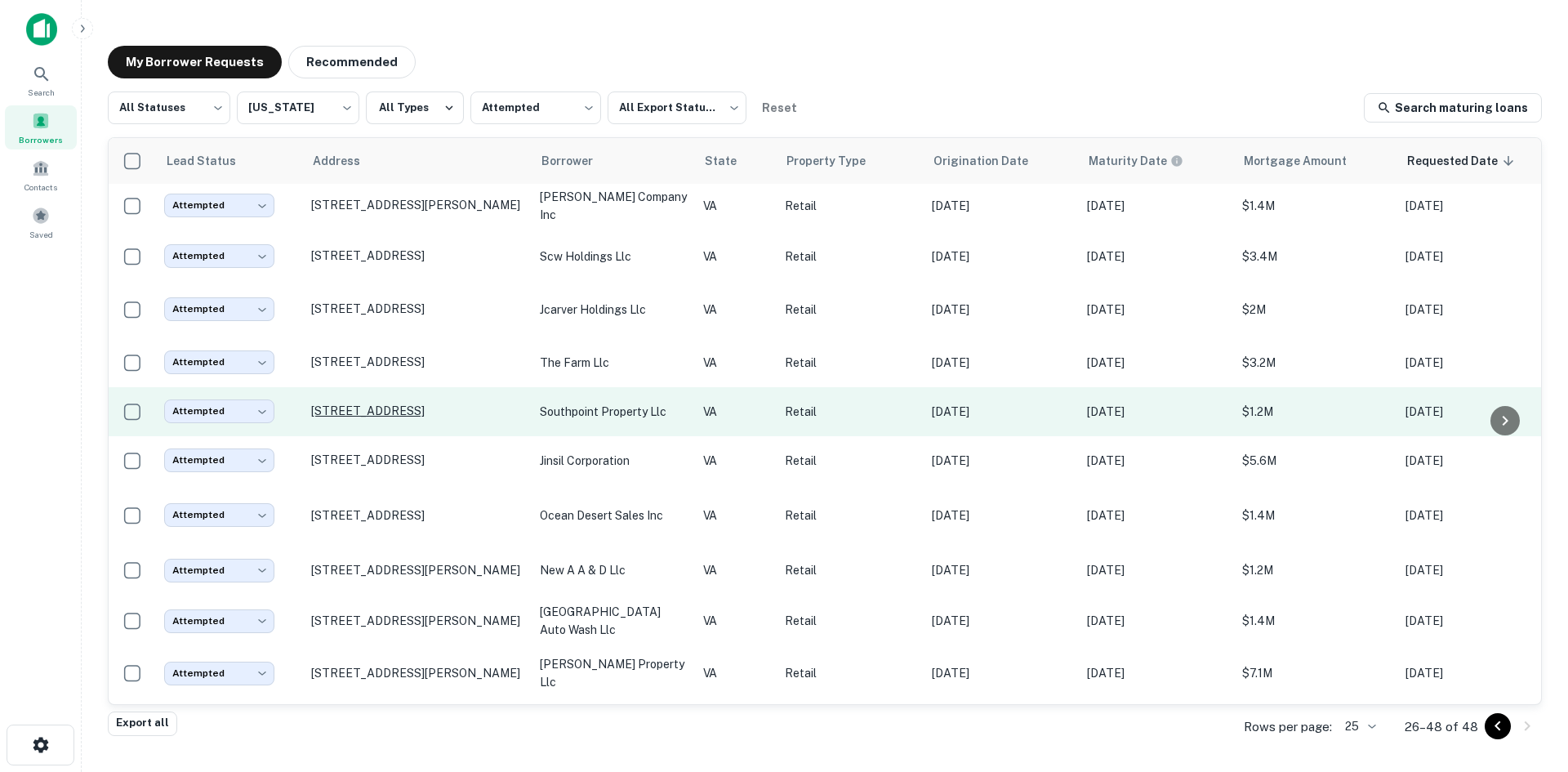
click at [440, 404] on p "9901 Southpoint Pkwy Fredericksburg, VA 22407" at bounding box center [417, 411] width 212 height 14
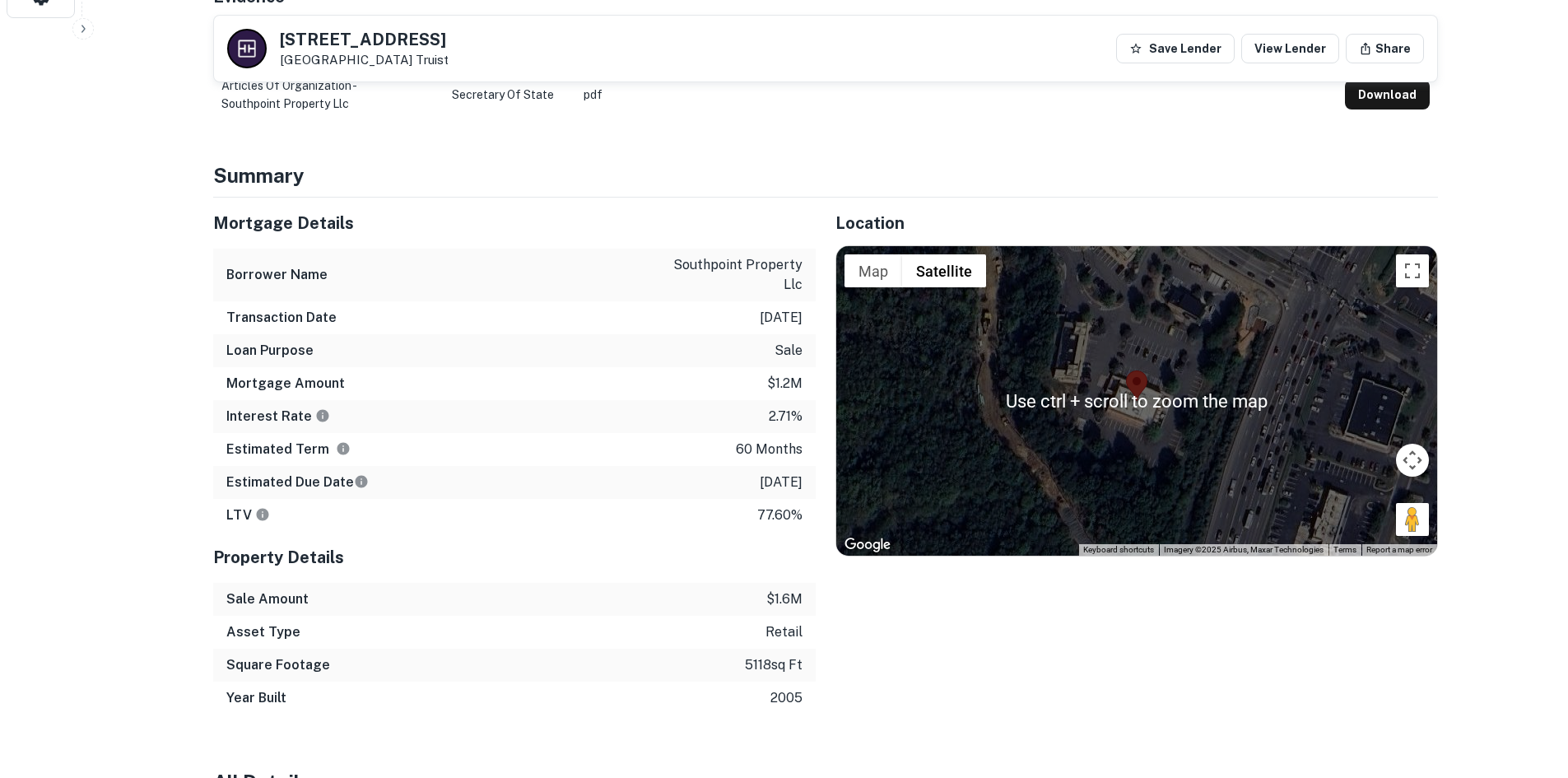
scroll to position [906, 0]
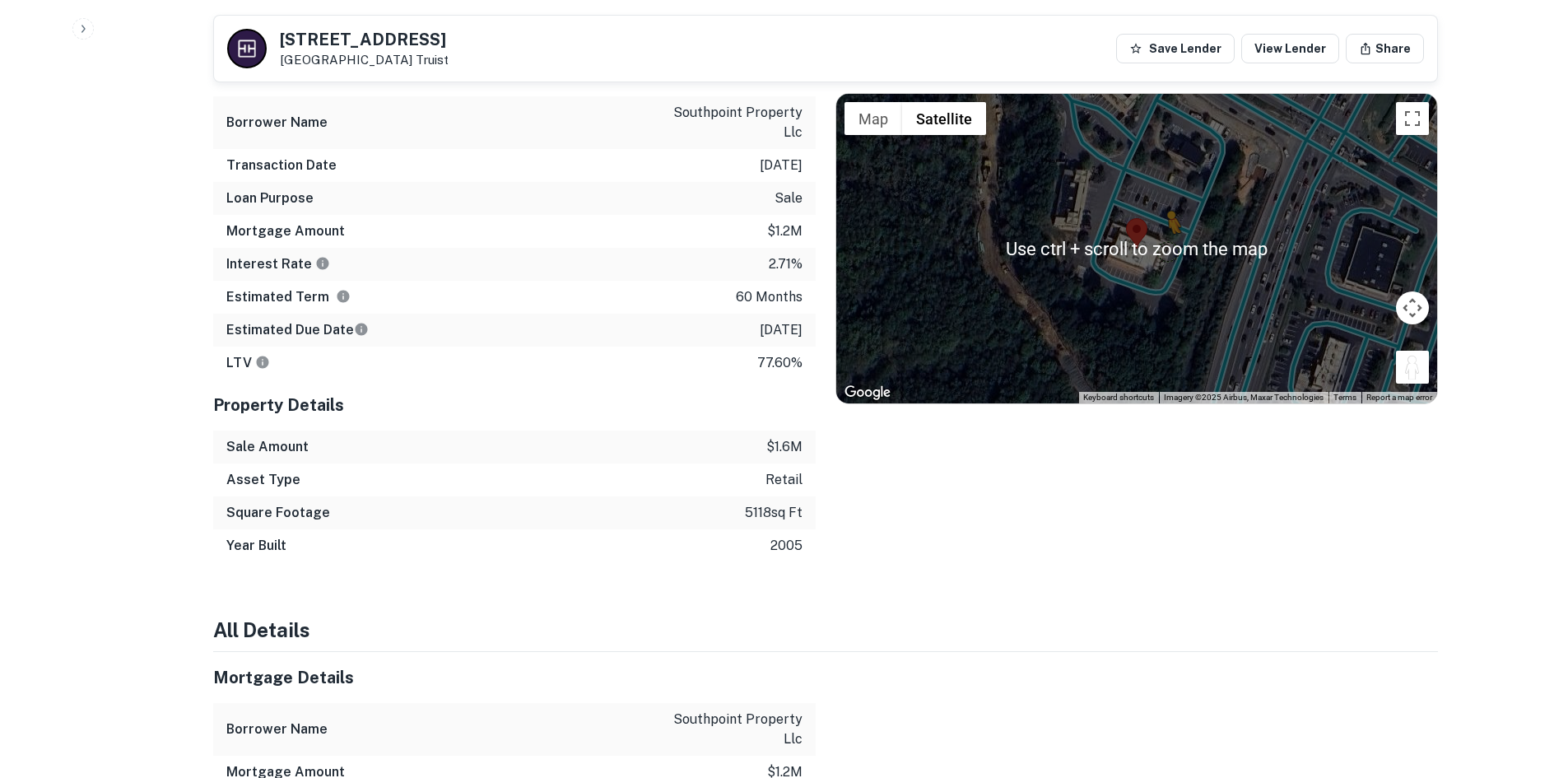
drag, startPoint x: 1410, startPoint y: 349, endPoint x: 1156, endPoint y: 228, distance: 281.3
click at [1156, 228] on div "To activate drag with keyboard, press Alt + Enter. Once in keyboard drag state,…" at bounding box center [1137, 249] width 601 height 310
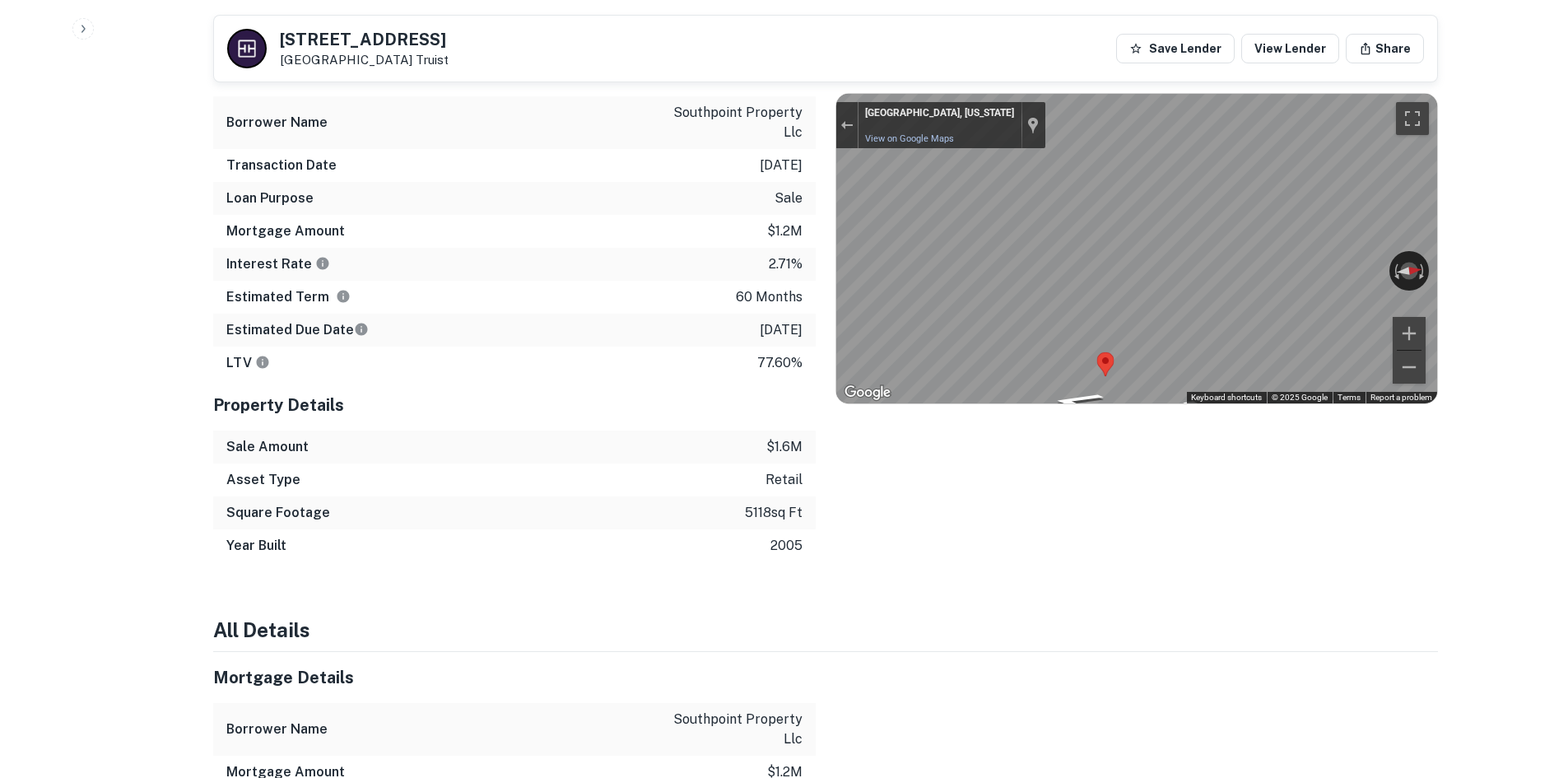
click at [1182, 320] on icon "Go North" at bounding box center [1197, 337] width 95 height 36
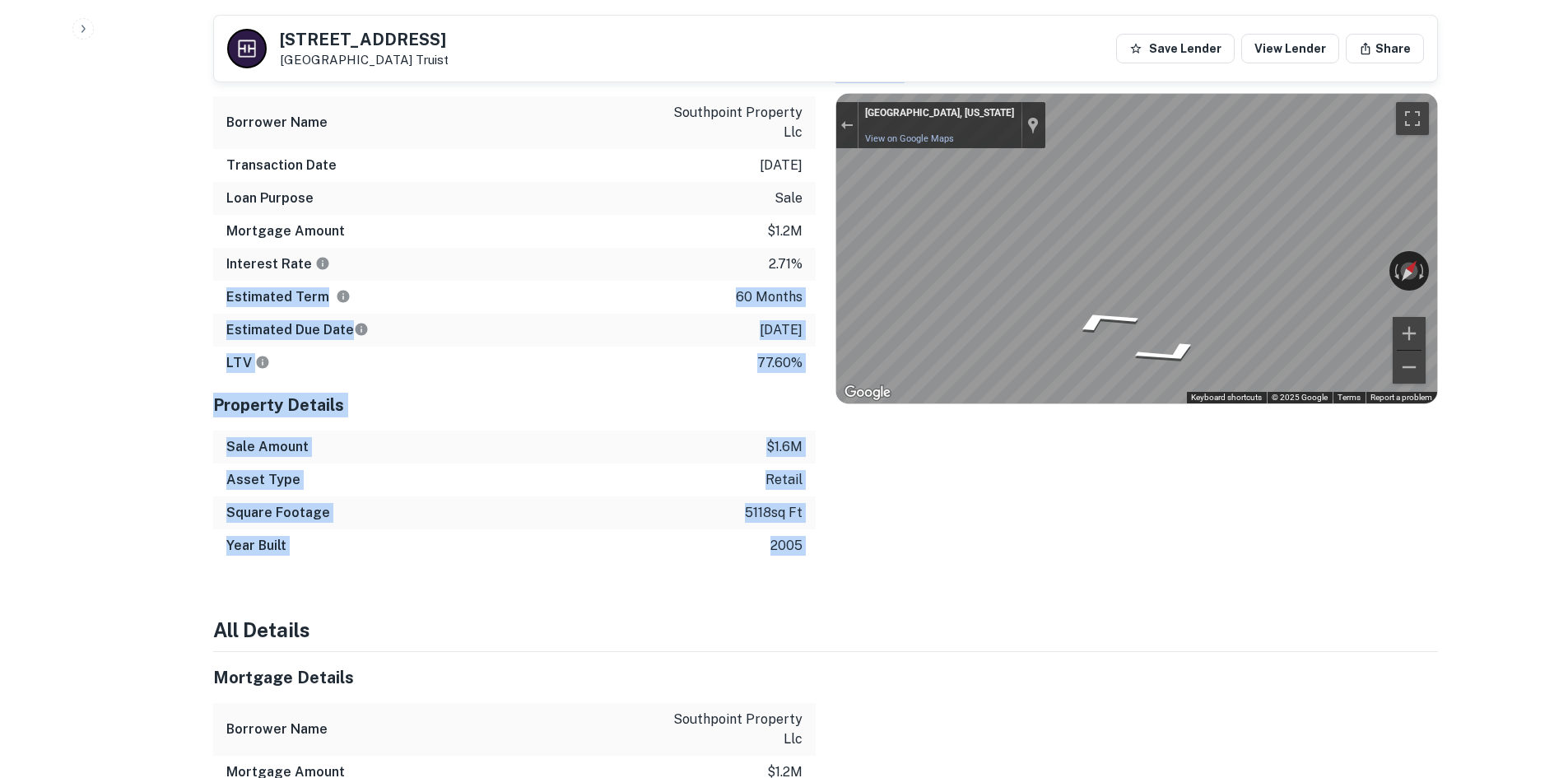
click at [1295, 239] on div "Mortgage Details Borrower Name southpoint property llc Transaction Date 1/13/20…" at bounding box center [815, 304] width 1245 height 517
click at [562, 497] on div "Square Footage 5118 sq ft" at bounding box center [514, 513] width 602 height 33
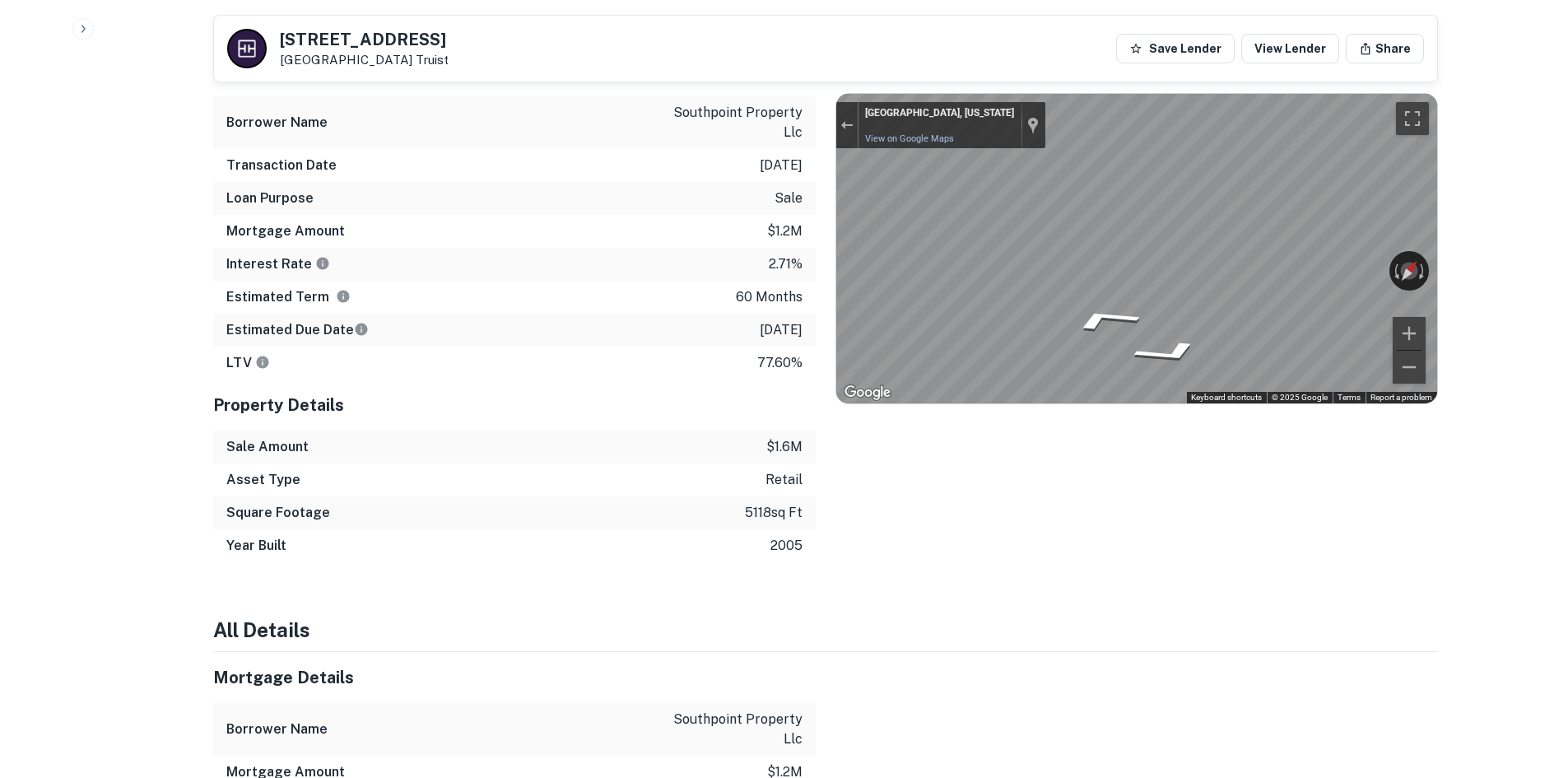
click at [821, 248] on div "Location ← Move left → Move right ↑ Move up ↓ Move down + Zoom in - Zoom out Ho…" at bounding box center [1126, 304] width 623 height 517
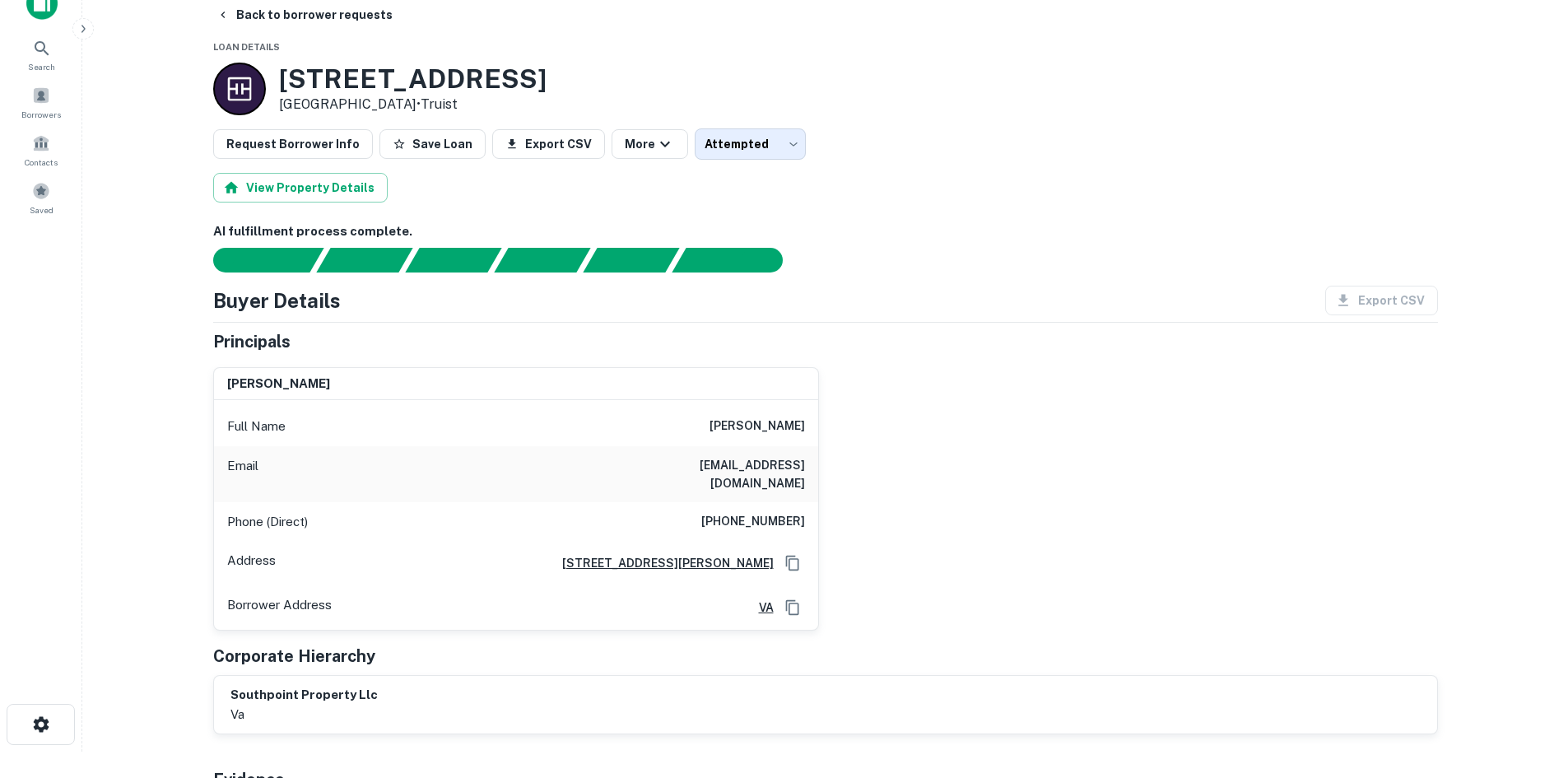
scroll to position [0, 0]
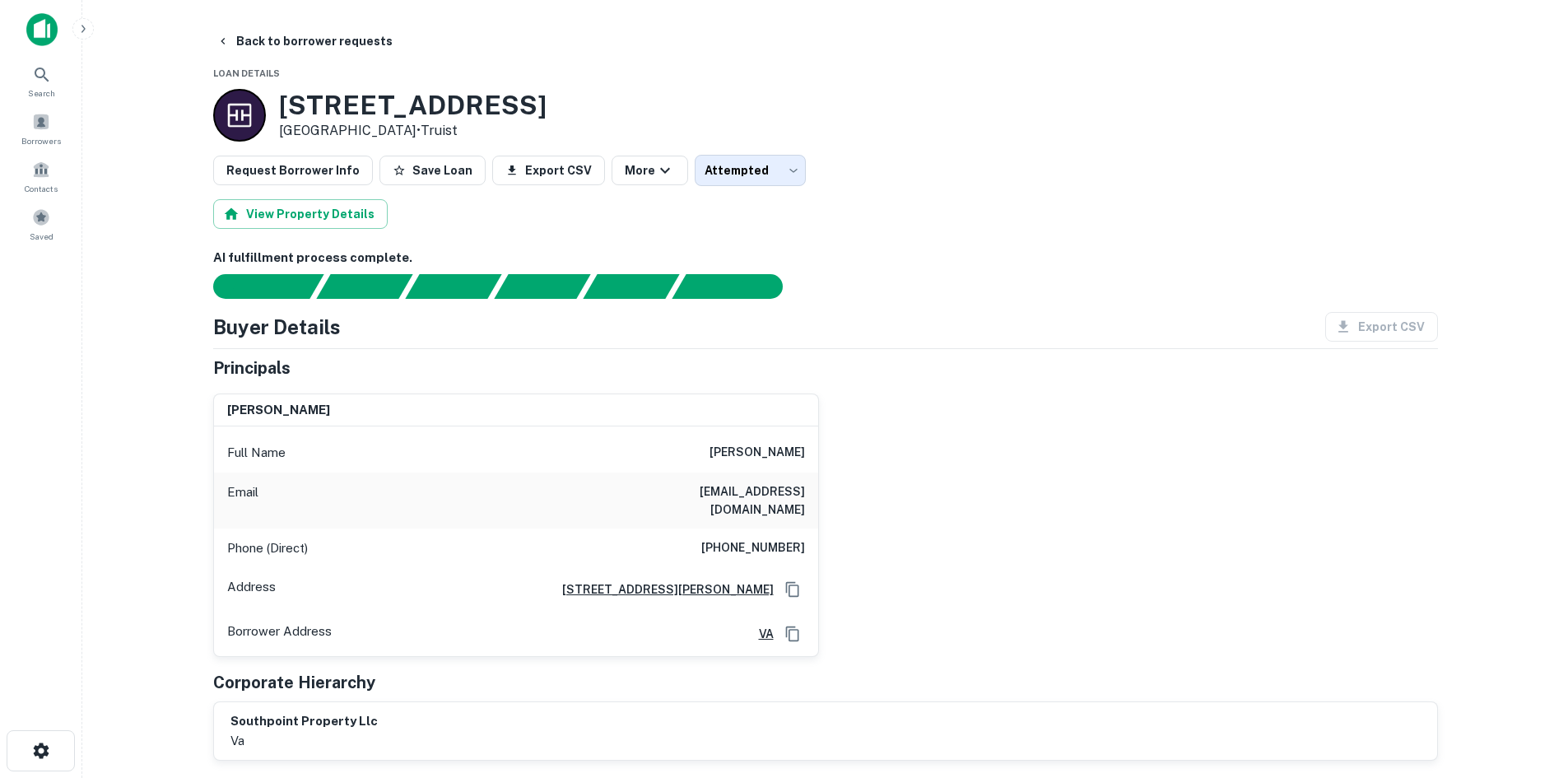
drag, startPoint x: 891, startPoint y: 163, endPoint x: 862, endPoint y: 169, distance: 29.6
click at [891, 163] on div "Request Borrower Info Save Loan Export CSV More Attempted ********* ​" at bounding box center [825, 171] width 1225 height 31
drag, startPoint x: 277, startPoint y: 108, endPoint x: 440, endPoint y: 135, distance: 165.2
click at [440, 135] on div "9901 Southpoint Pkwy Fredericksburg, VA 22407 • Truist" at bounding box center [380, 115] width 333 height 52
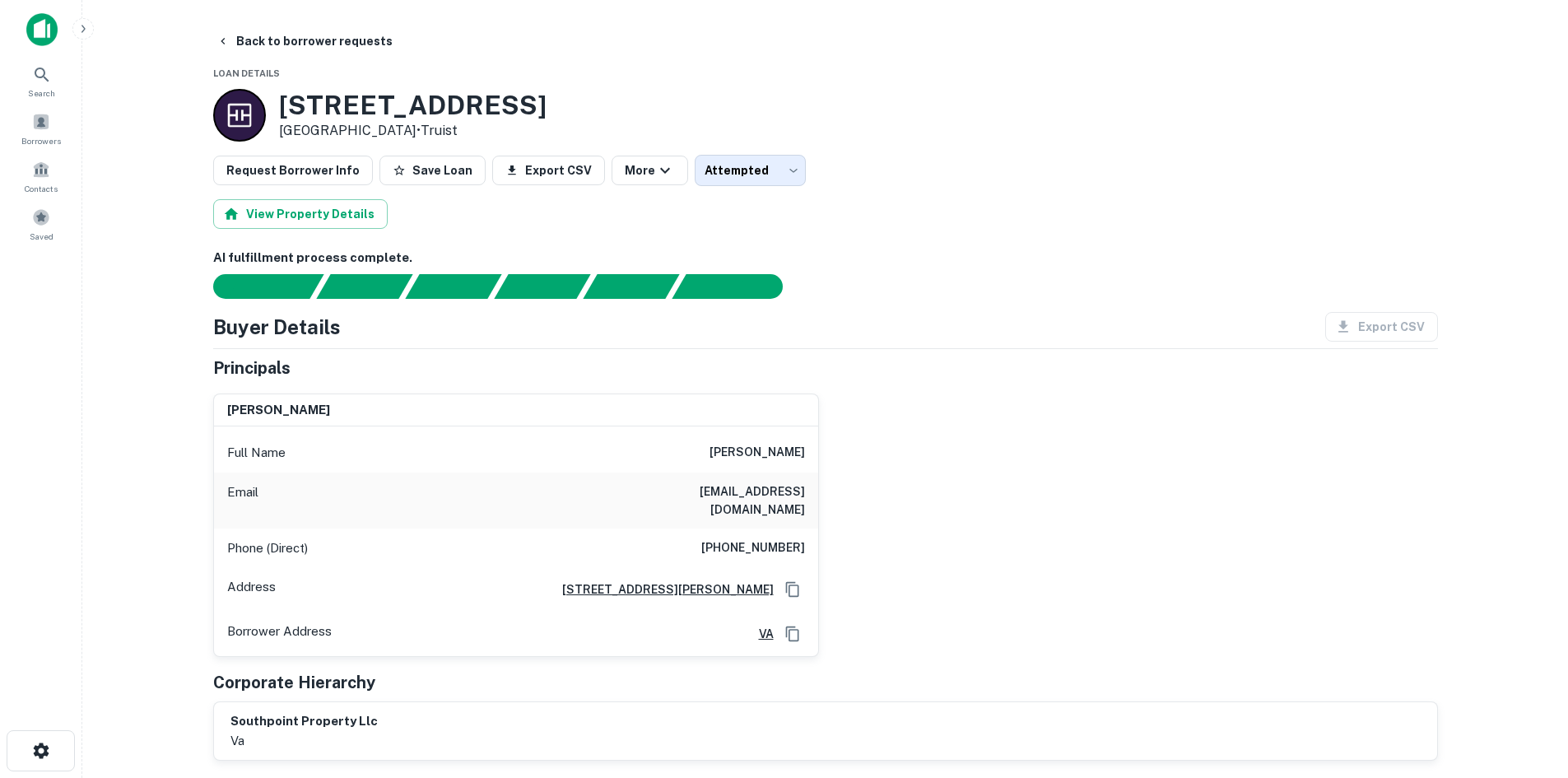
copy div "9901 Southpoint Pkwy Fredericksburg, VA 22407"
drag, startPoint x: 612, startPoint y: 82, endPoint x: 847, endPoint y: 37, distance: 239.3
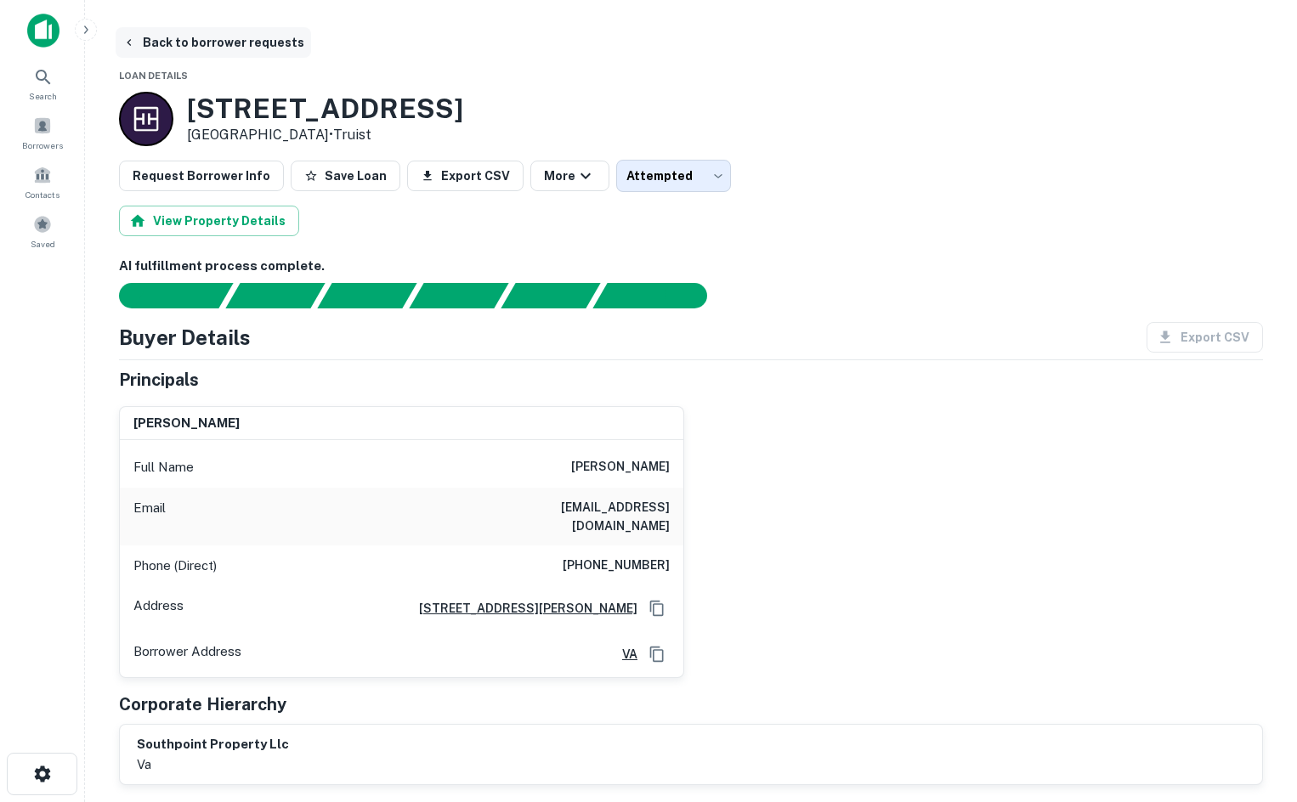
drag, startPoint x: 237, startPoint y: 50, endPoint x: 224, endPoint y: 50, distance: 13.6
click at [237, 50] on button "Back to borrower requests" at bounding box center [214, 42] width 196 height 31
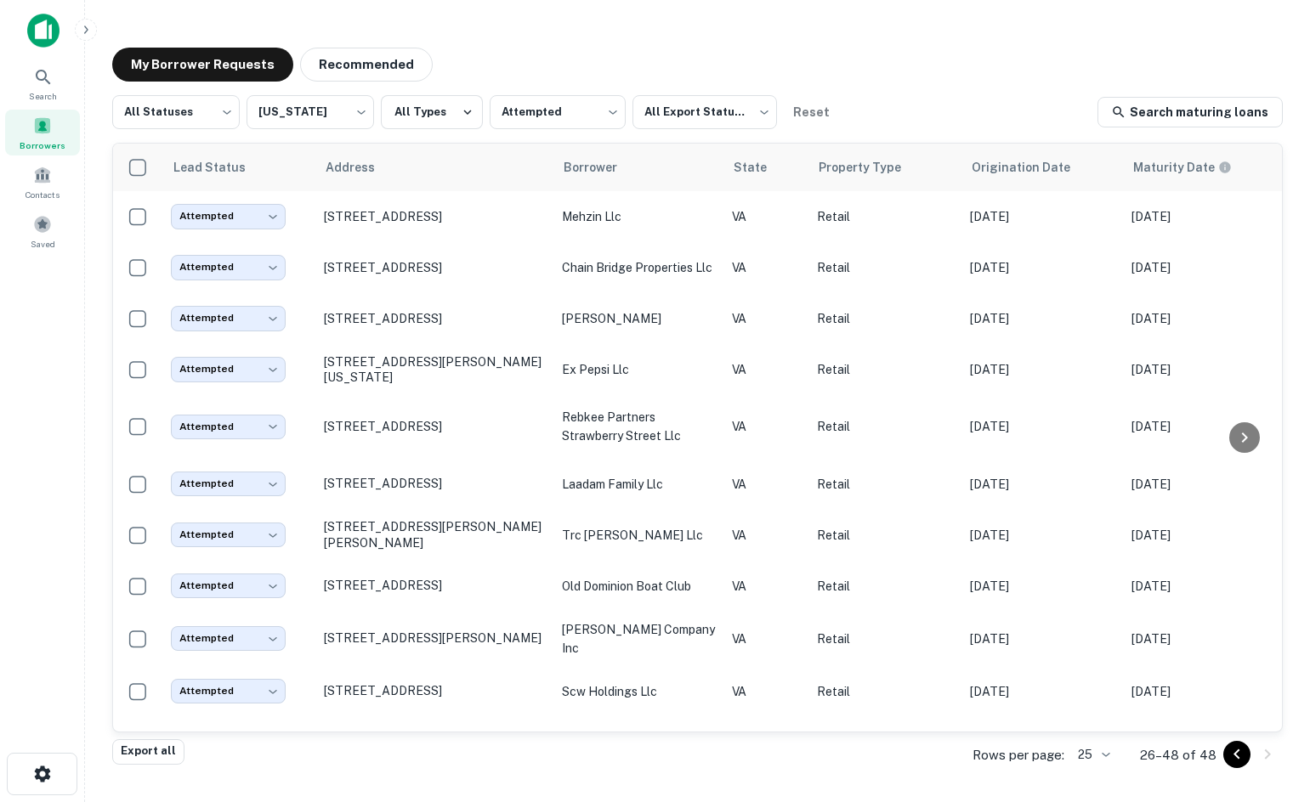
click at [735, 40] on div "My Borrower Requests Recommended All Statuses *** ​ Virginia ** ​ All Types Att…" at bounding box center [698, 395] width 1198 height 723
click at [48, 84] on icon at bounding box center [43, 77] width 20 height 20
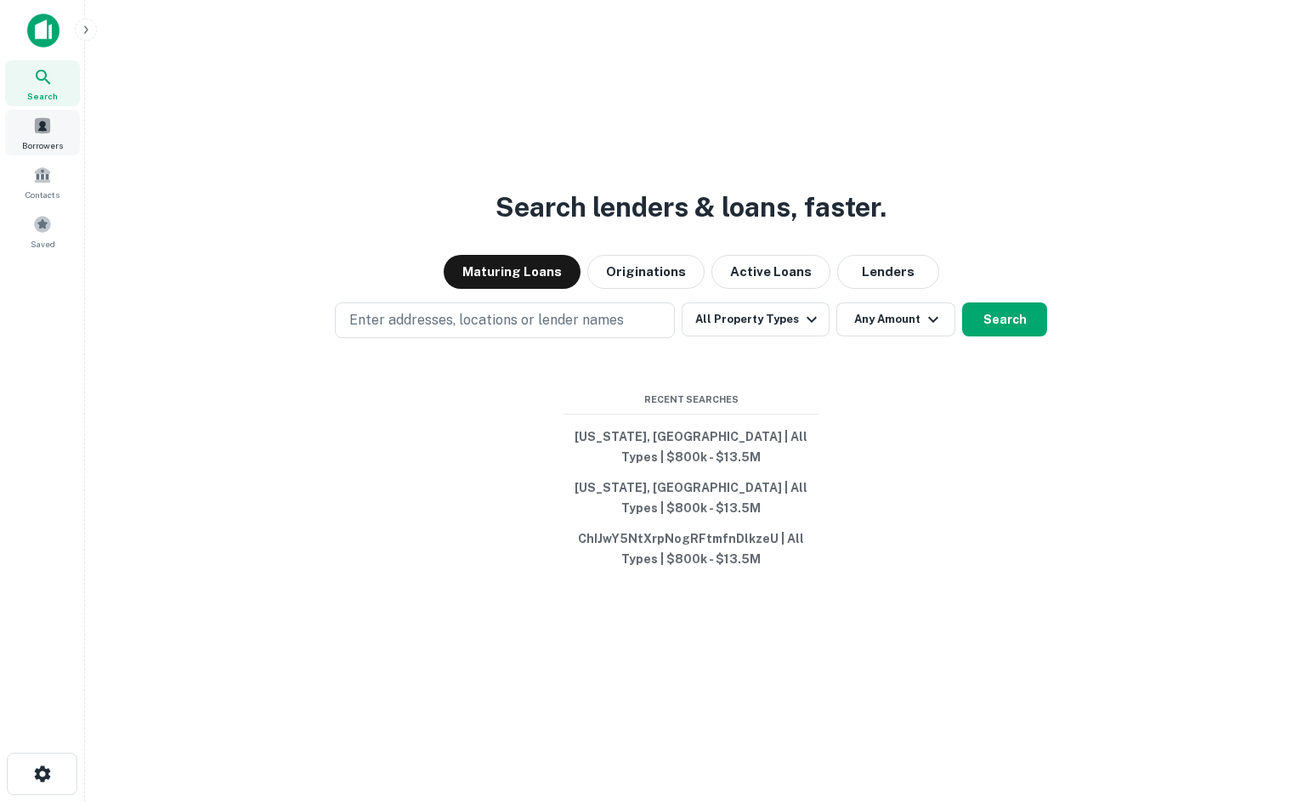
click at [56, 140] on span "Borrowers" at bounding box center [42, 146] width 41 height 14
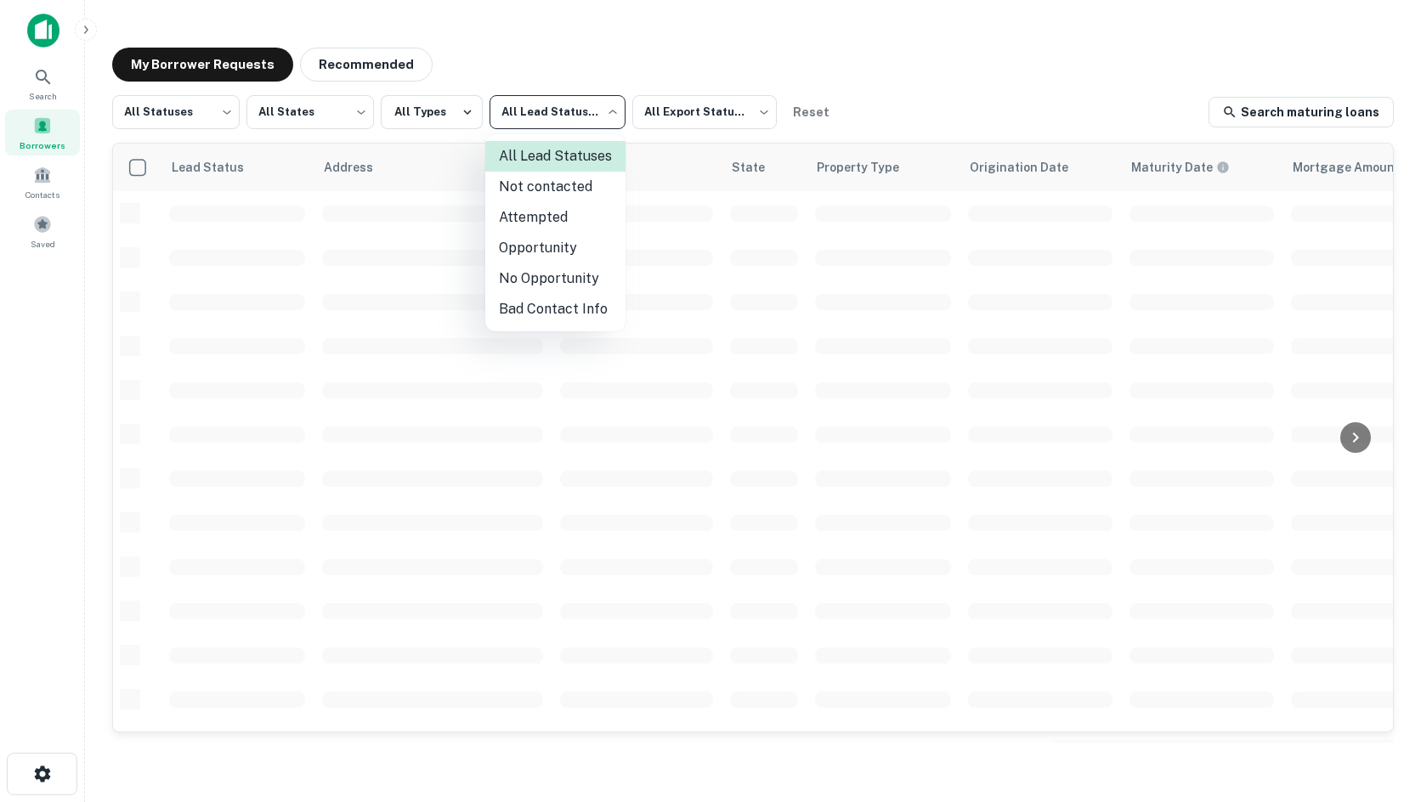
click at [566, 105] on body "Search Borrowers Contacts Saved My Borrower Requests Recommended All Statuses *…" at bounding box center [710, 401] width 1421 height 802
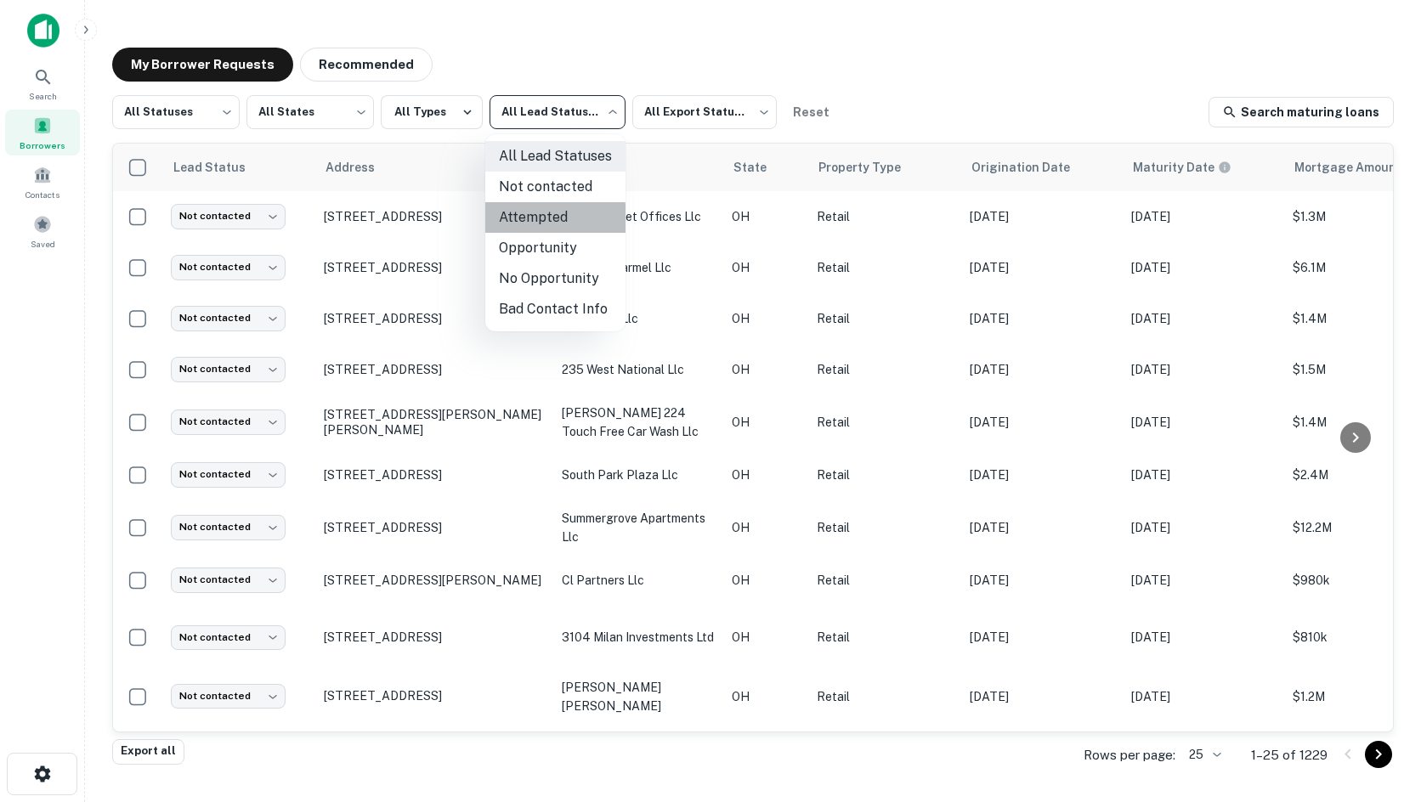
click at [536, 222] on li "Attempted" at bounding box center [555, 217] width 140 height 31
type input "*********"
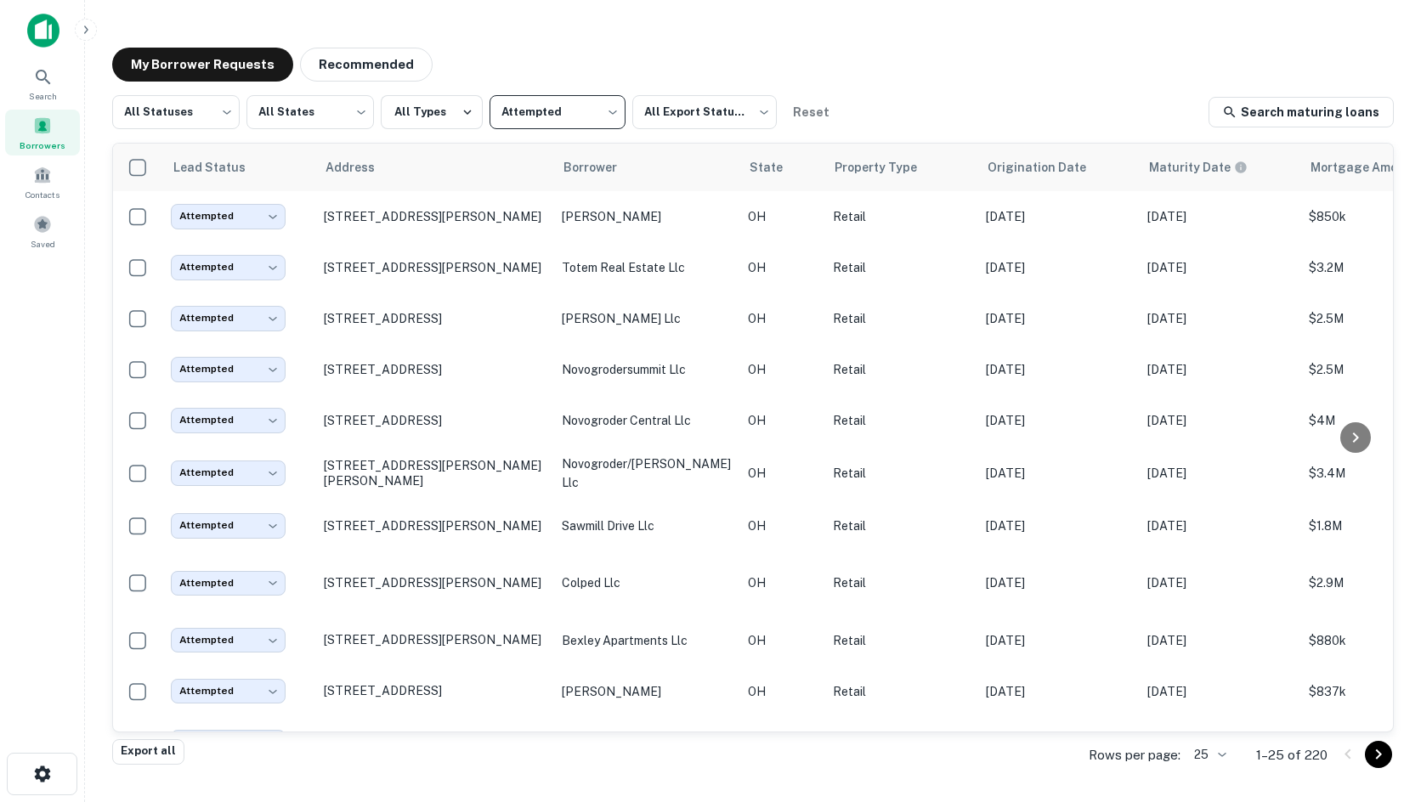
drag, startPoint x: 53, startPoint y: 128, endPoint x: 557, endPoint y: 76, distance: 506.8
click at [53, 128] on div "Borrowers" at bounding box center [42, 133] width 75 height 46
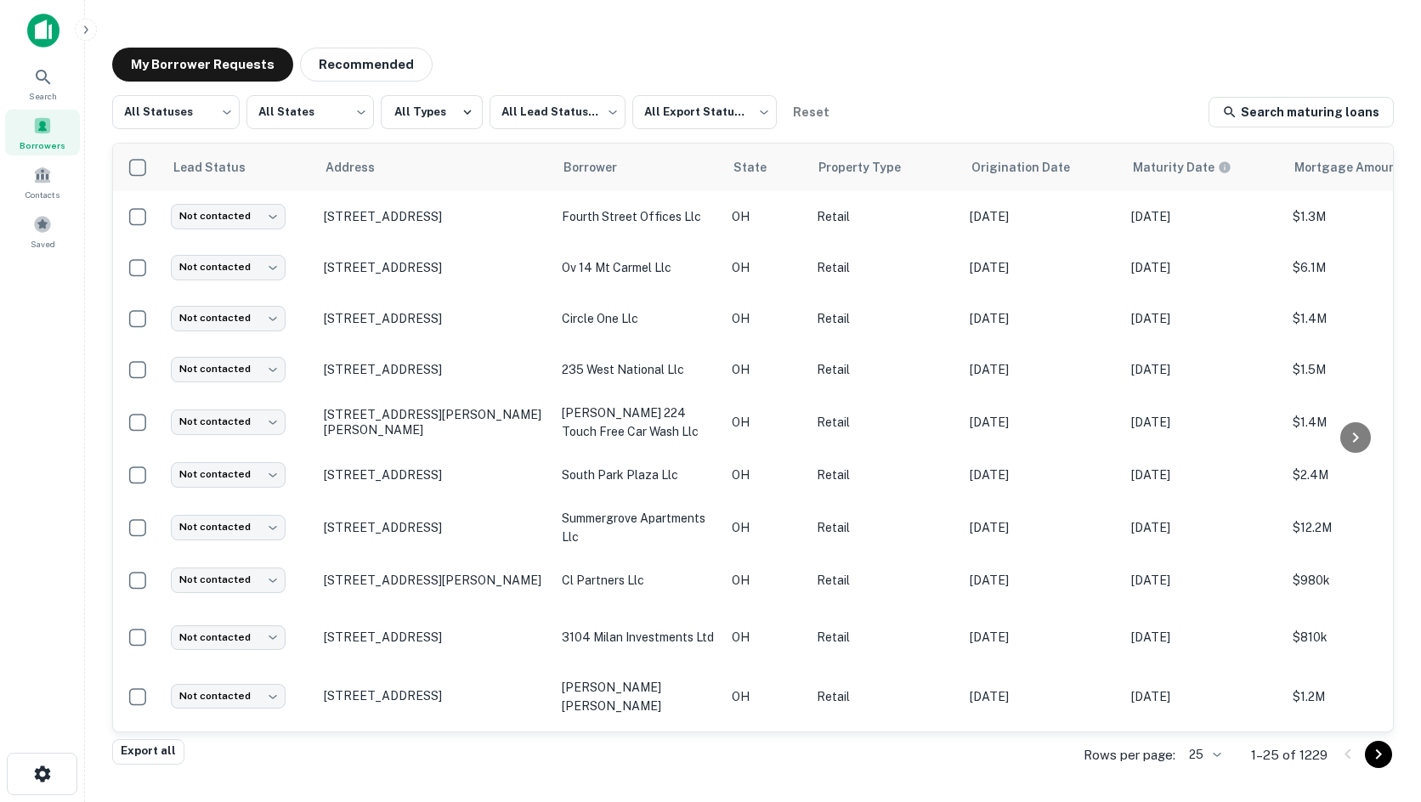
click at [1407, 462] on div "My Borrower Requests Recommended All Statuses *** ​ All States *** ​ All Types …" at bounding box center [753, 395] width 1309 height 723
drag, startPoint x: 897, startPoint y: 97, endPoint x: 868, endPoint y: 98, distance: 28.9
click at [897, 97] on div "All Statuses *** ​ All States *** ​ All Types All Lead Statuses *** ​ All Expor…" at bounding box center [753, 112] width 1282 height 34
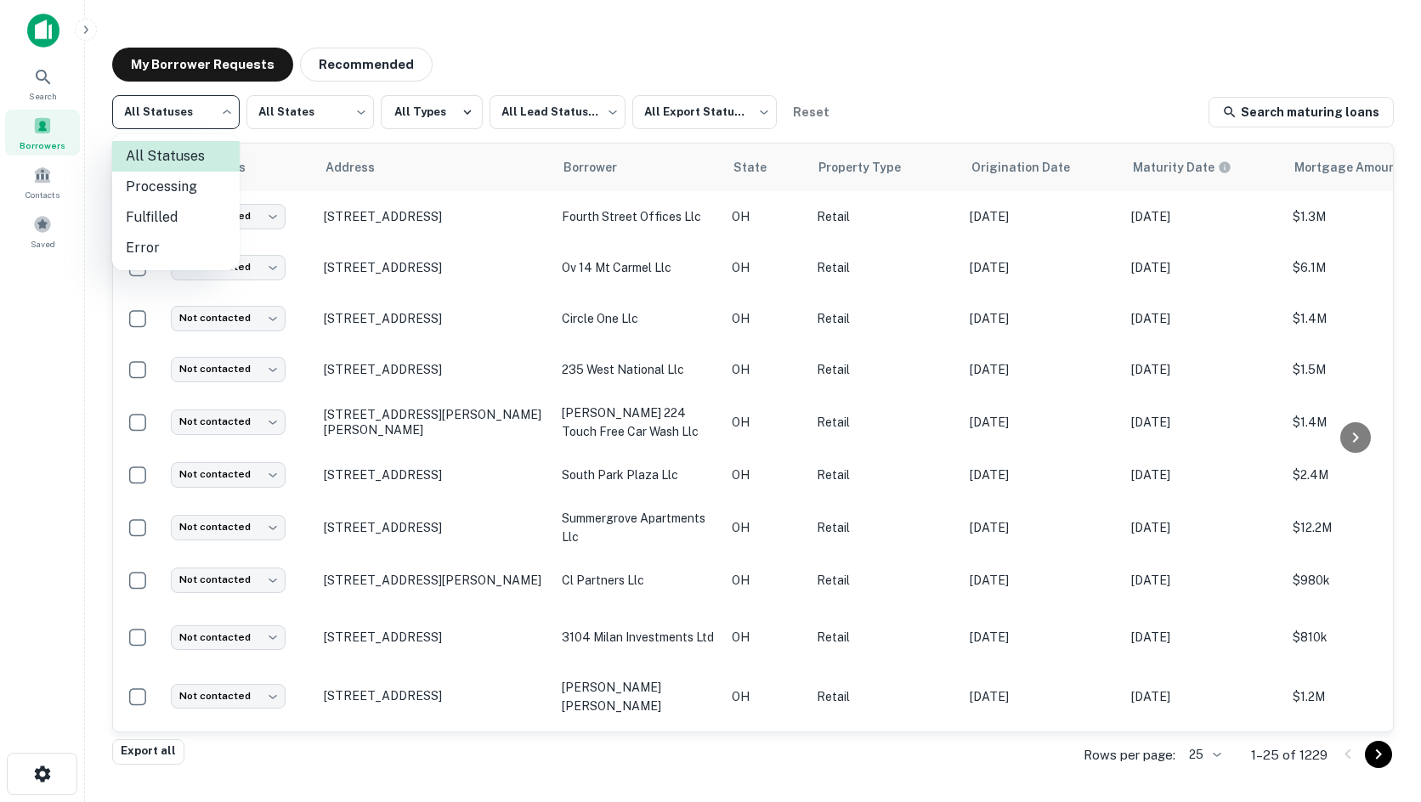
click at [207, 125] on body "Search Borrowers Contacts Saved My Borrower Requests Recommended All Statuses *…" at bounding box center [710, 401] width 1421 height 802
click at [184, 215] on li "Fulfilled" at bounding box center [176, 217] width 128 height 31
type input "*********"
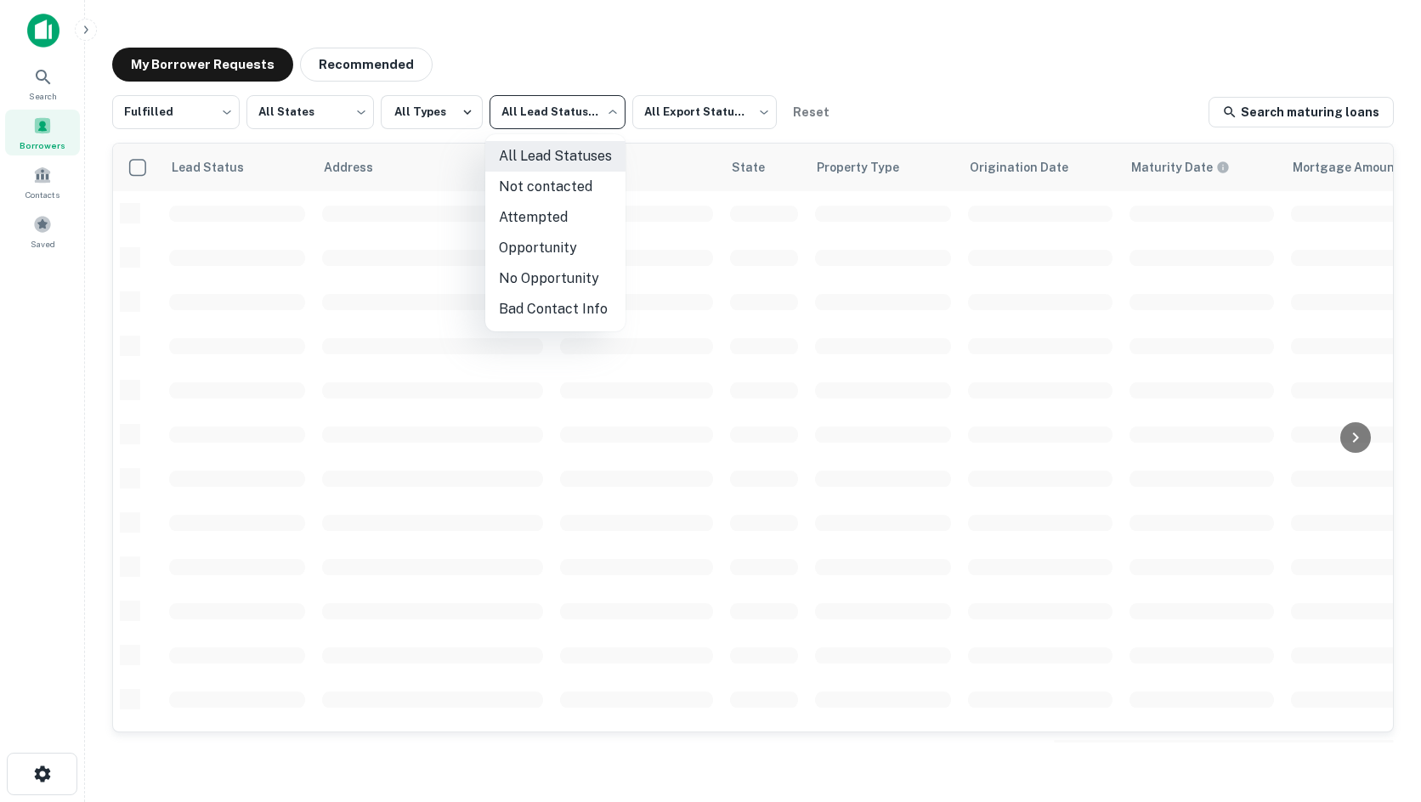
click at [616, 98] on body "Search Borrowers Contacts Saved My Borrower Requests Recommended Fulfilled ****…" at bounding box center [710, 401] width 1421 height 802
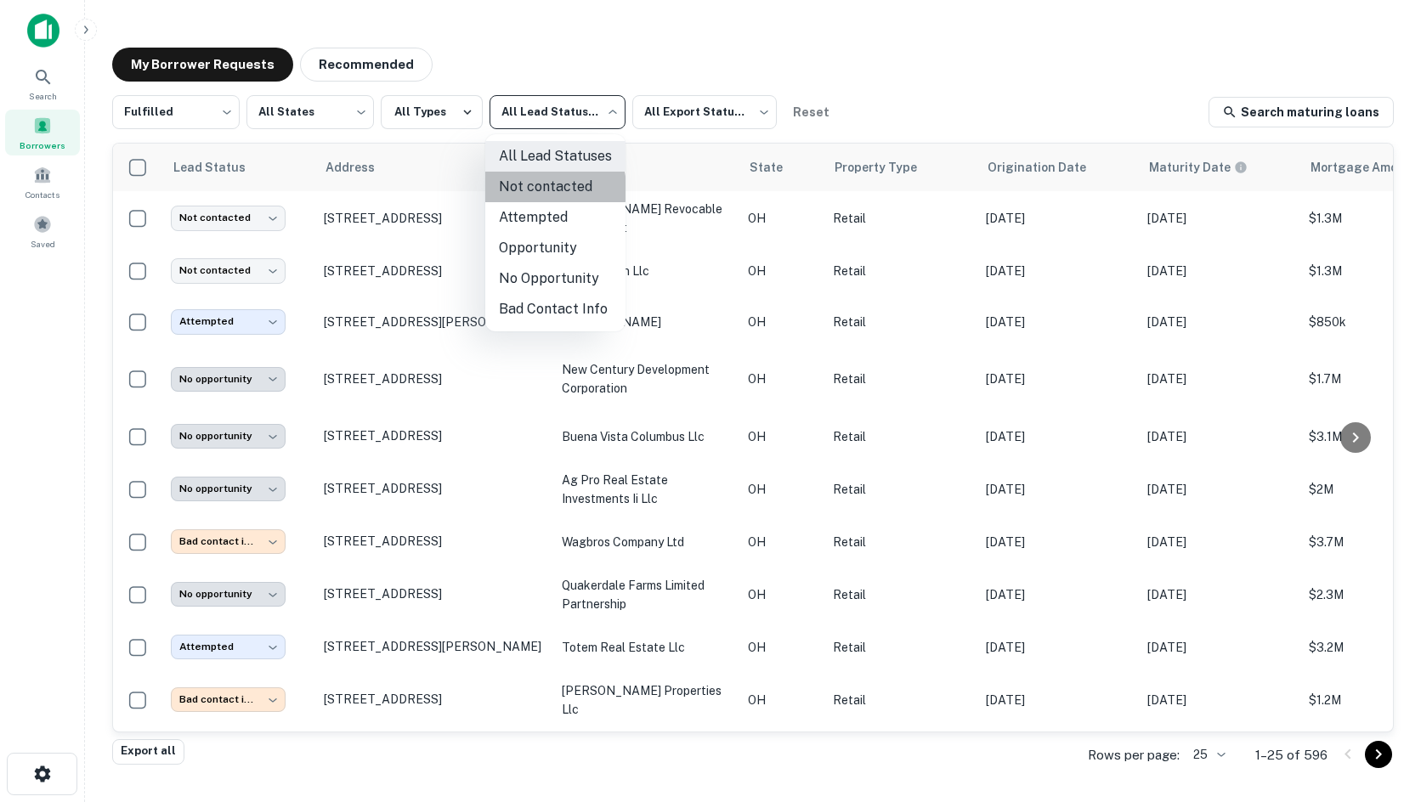
click at [538, 189] on li "Not contacted" at bounding box center [555, 187] width 140 height 31
type input "****"
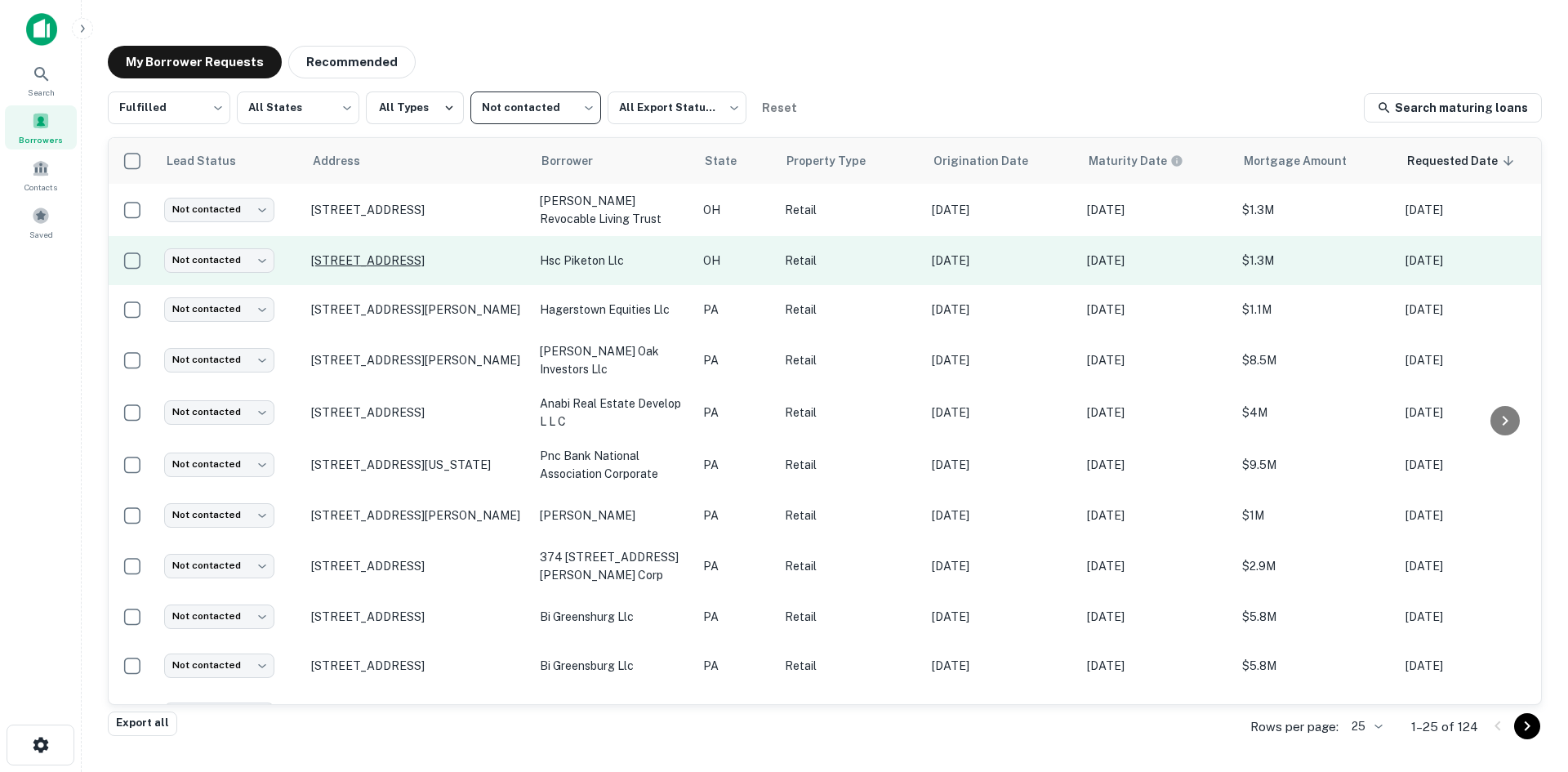
click at [429, 261] on p "10859 State Route 772 Piketon, OH 45661" at bounding box center [417, 261] width 212 height 14
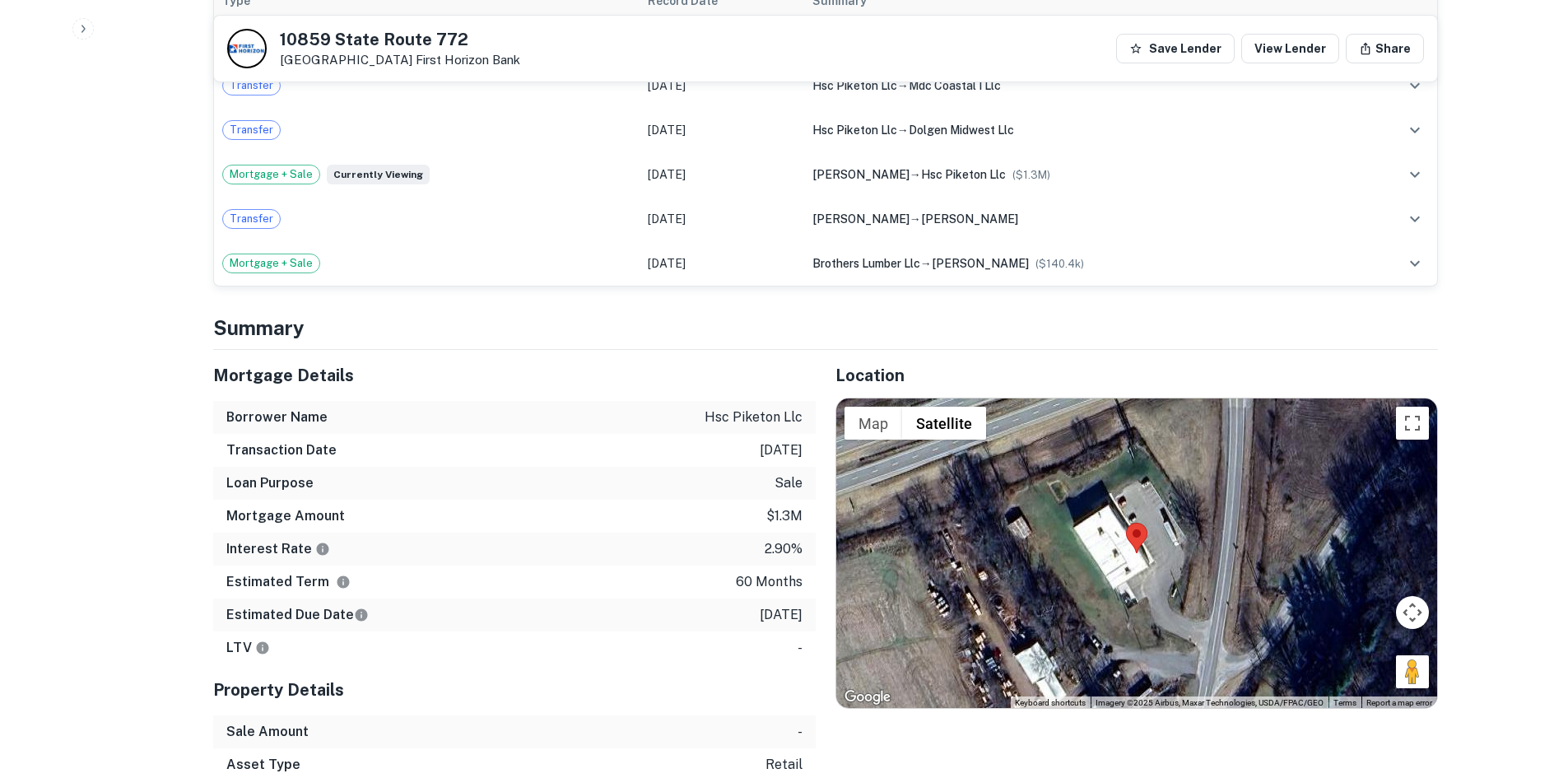
scroll to position [1482, 0]
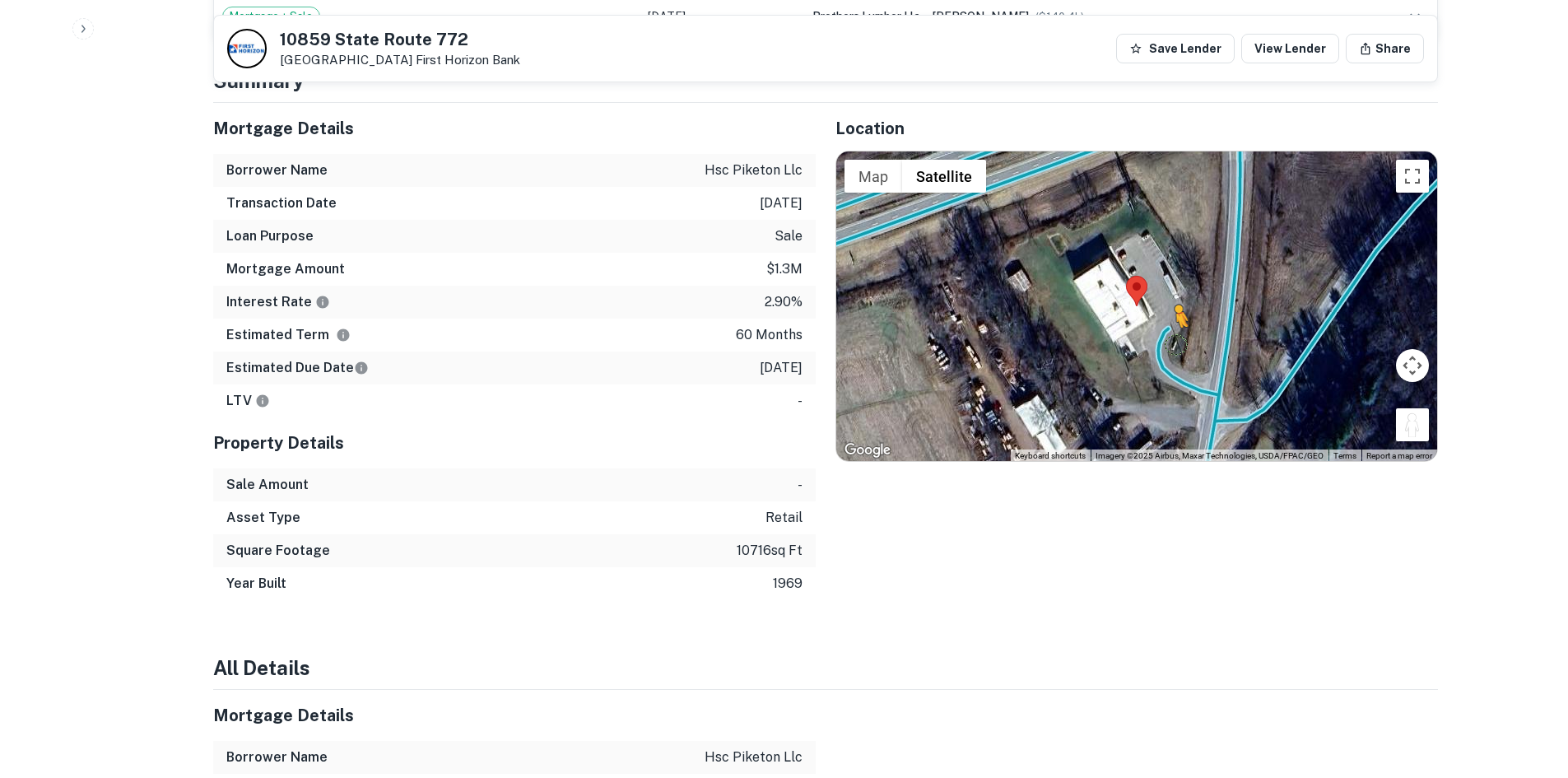
drag, startPoint x: 1425, startPoint y: 390, endPoint x: 1170, endPoint y: 305, distance: 268.8
click at [1170, 305] on div "To activate drag with keyboard, press Alt + Enter. Once in keyboard drag state,…" at bounding box center [1137, 306] width 601 height 310
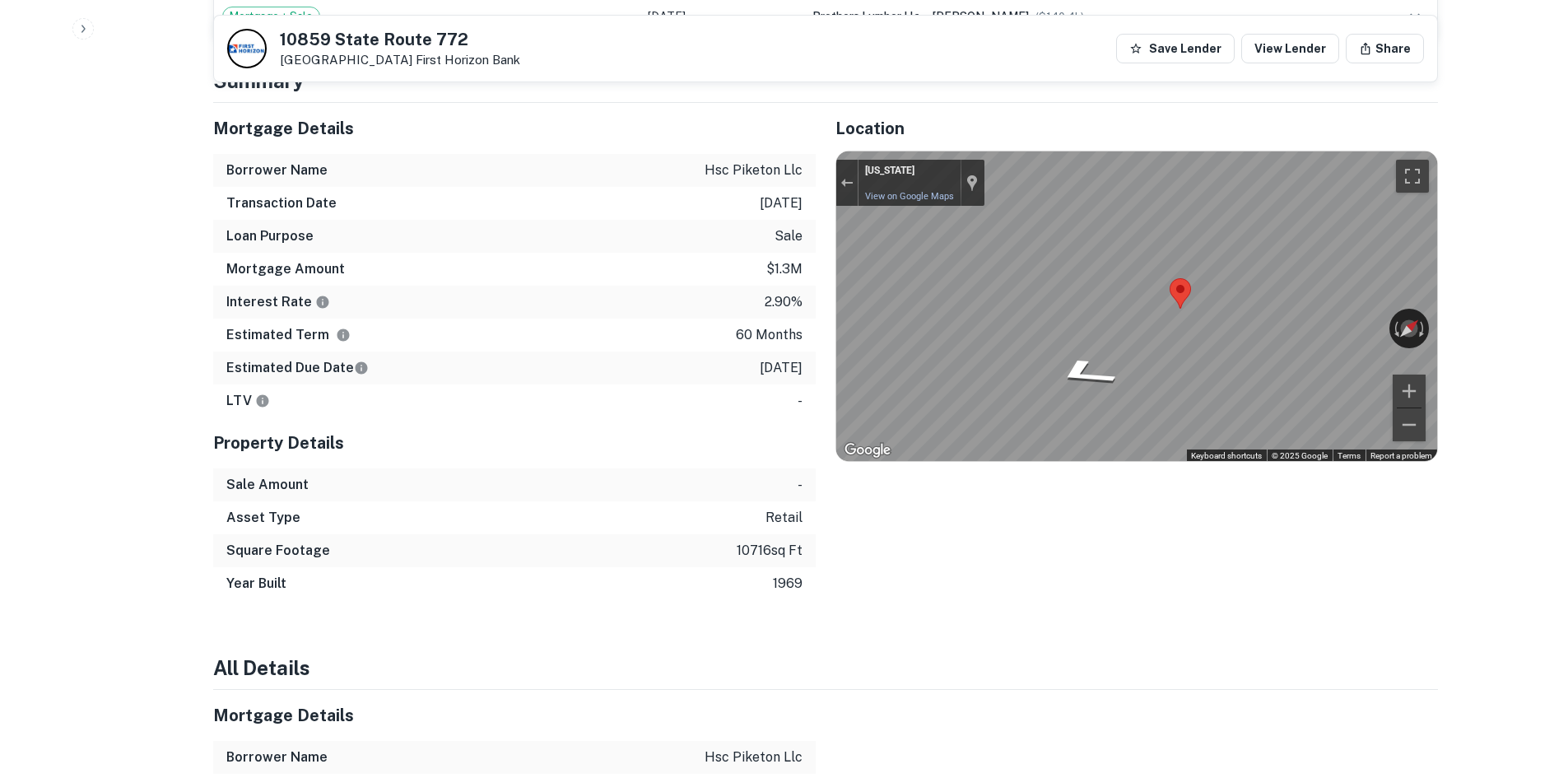
click at [1195, 289] on icon "Go South" at bounding box center [1192, 319] width 110 height 60
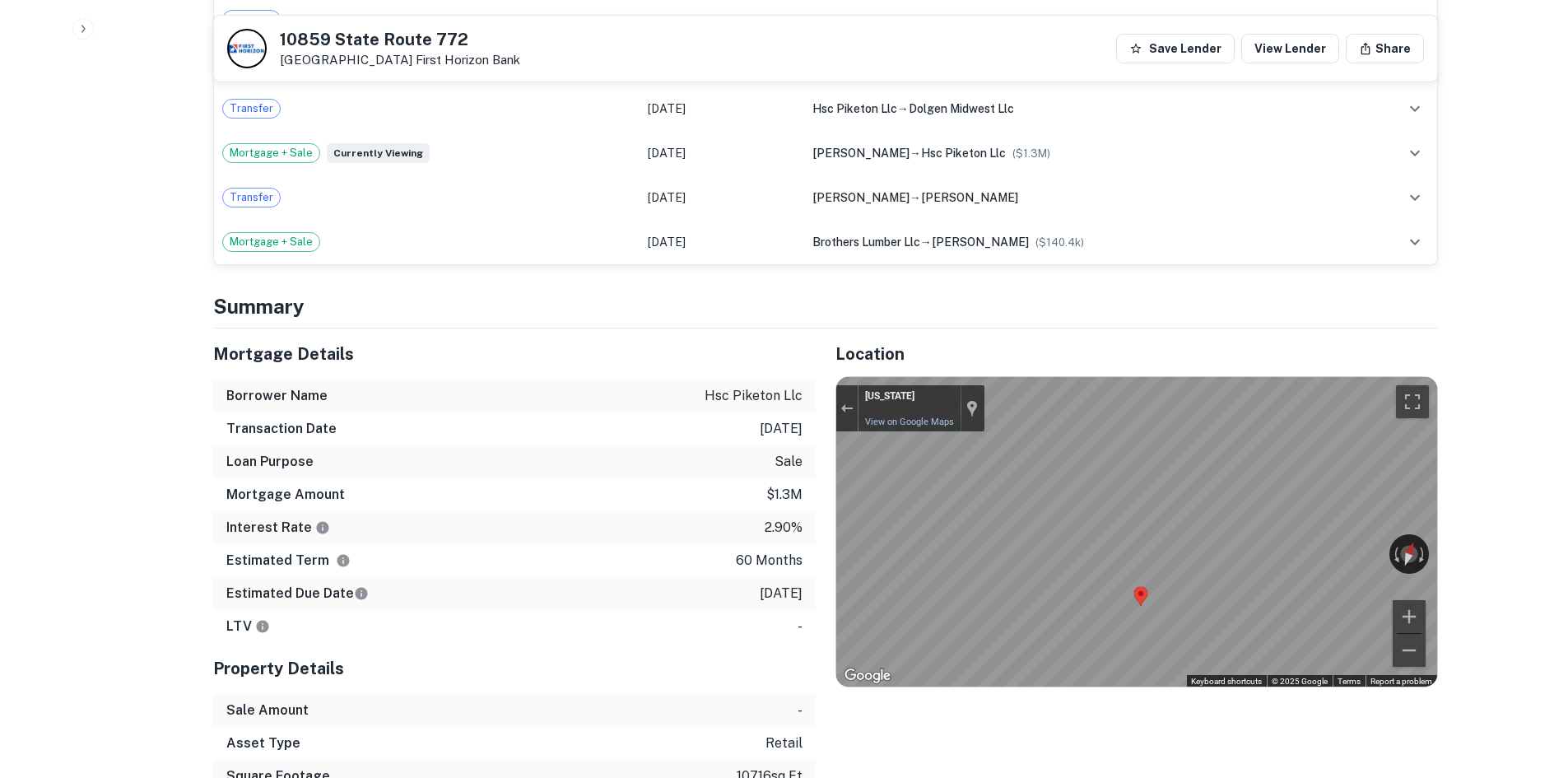
scroll to position [988, 0]
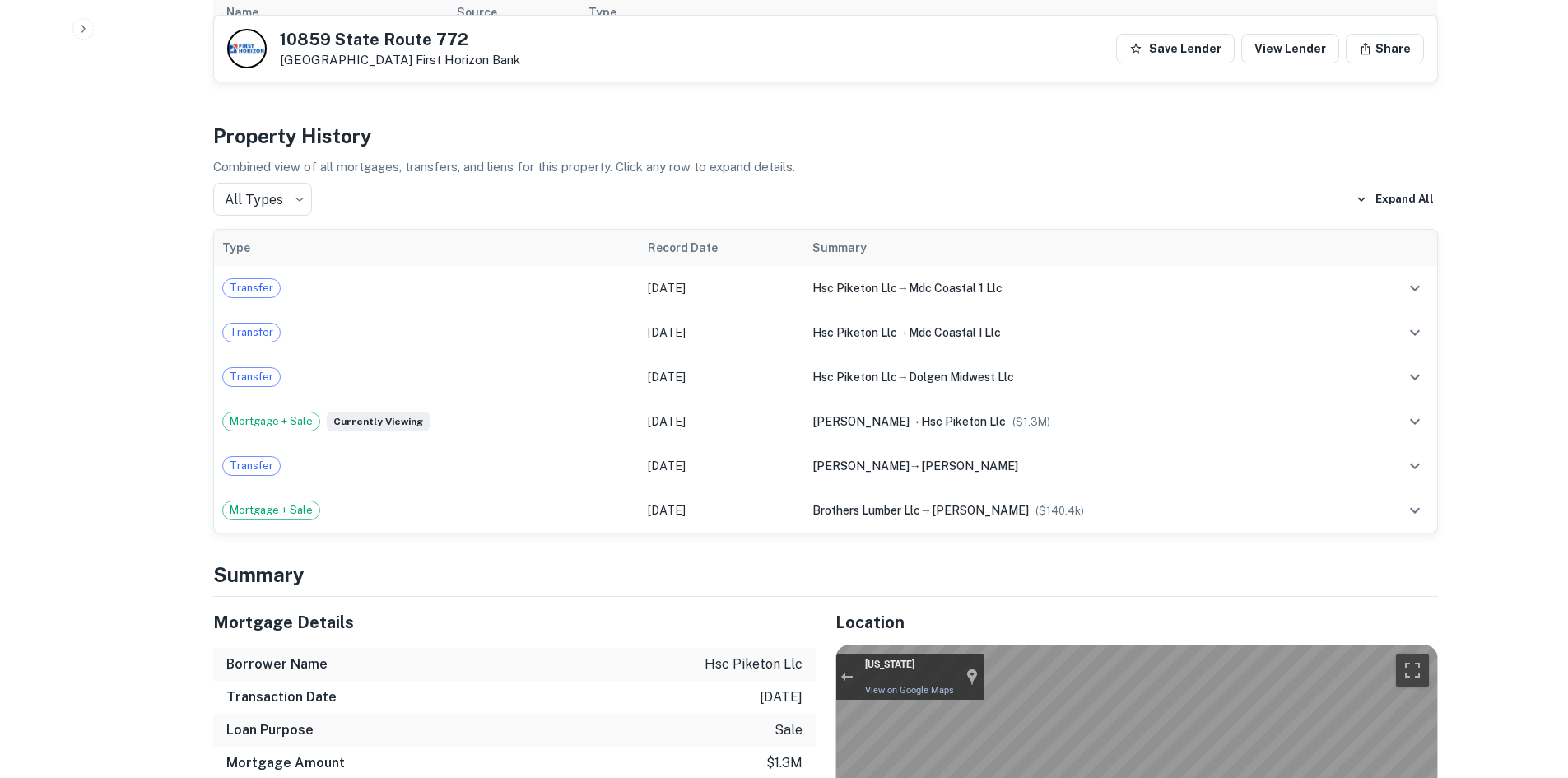
drag, startPoint x: 279, startPoint y: 33, endPoint x: 392, endPoint y: 70, distance: 118.9
click at [392, 70] on div "10859 State Route 772 Piketon, OH 45661 First Horizon Bank Save Lender View Len…" at bounding box center [825, 48] width 1223 height 66
copy div "10859 State Route 772 Piketon, OH 45661"
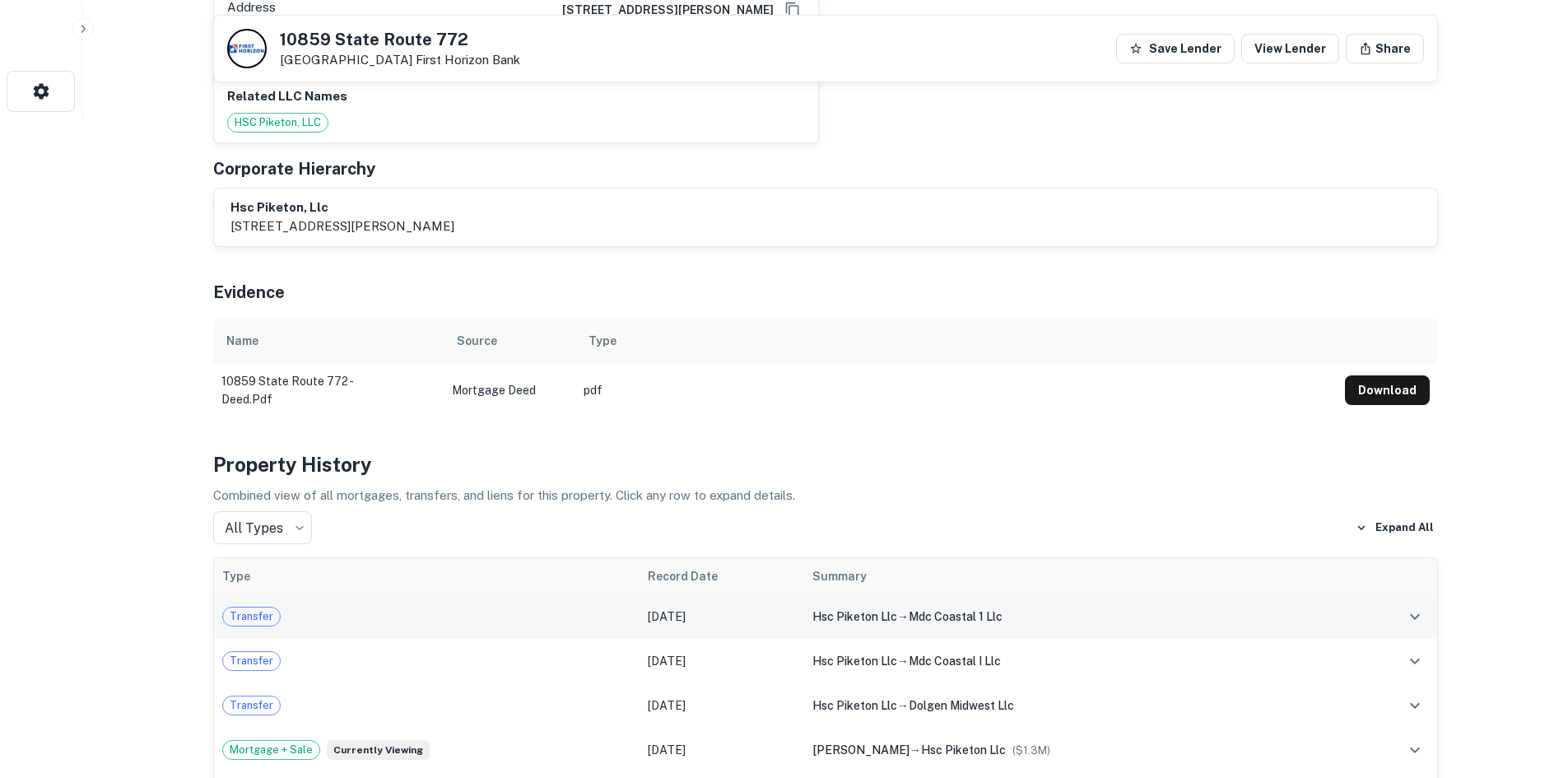
scroll to position [659, 0]
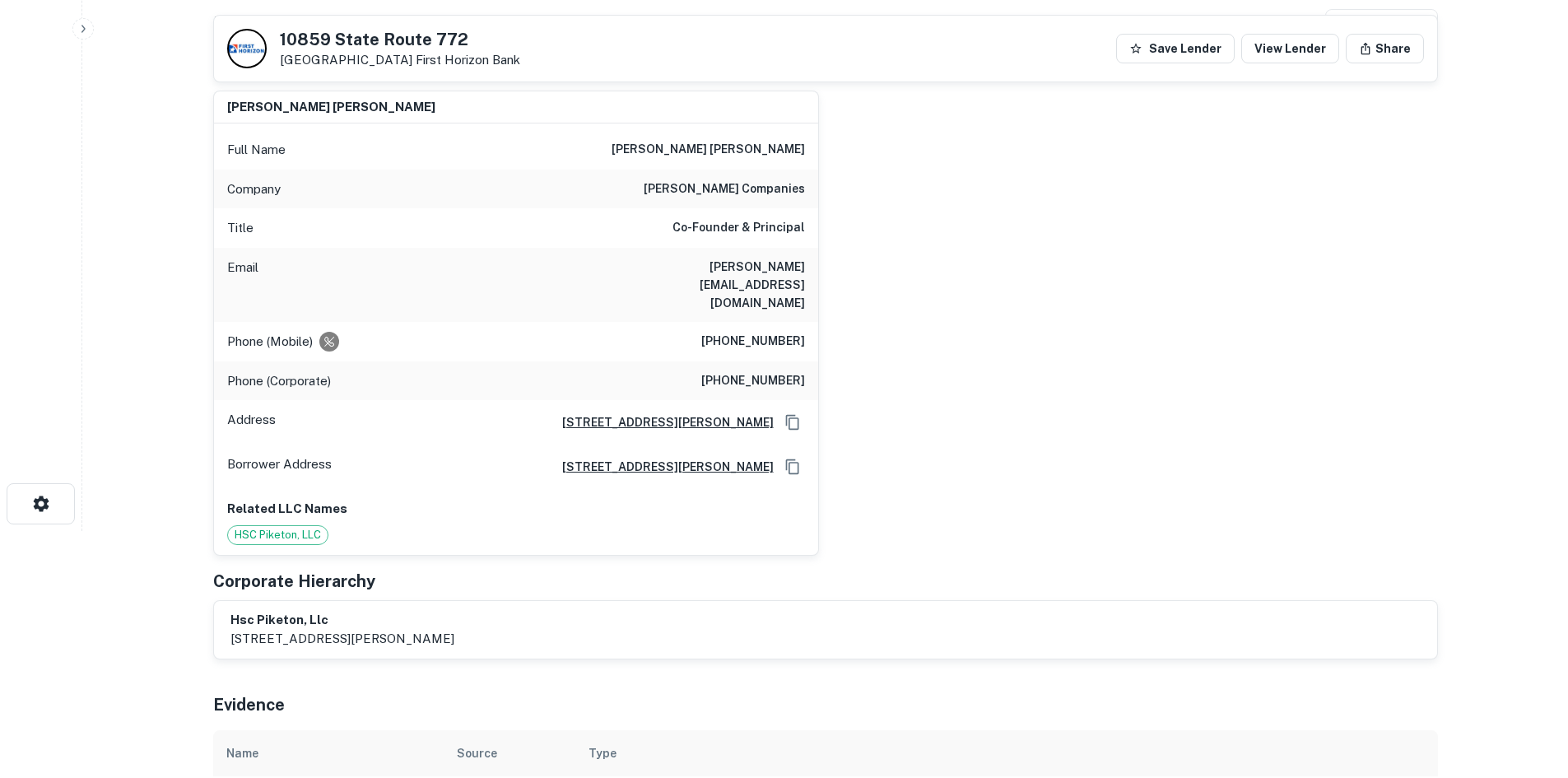
scroll to position [0, 0]
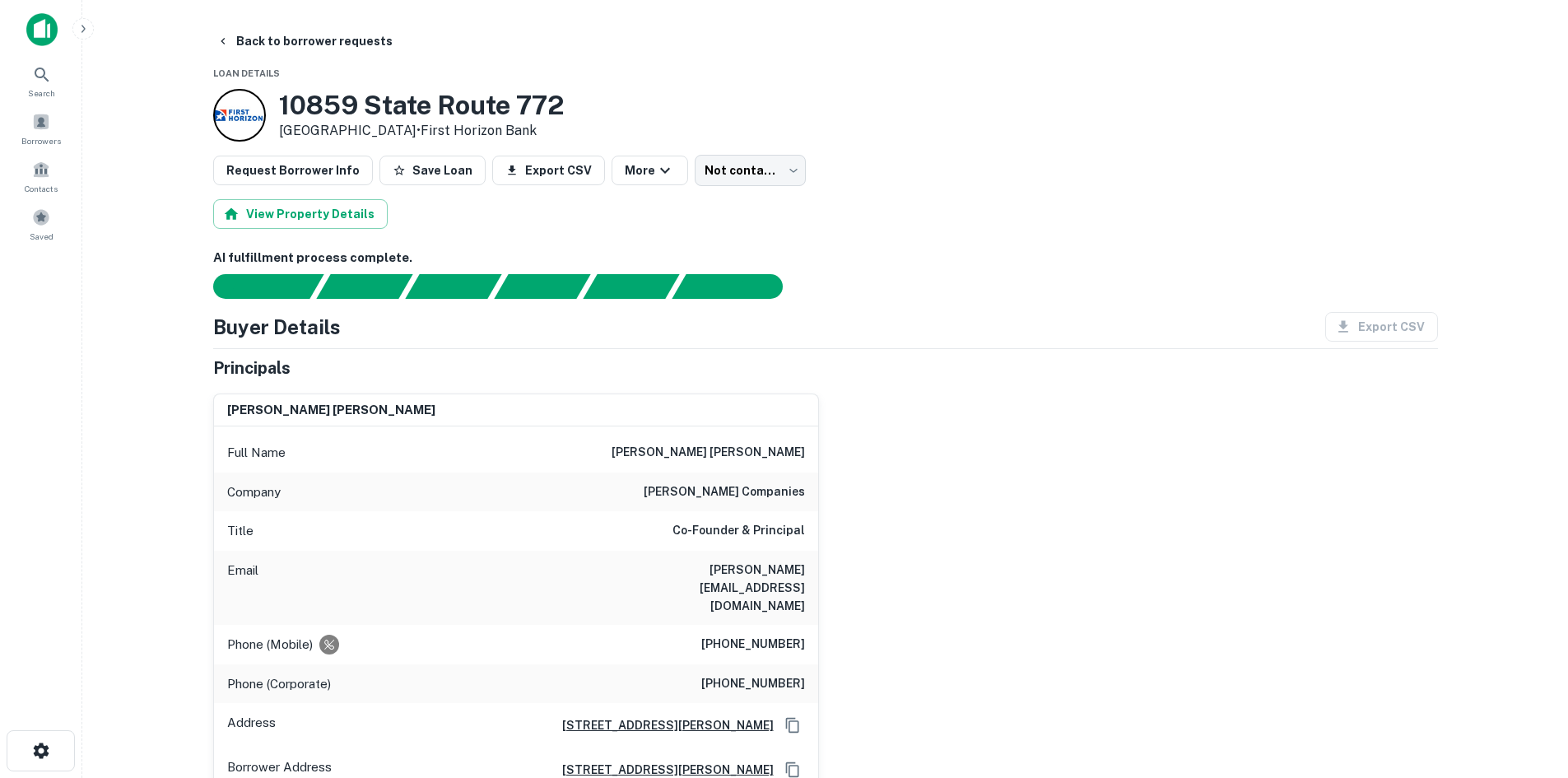
click at [820, 462] on div "haymes s. snedeker Full Name haymes s. snedeker Company hix snedeker companies …" at bounding box center [819, 620] width 1238 height 479
click at [757, 497] on h6 "hix snedeker companies" at bounding box center [724, 492] width 162 height 19
copy h6 "hix snedeker companies"
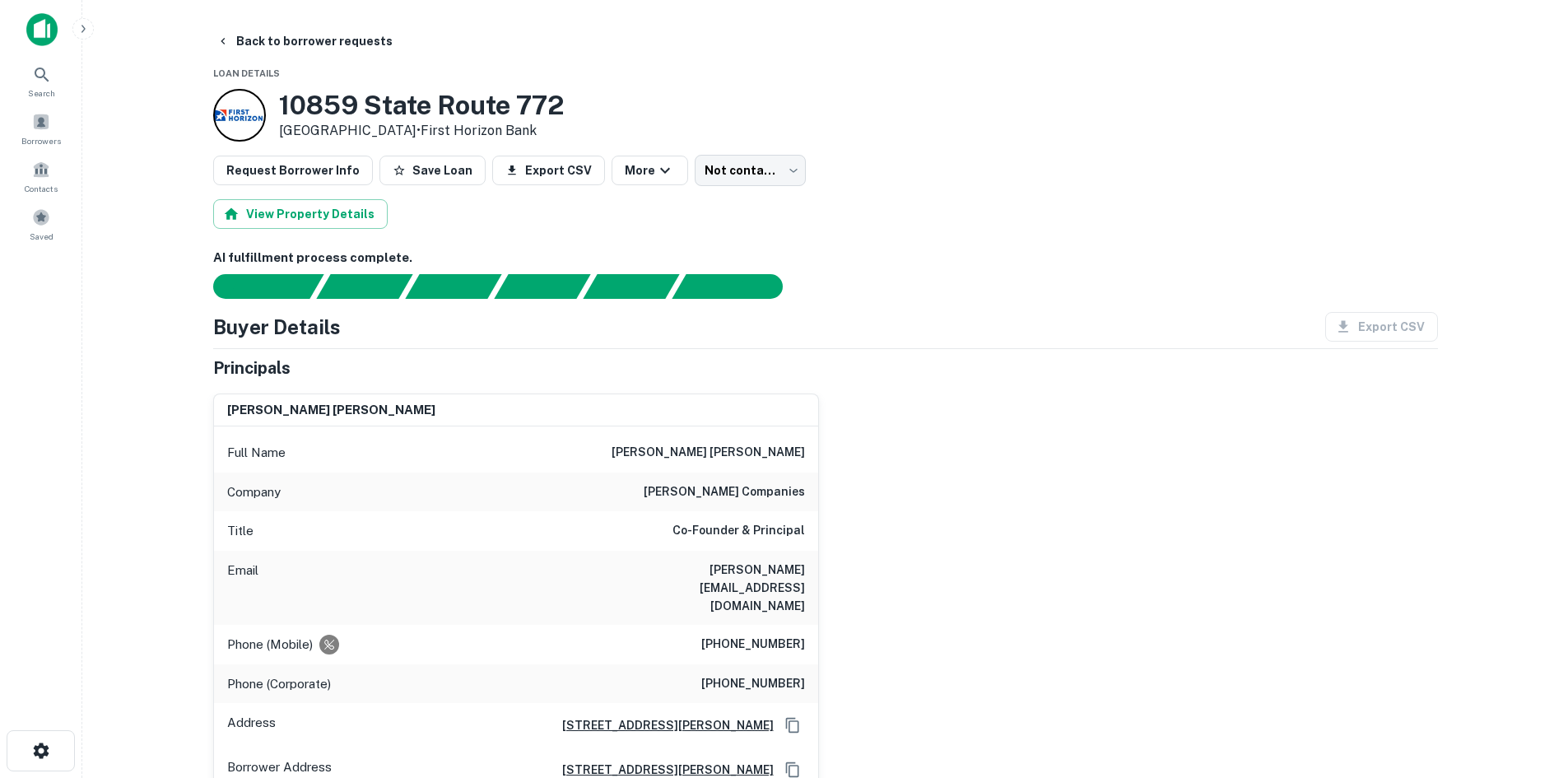
drag, startPoint x: 1018, startPoint y: 367, endPoint x: 876, endPoint y: 501, distance: 195.2
click at [1018, 367] on div "Principals" at bounding box center [825, 368] width 1225 height 25
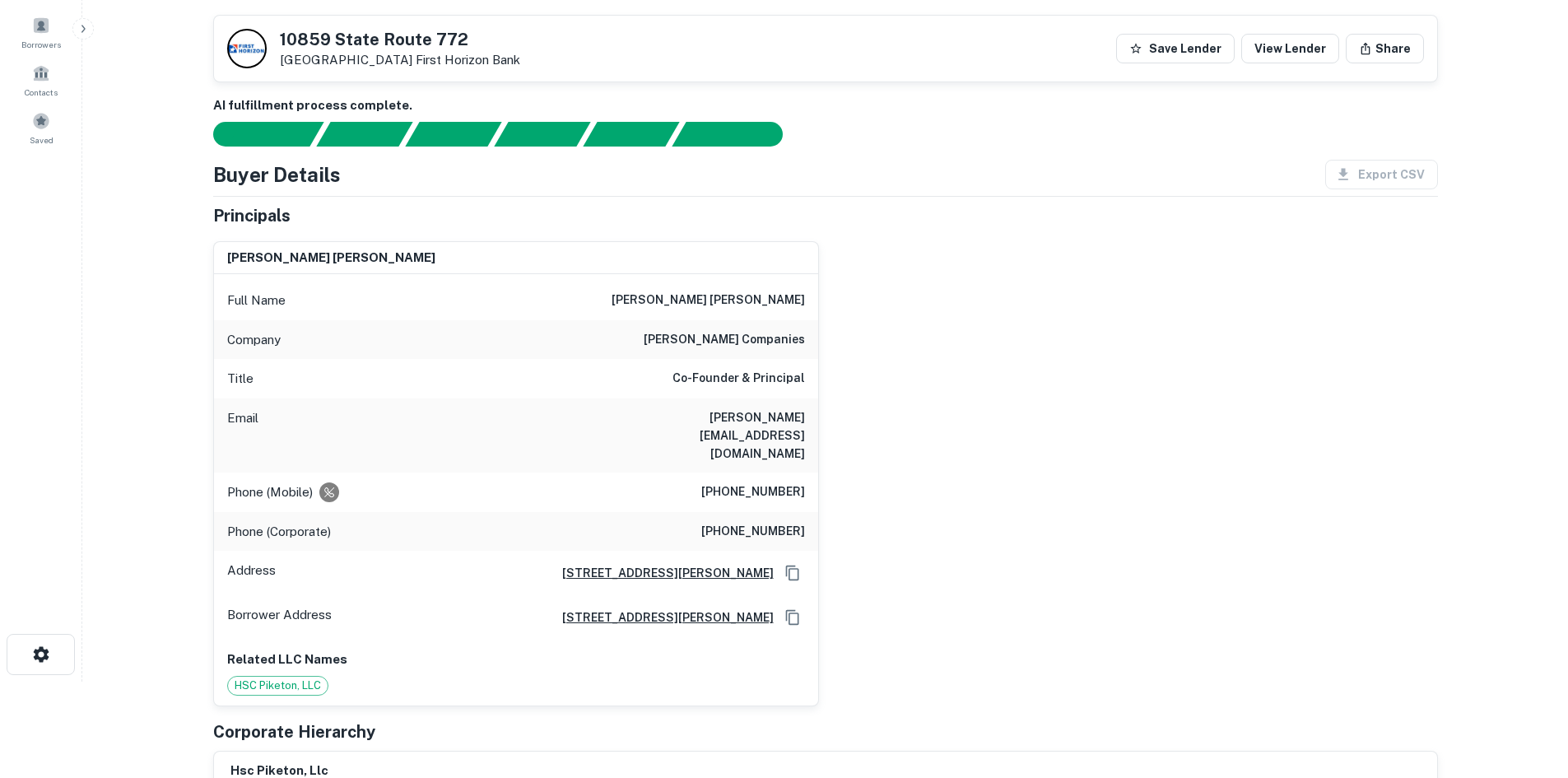
scroll to position [247, 0]
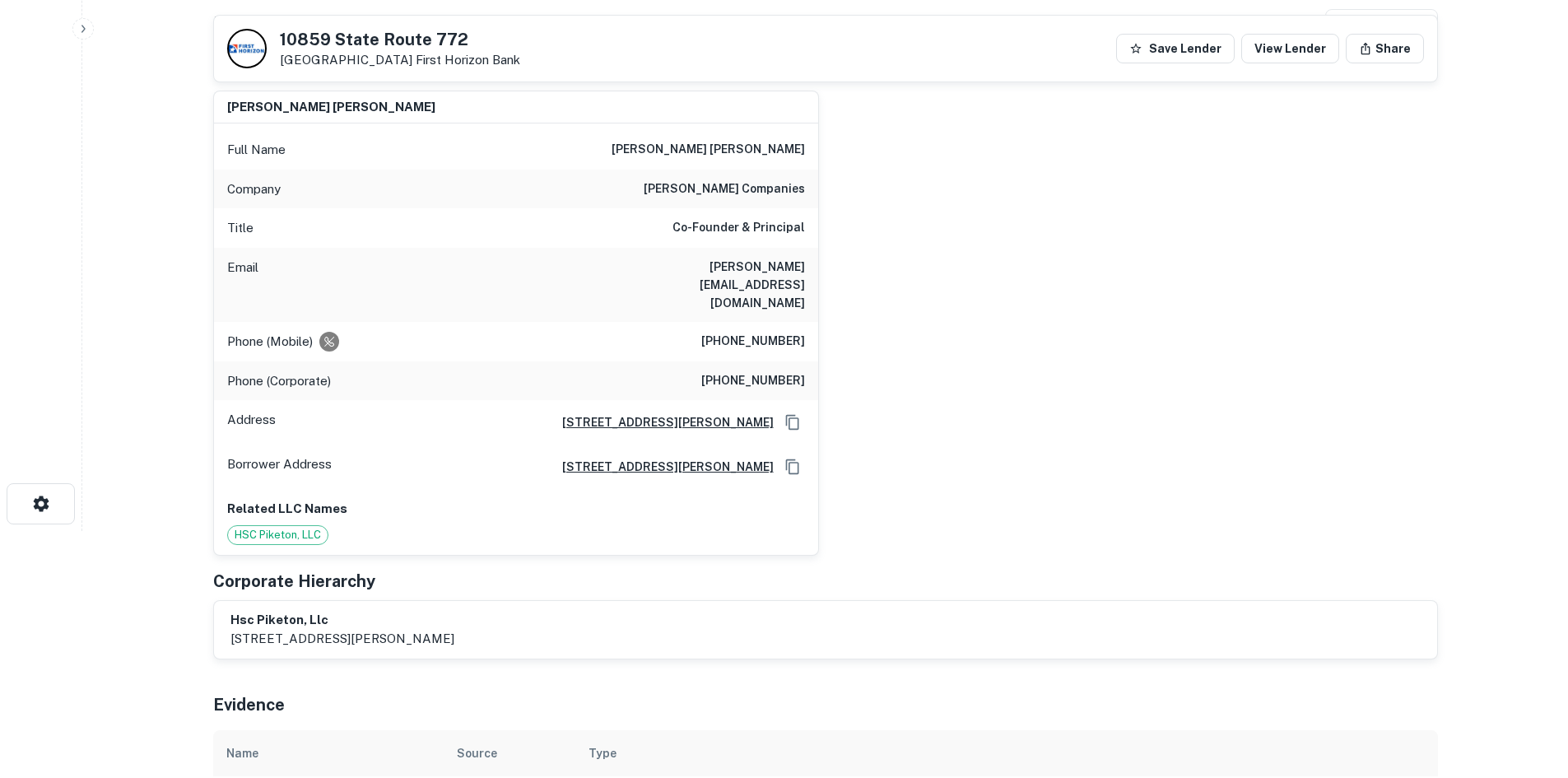
click at [747, 275] on h6 "haymes@hixsnedeker.com" at bounding box center [706, 285] width 198 height 54
click at [753, 322] on div "Phone (Mobile) (251) 490-1471" at bounding box center [516, 341] width 604 height 40
copy h6 "(251) 490-1471"
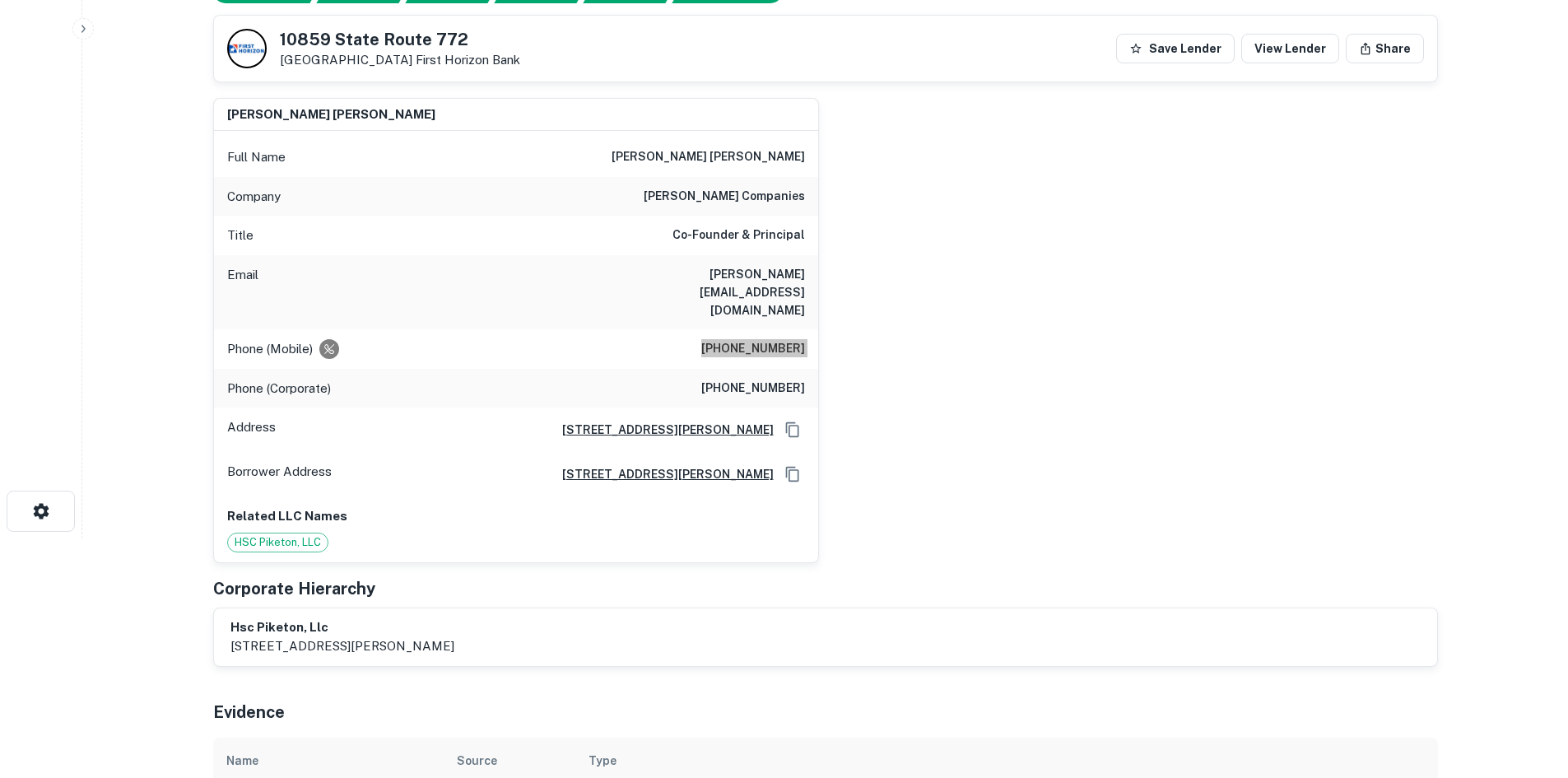
scroll to position [0, 0]
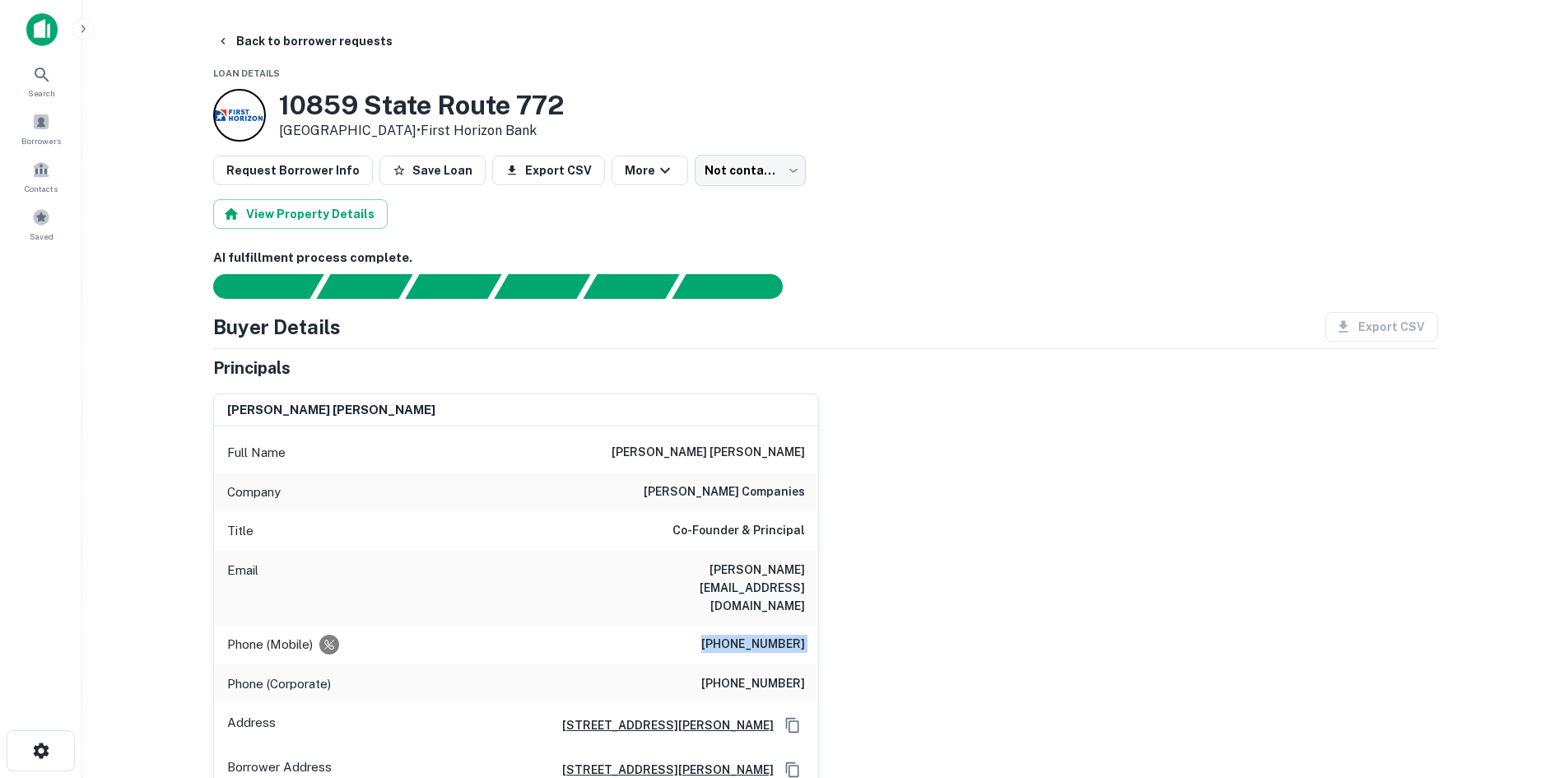
drag, startPoint x: 788, startPoint y: 151, endPoint x: 697, endPoint y: 199, distance: 102.9
click at [694, 200] on div "View Property Details" at bounding box center [825, 214] width 1225 height 30
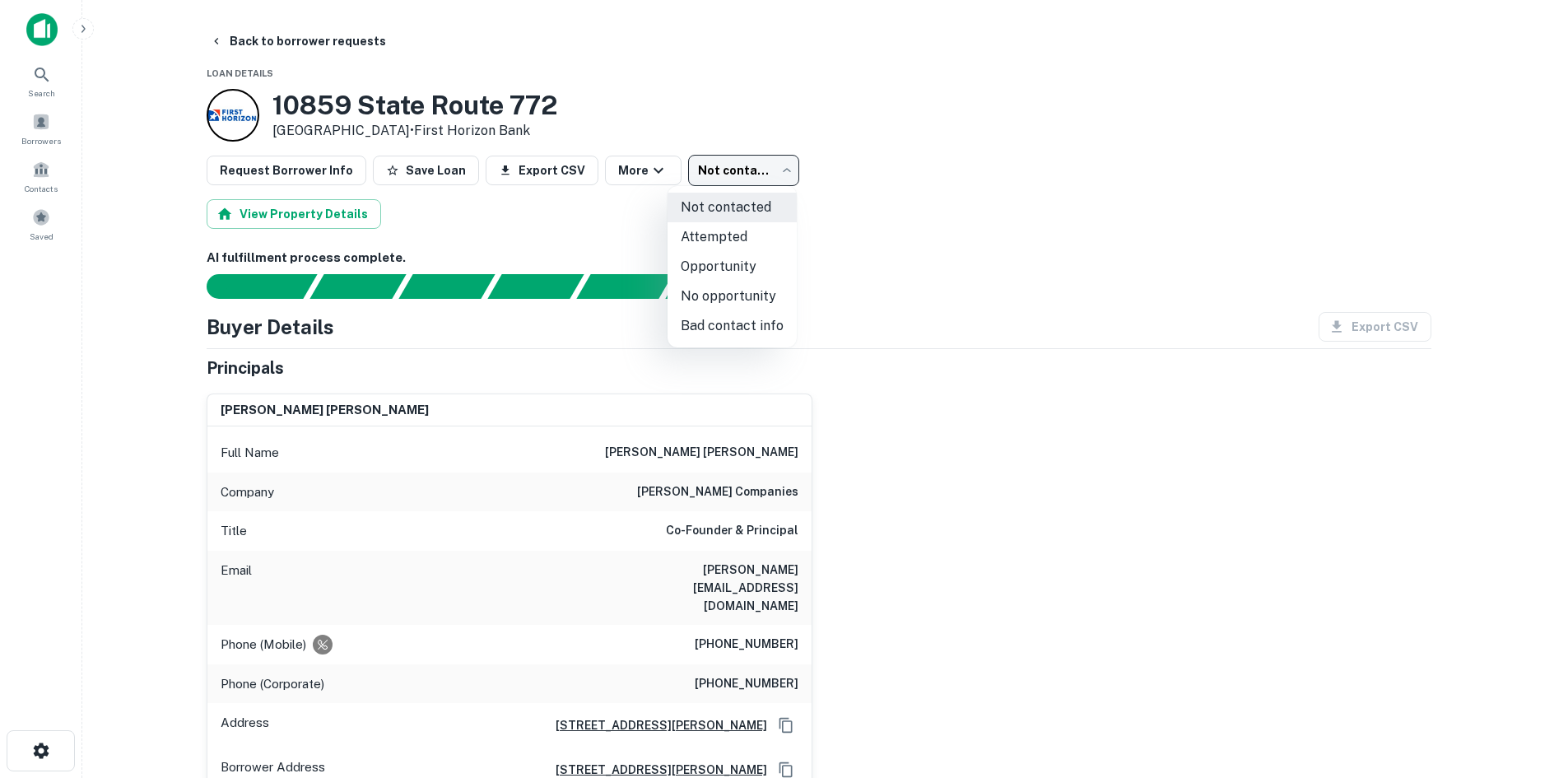
click at [712, 183] on body "Search Borrowers Contacts Saved Back to borrower requests Loan Details 10859 St…" at bounding box center [784, 389] width 1568 height 778
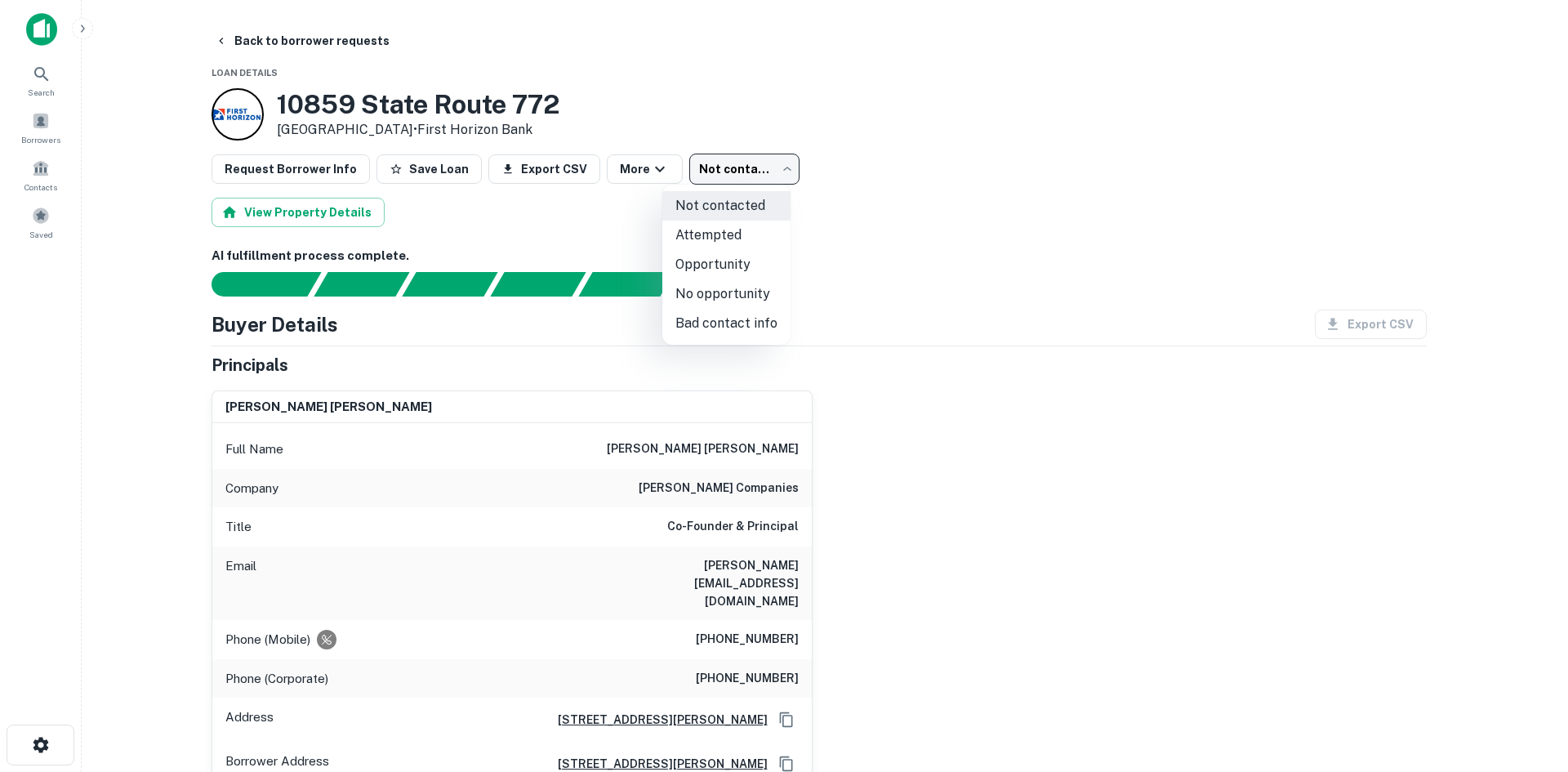
click at [726, 236] on li "Attempted" at bounding box center [725, 236] width 128 height 30
type input "*********"
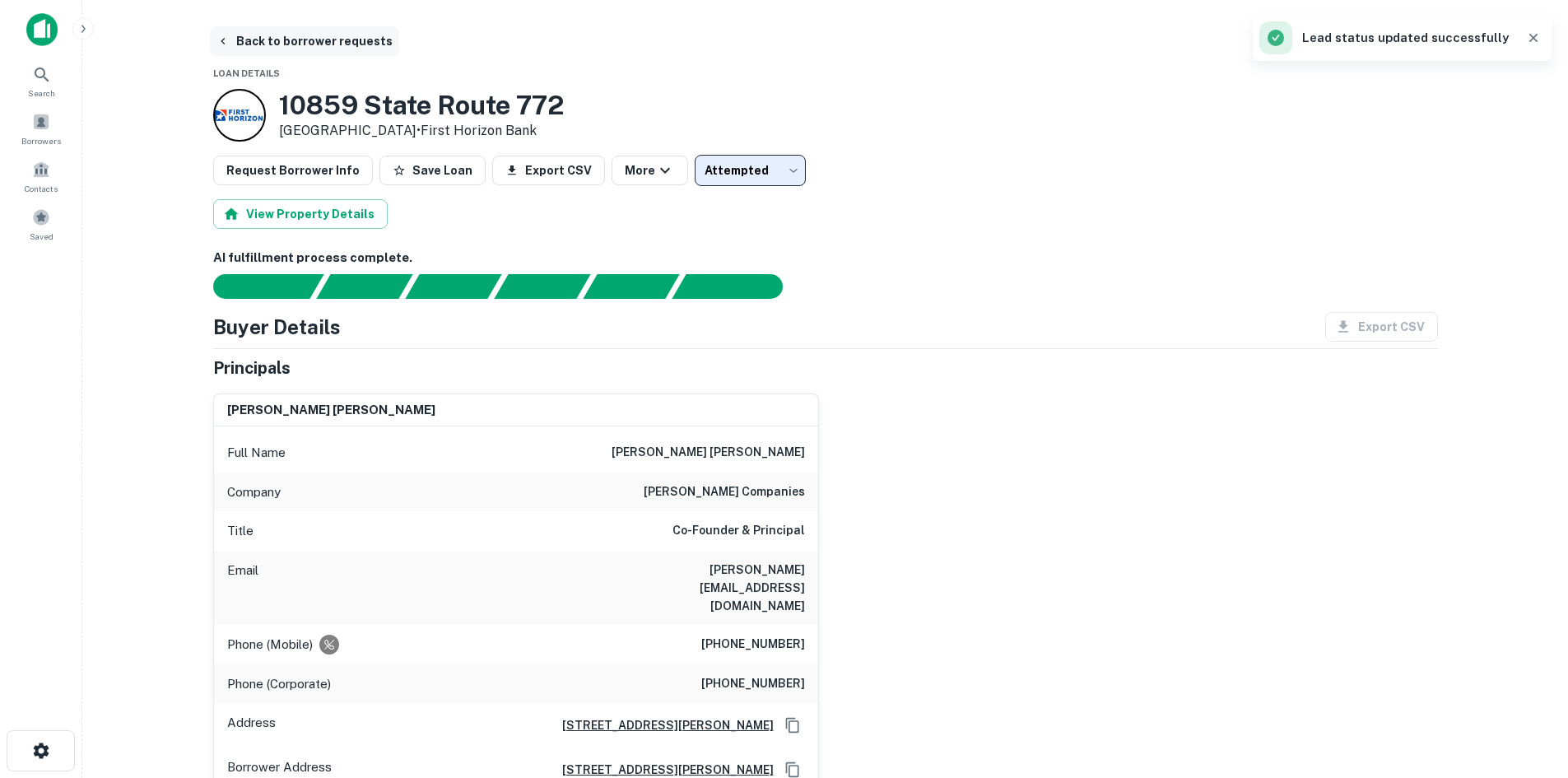
click at [324, 39] on button "Back to borrower requests" at bounding box center [305, 41] width 190 height 30
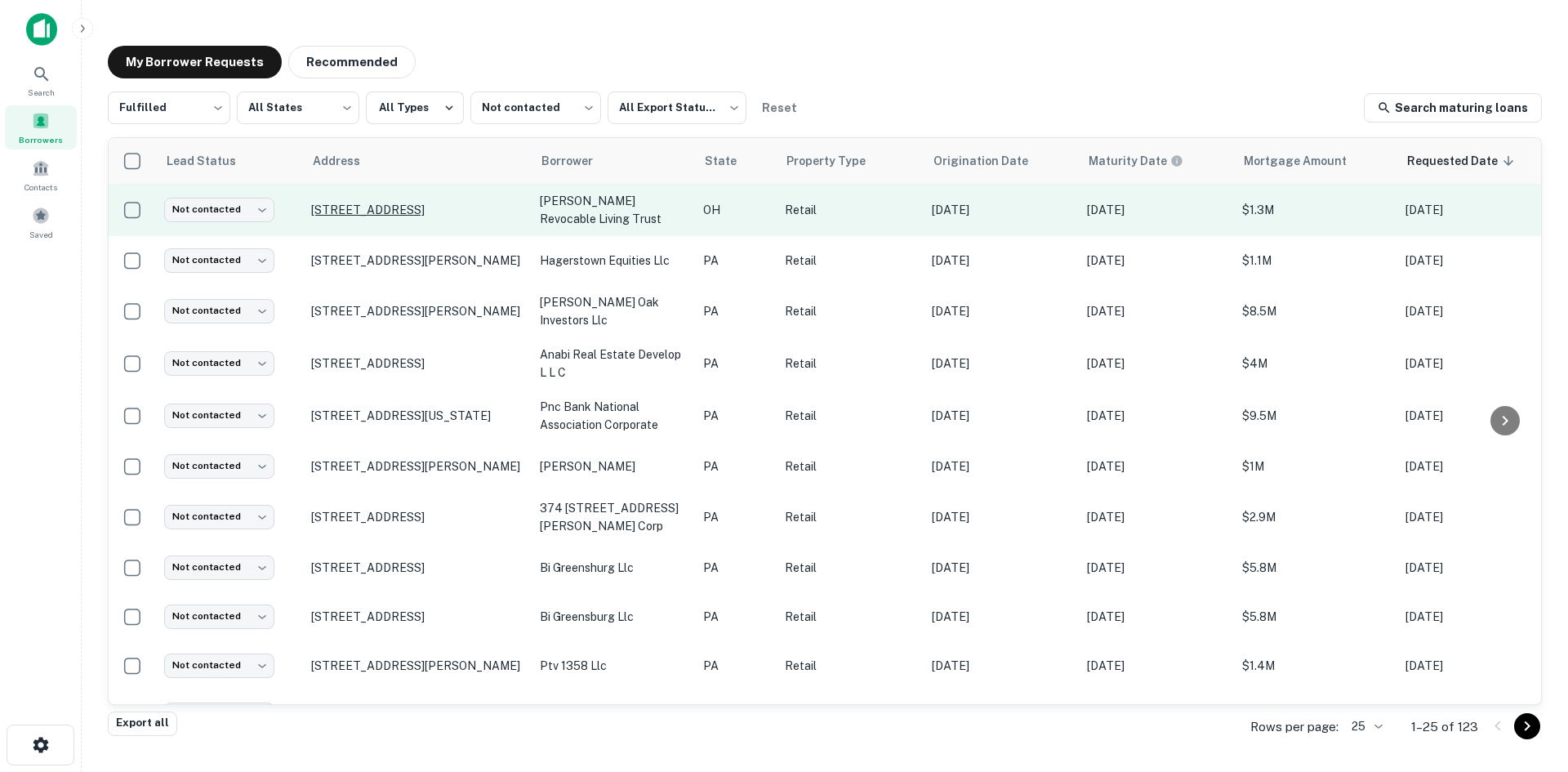
click at [485, 204] on p "7000 Wales Rd Northwood, OH 43619" at bounding box center [417, 210] width 212 height 14
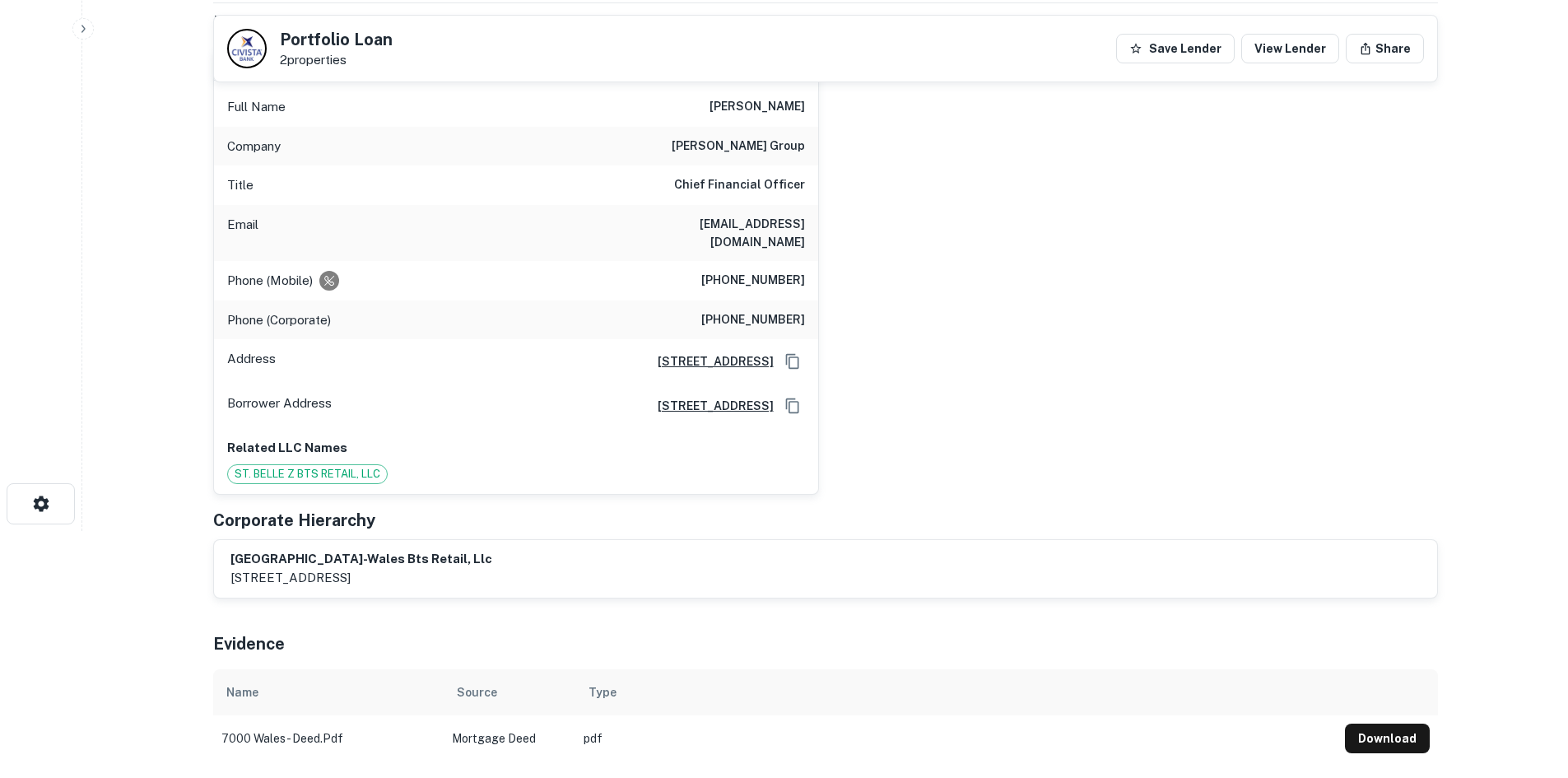
scroll to position [165, 0]
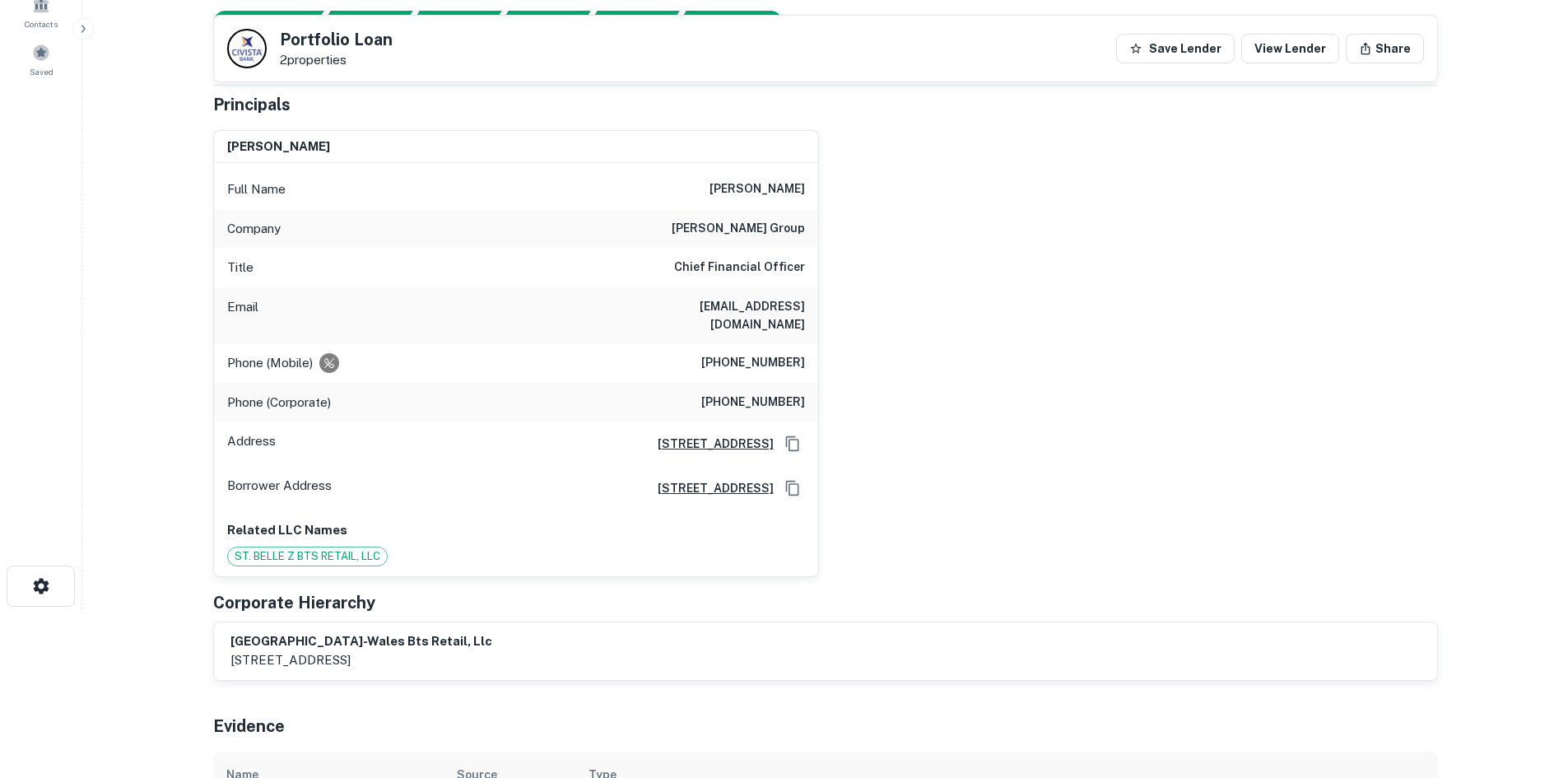
click at [762, 221] on h6 "zaremba group" at bounding box center [739, 229] width 134 height 19
copy h6 "zaremba group"
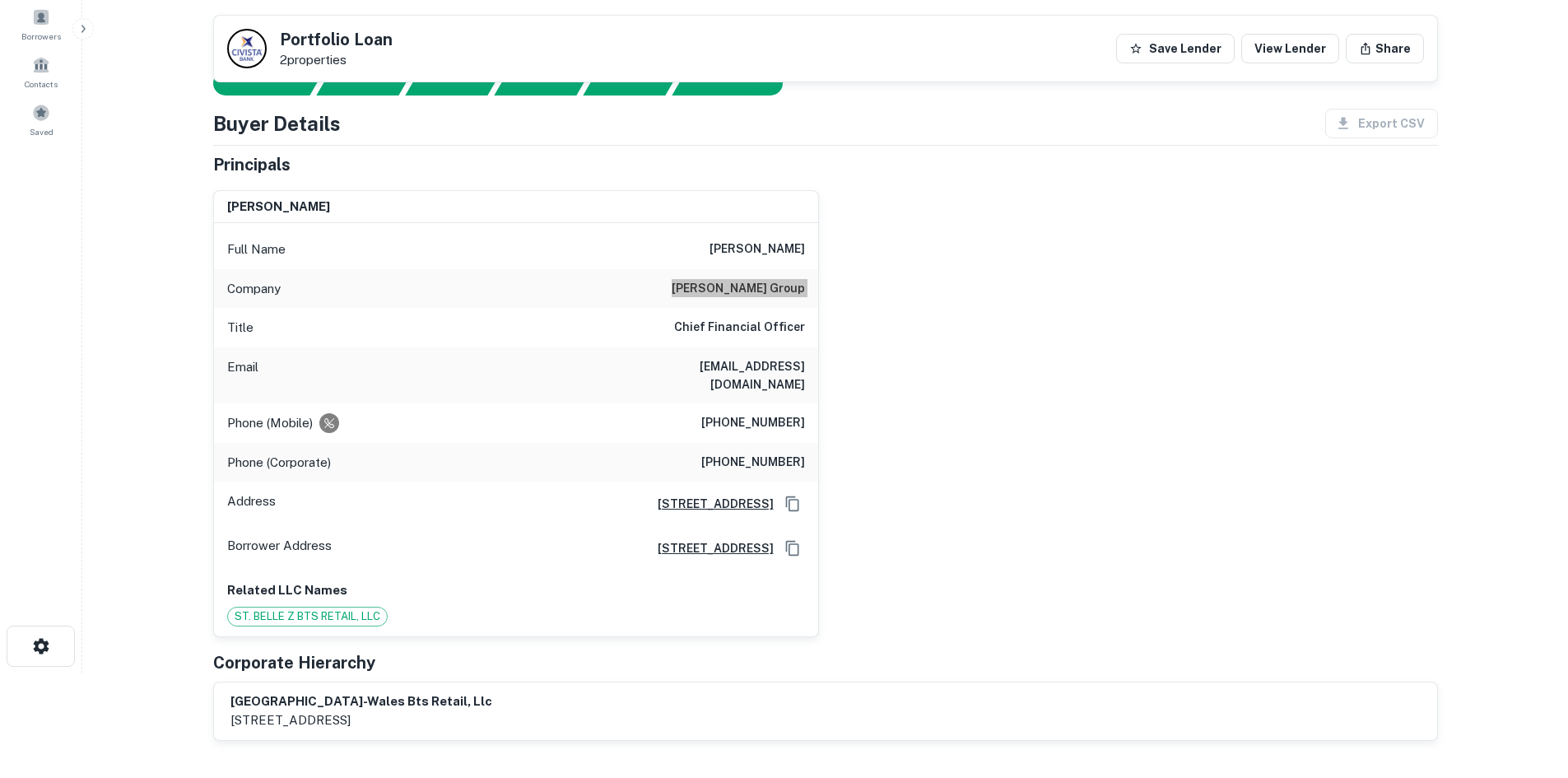
scroll to position [82, 0]
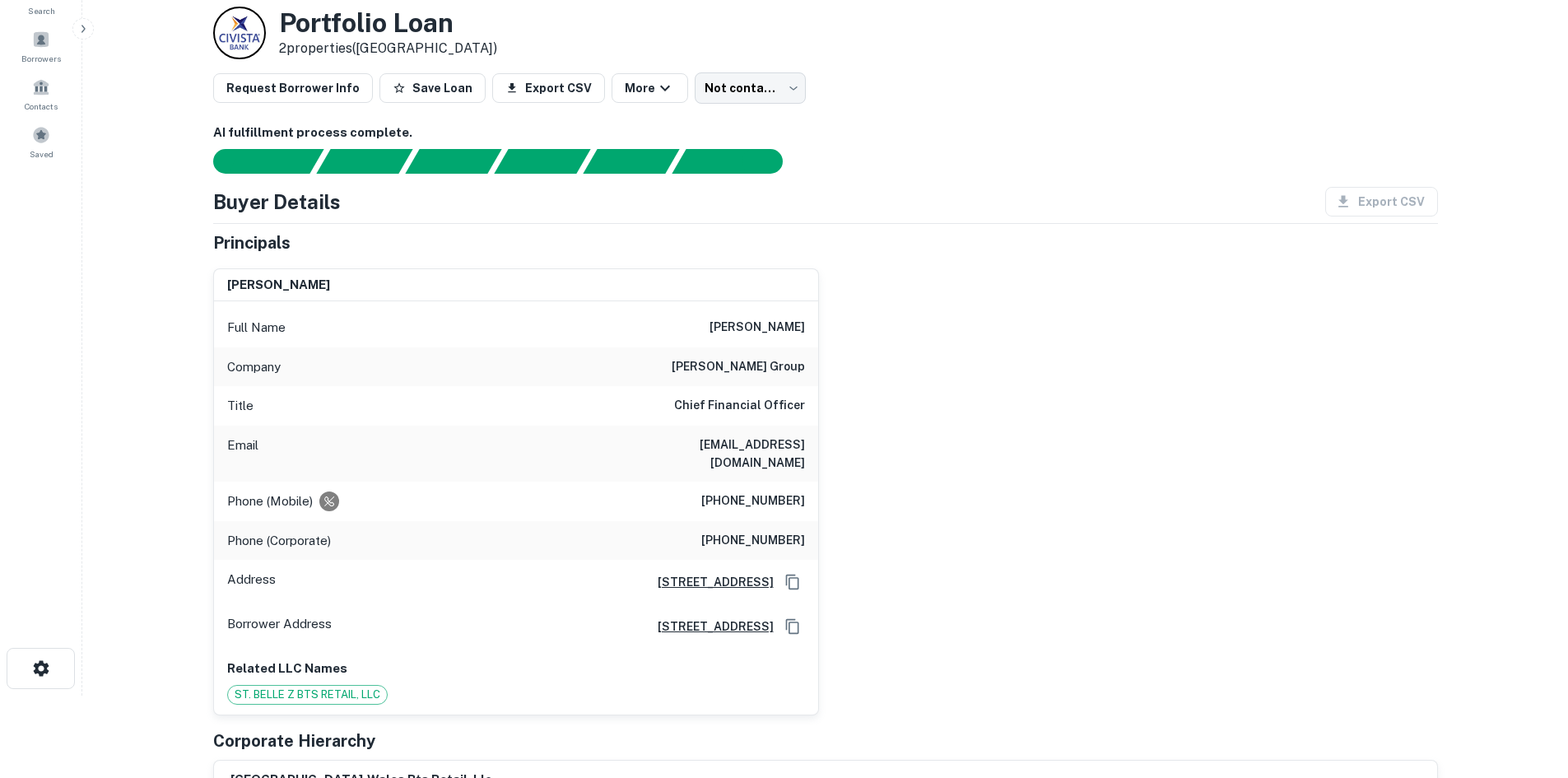
click at [761, 498] on div "Phone (Mobile) (216) 221-6122" at bounding box center [516, 501] width 604 height 40
click at [761, 491] on h6 "(216) 221-6122" at bounding box center [753, 501] width 104 height 19
copy h6 "(216) 221-6122"
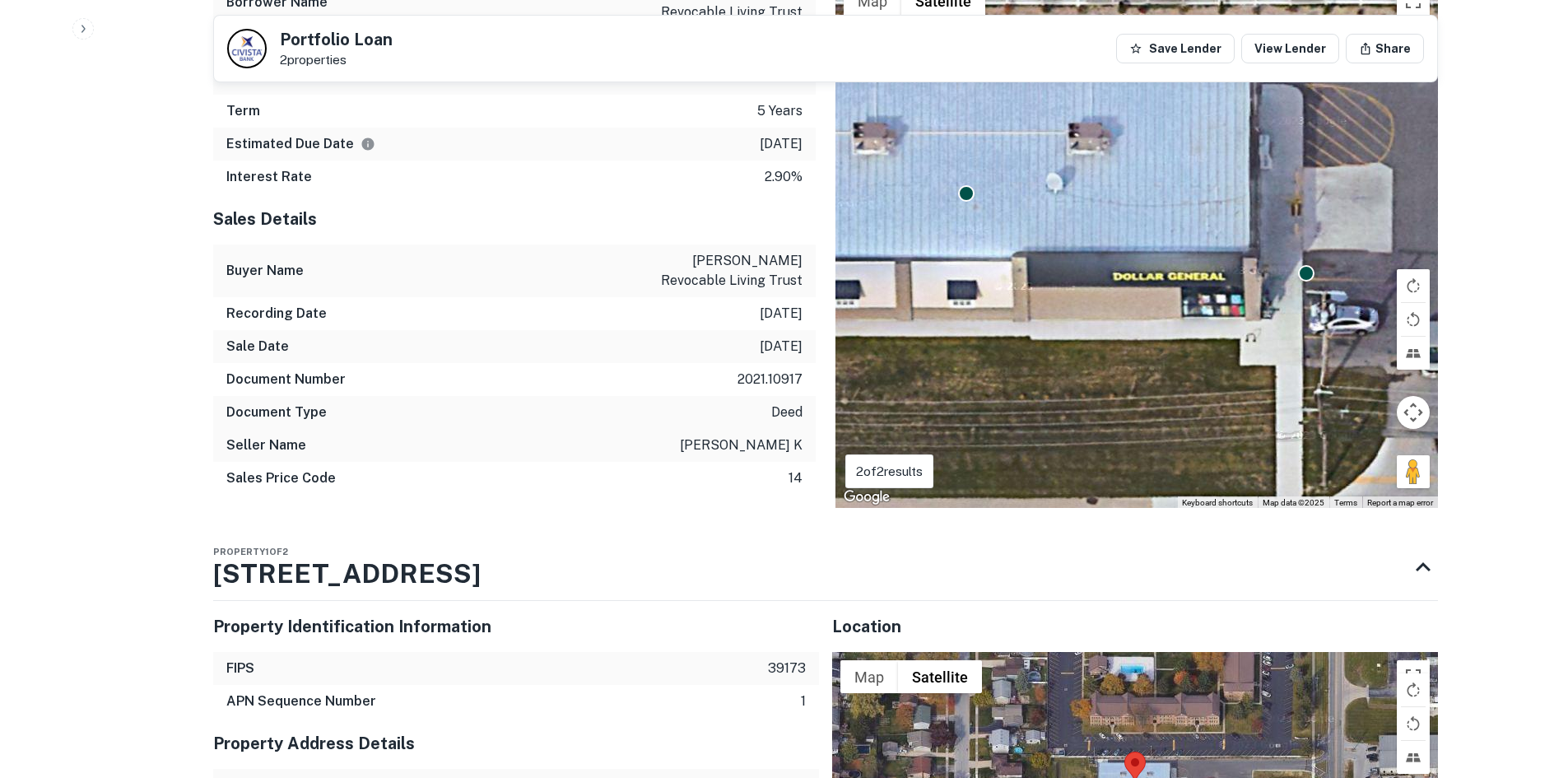
scroll to position [1894, 0]
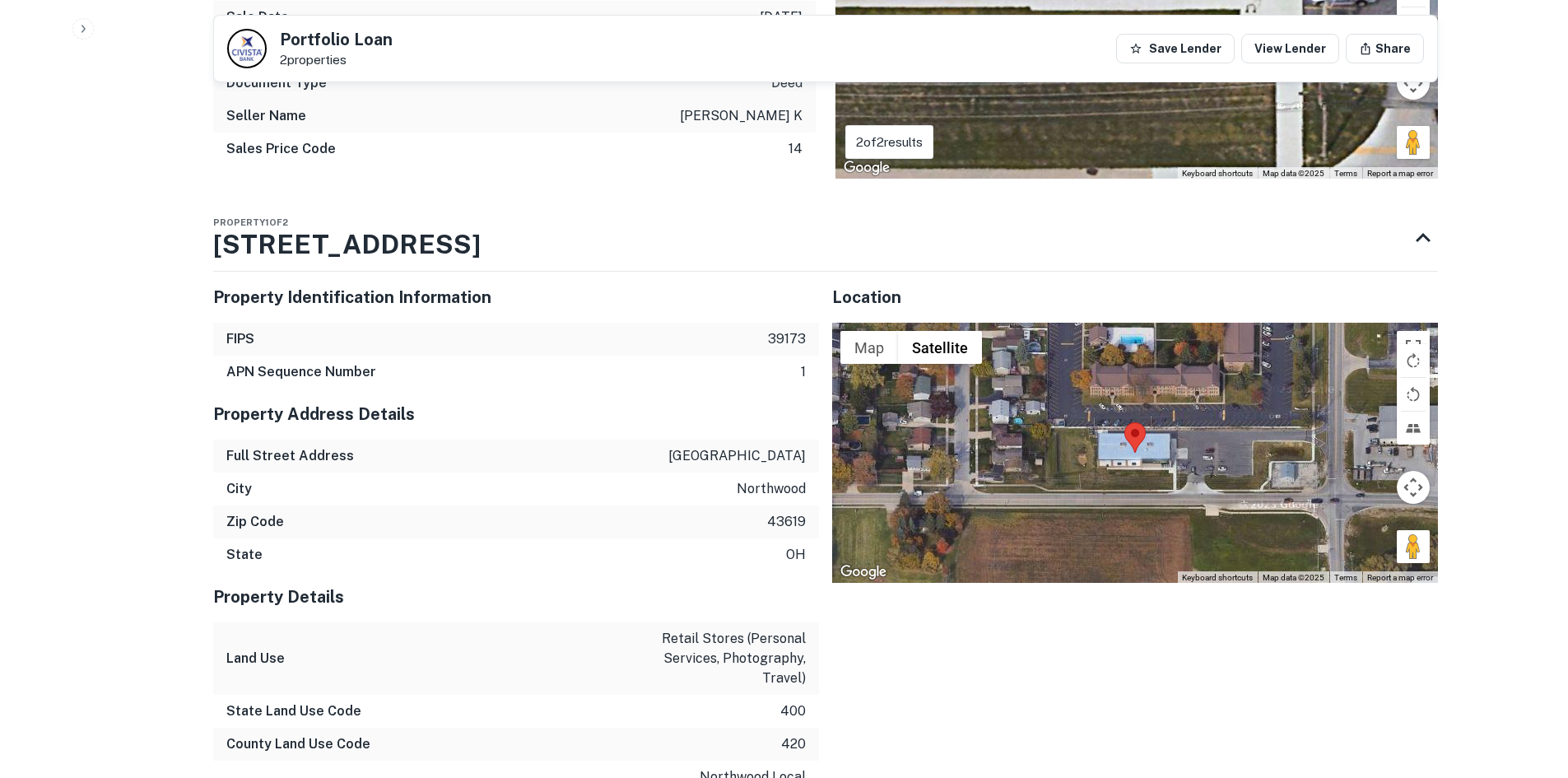
drag, startPoint x: 1420, startPoint y: 536, endPoint x: 1294, endPoint y: 486, distance: 135.6
click at [1237, 458] on div "Map Terrain Satellite Labels Keyboard shortcuts Map Data Map data ©2025 Map dat…" at bounding box center [1135, 452] width 606 height 261
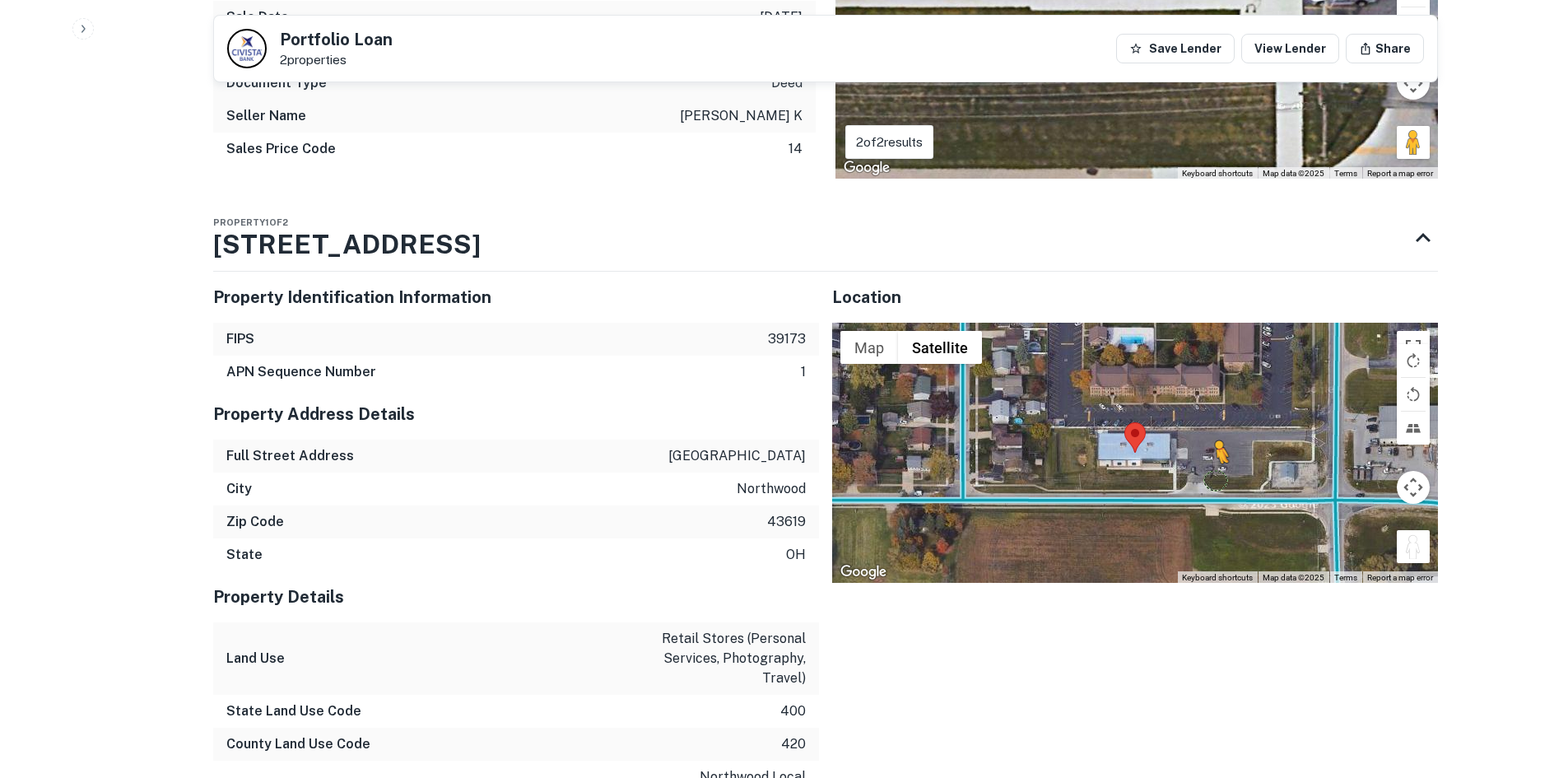
drag, startPoint x: 1409, startPoint y: 530, endPoint x: 1214, endPoint y: 464, distance: 205.9
click at [1214, 464] on div "To activate drag with keyboard, press Alt + Enter. Once in keyboard drag state,…" at bounding box center [1135, 452] width 606 height 261
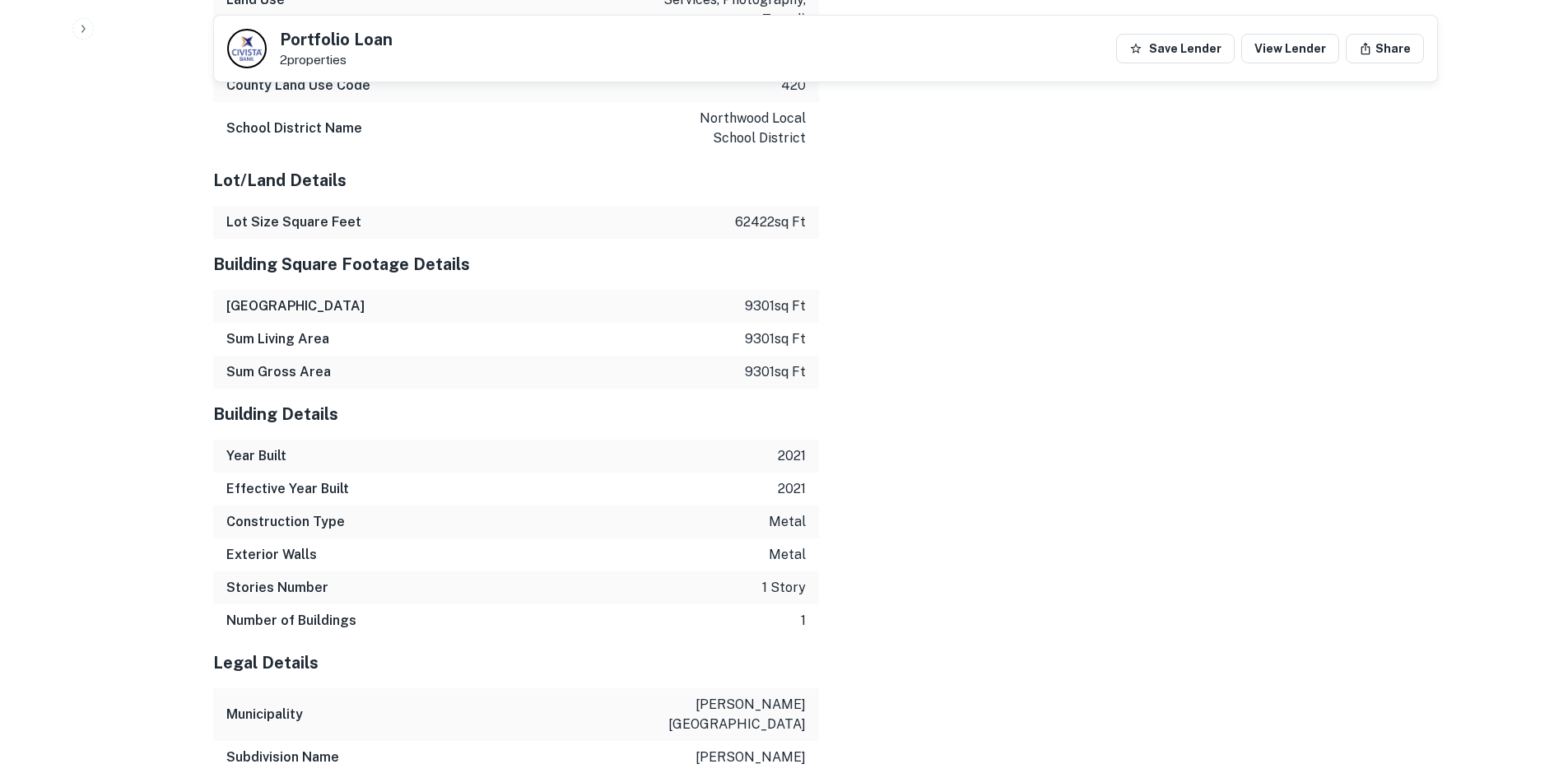
scroll to position [2677, 0]
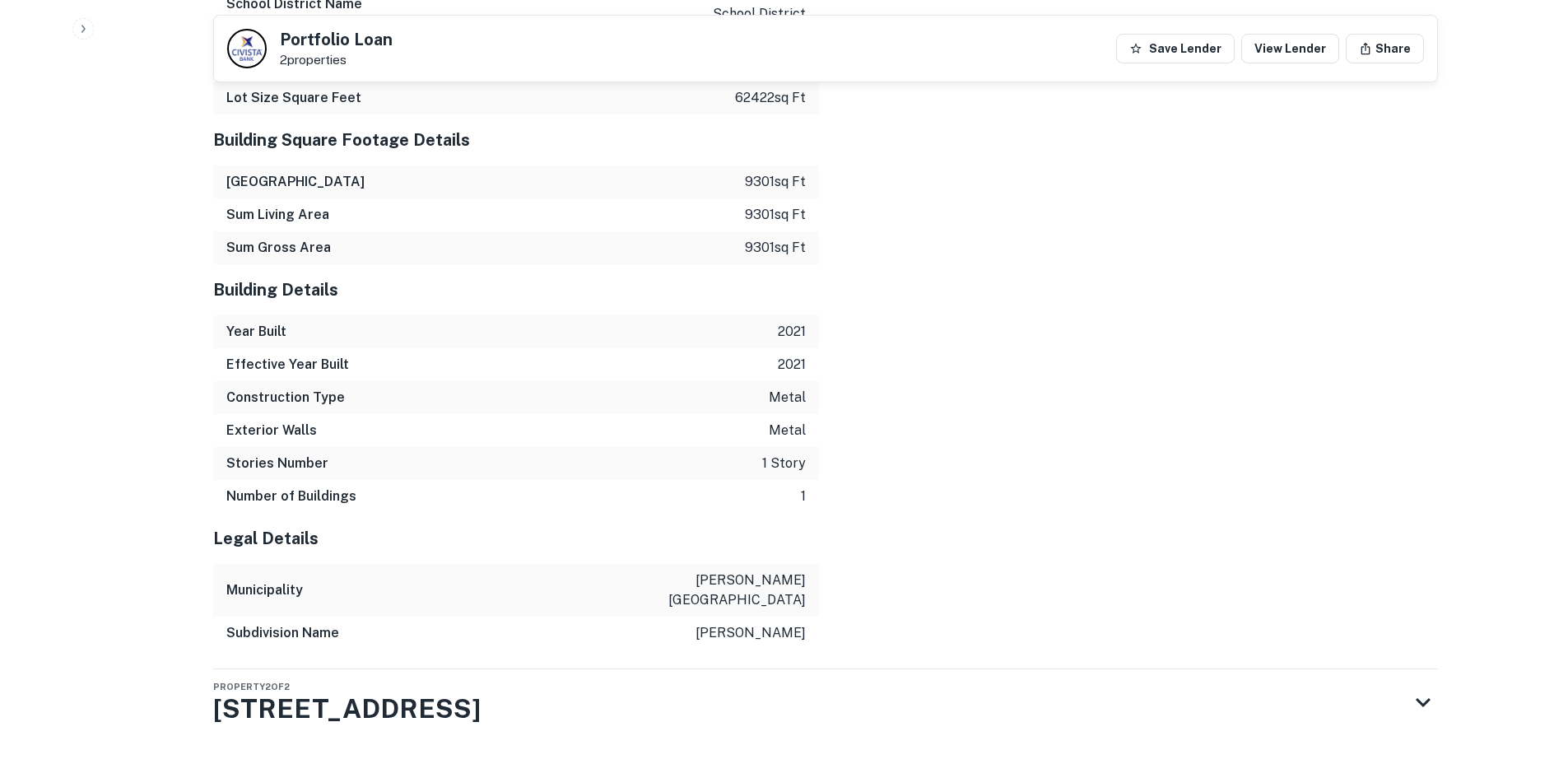
click at [683, 617] on div "Subdivision Name secor" at bounding box center [516, 634] width 606 height 33
click at [677, 669] on div "Property 2 of 2 7000 Wales Rd" at bounding box center [811, 702] width 1195 height 66
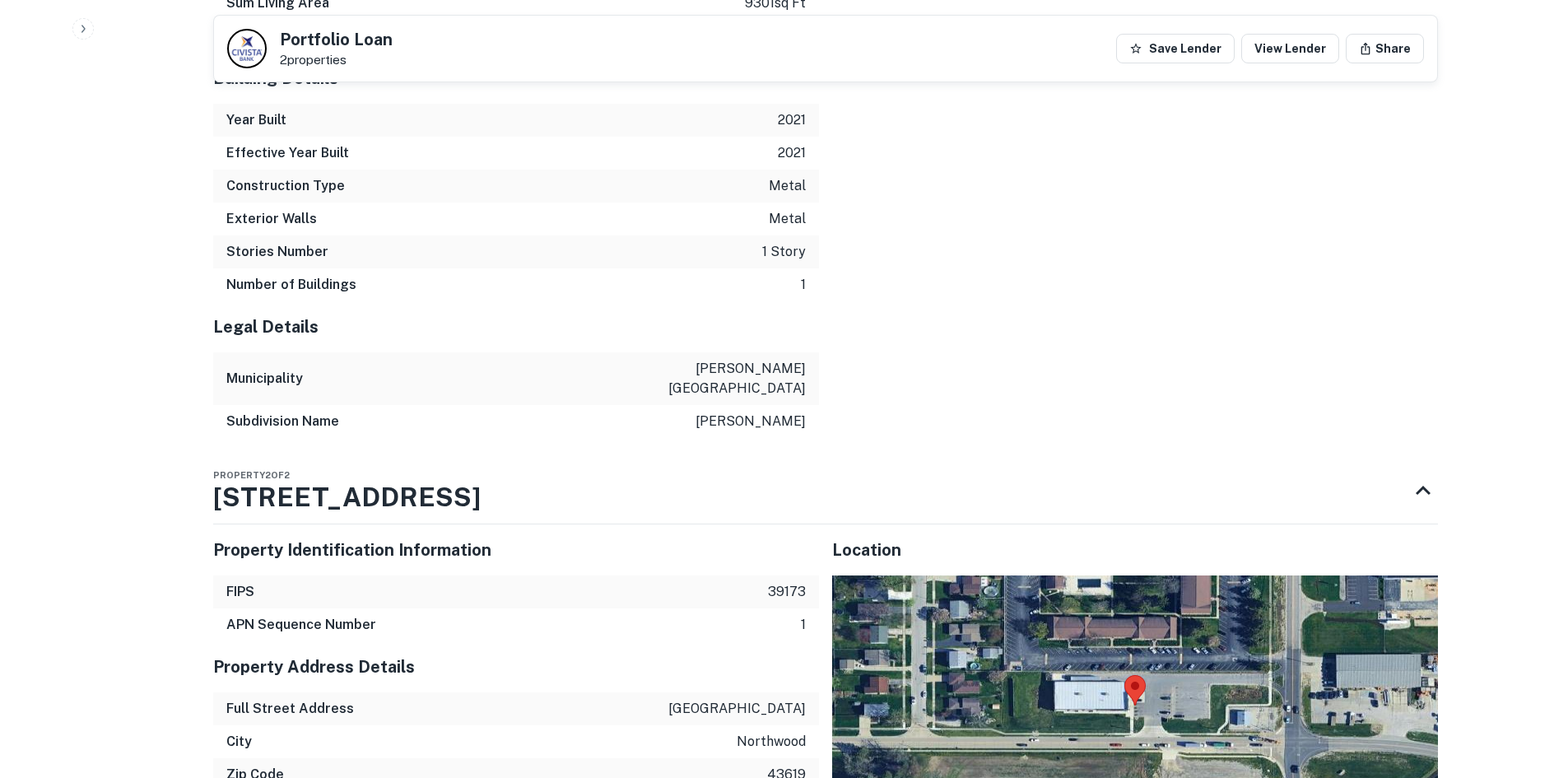
scroll to position [3383, 0]
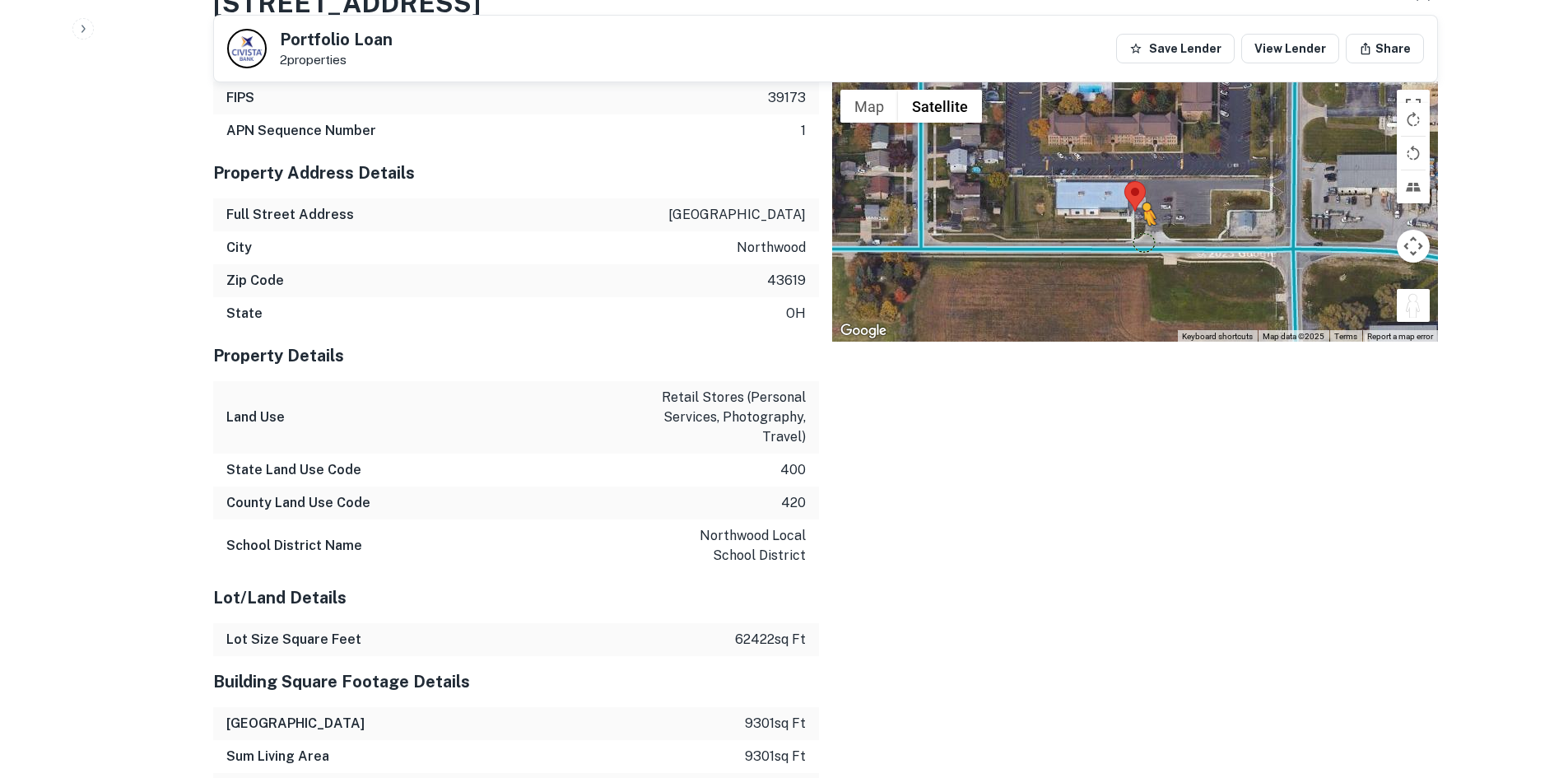
drag, startPoint x: 1410, startPoint y: 272, endPoint x: 1139, endPoint y: 202, distance: 279.9
click at [1139, 202] on div "To activate drag with keyboard, press Alt + Enter. Once in keyboard drag state,…" at bounding box center [1135, 211] width 606 height 261
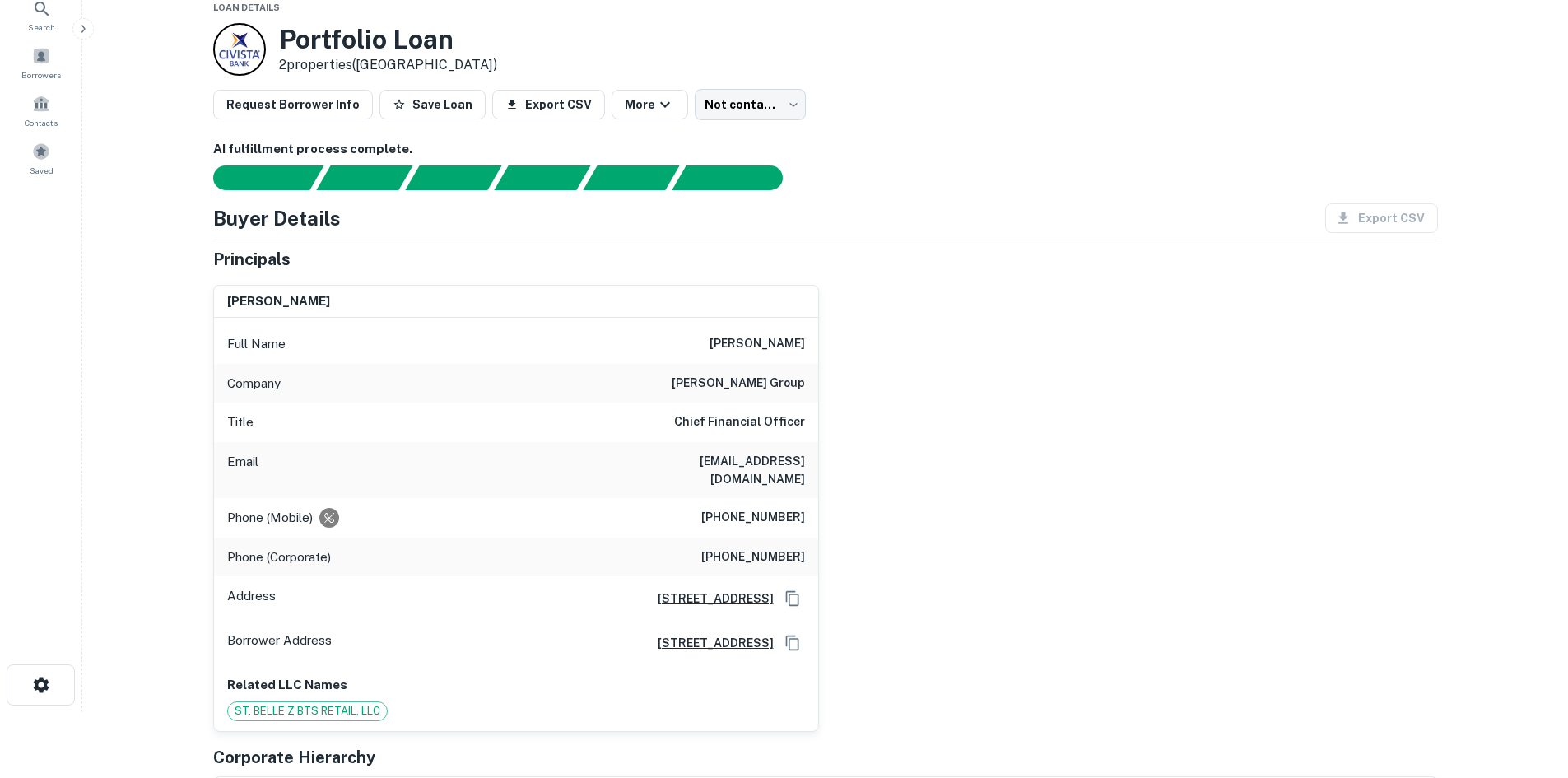
scroll to position [7, 0]
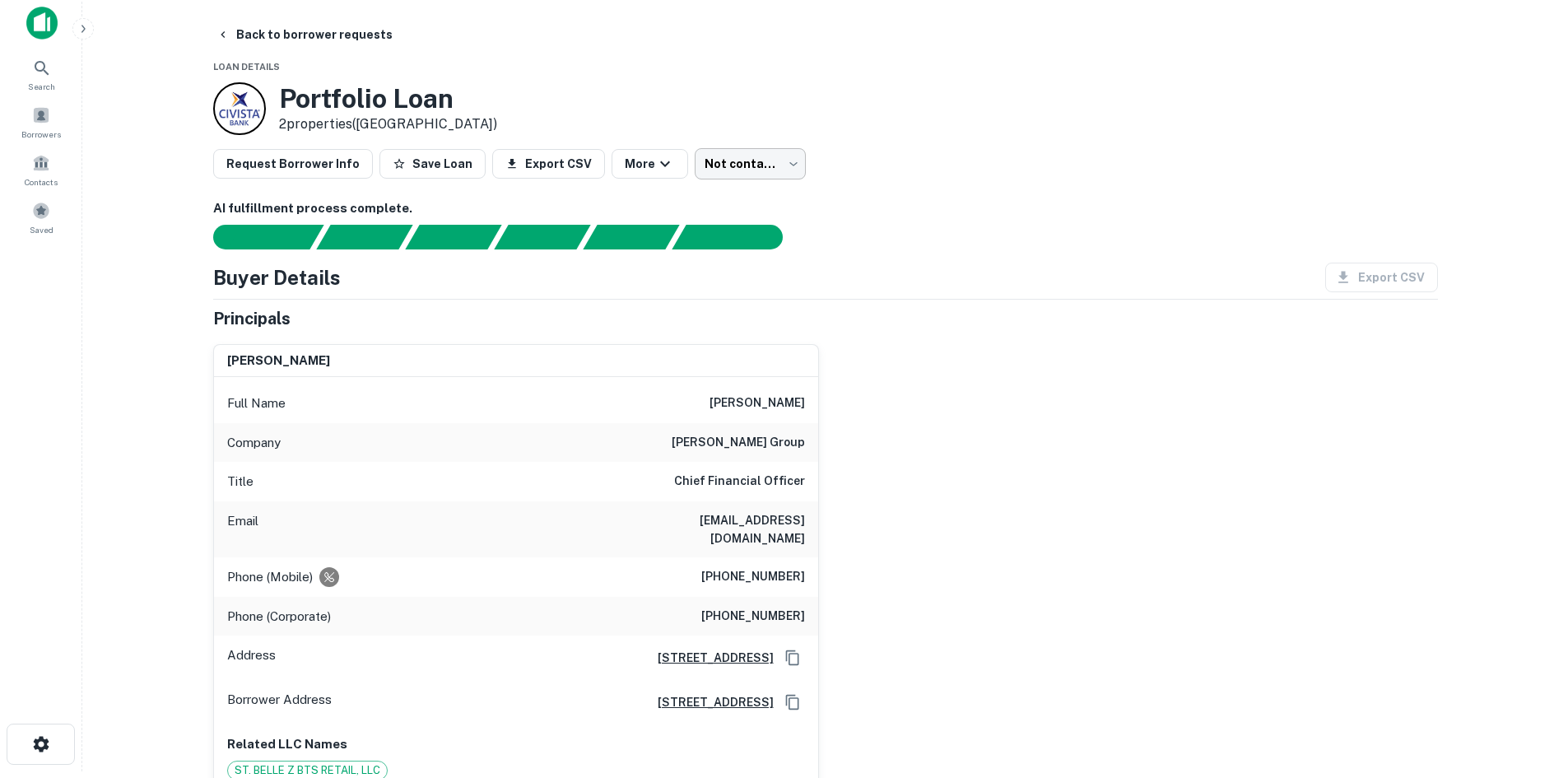
click at [781, 177] on body "Search Borrowers Contacts Saved Back to borrower requests Loan Details Portfoli…" at bounding box center [784, 382] width 1568 height 778
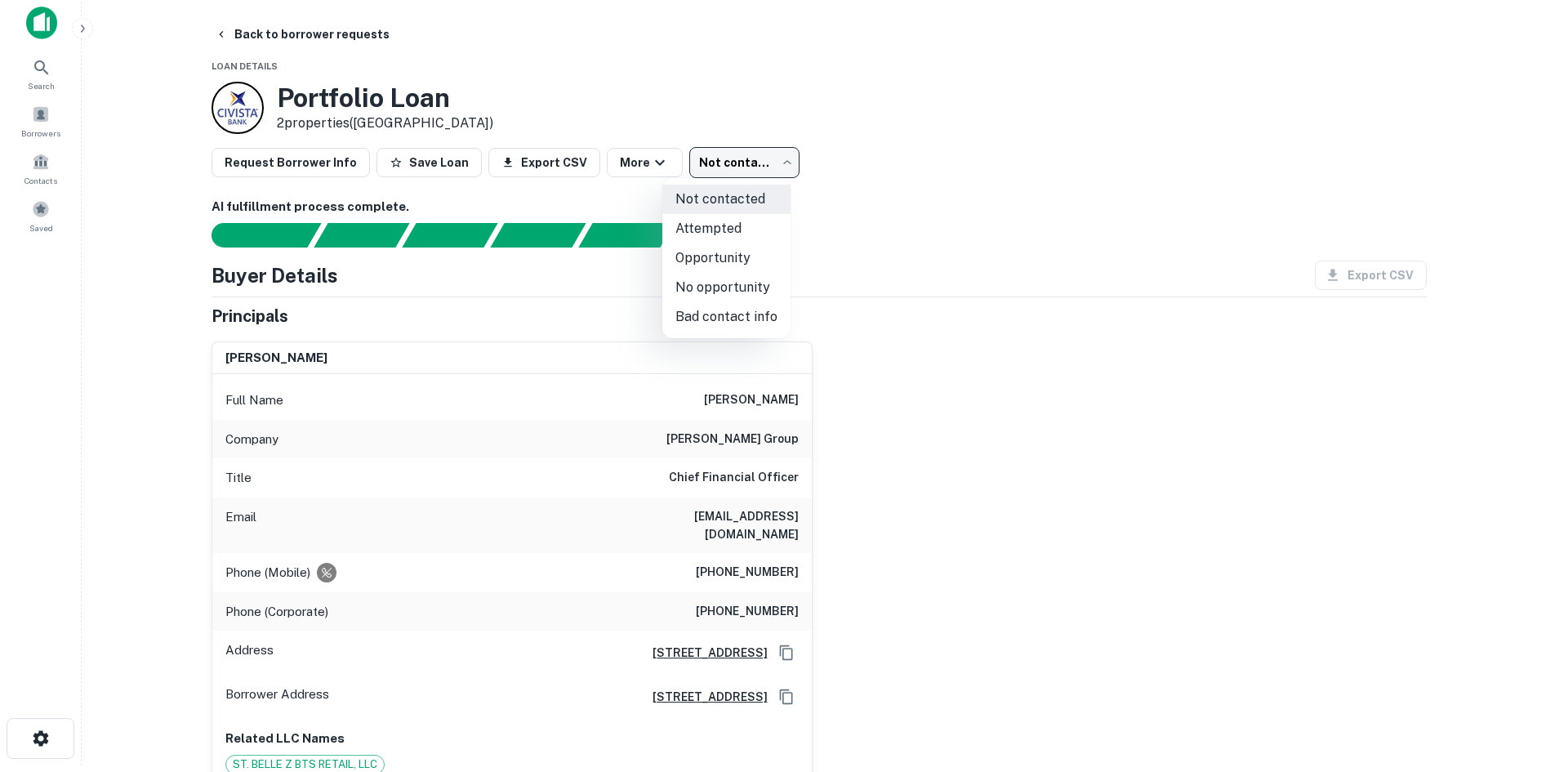
click at [711, 238] on li "Attempted" at bounding box center [725, 229] width 128 height 30
type input "*********"
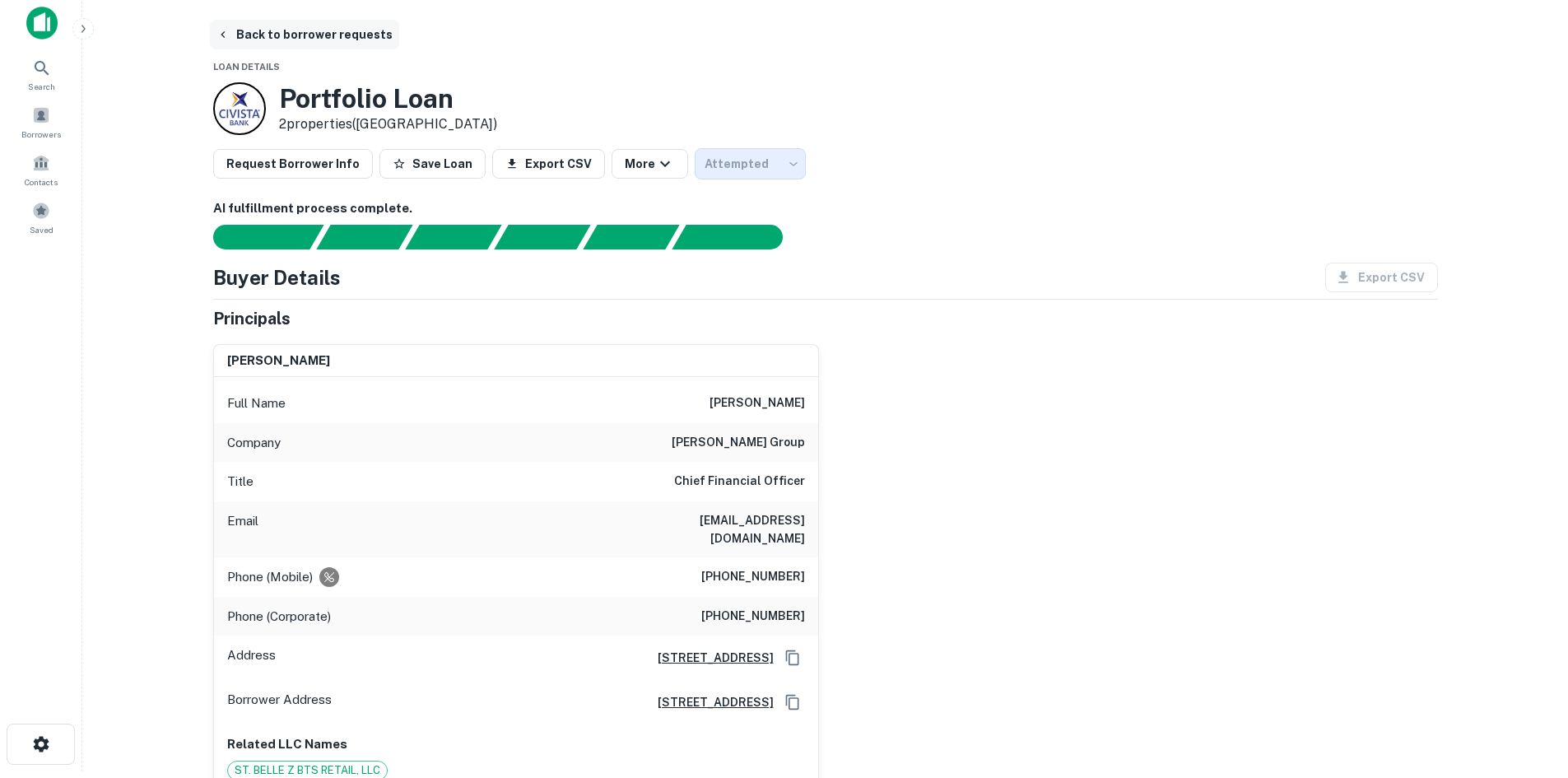
click at [341, 36] on button "Back to borrower requests" at bounding box center [305, 34] width 190 height 30
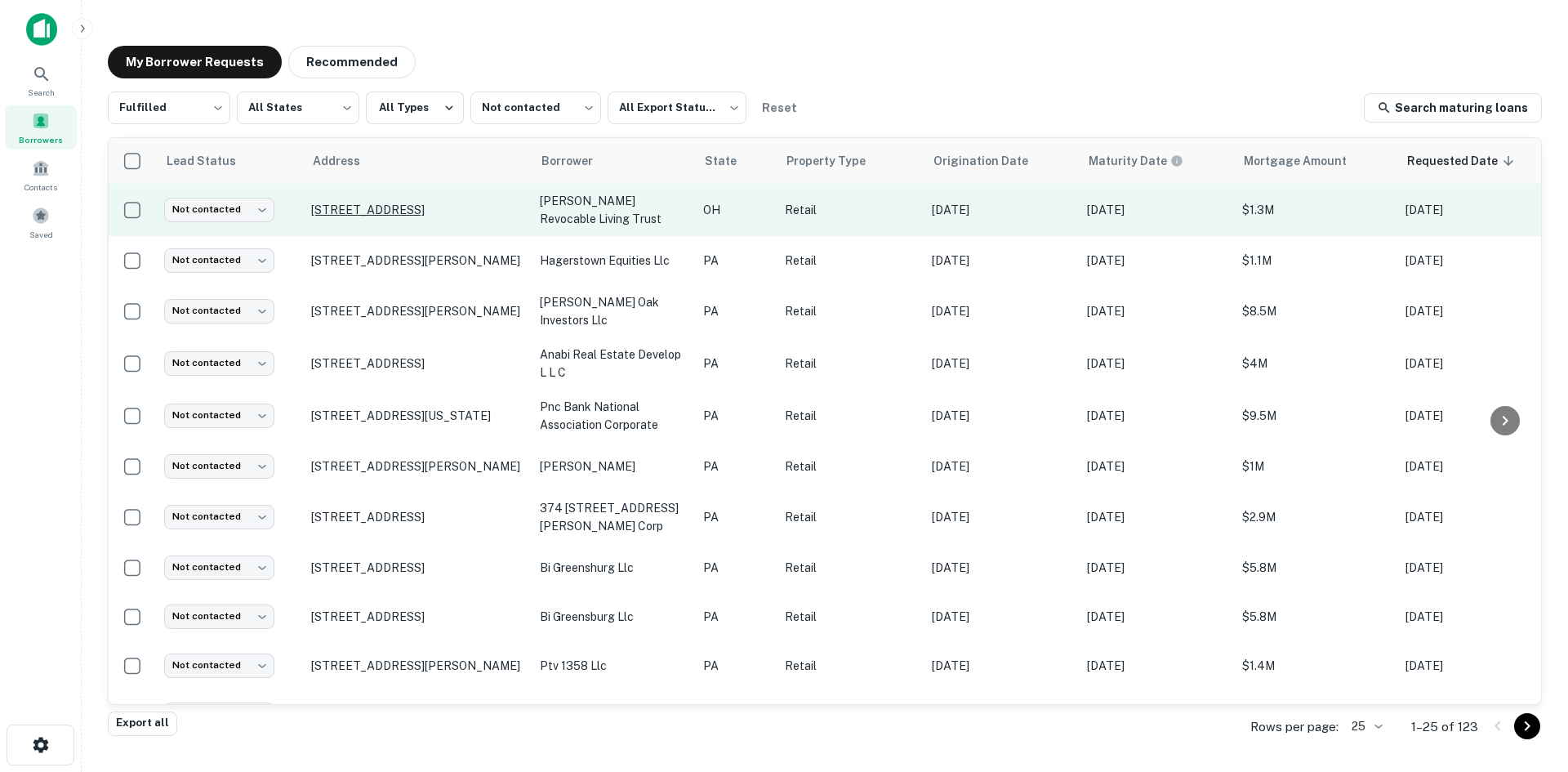
click at [463, 213] on p "7000 Wales Rd Northwood, OH 43619" at bounding box center [417, 210] width 212 height 14
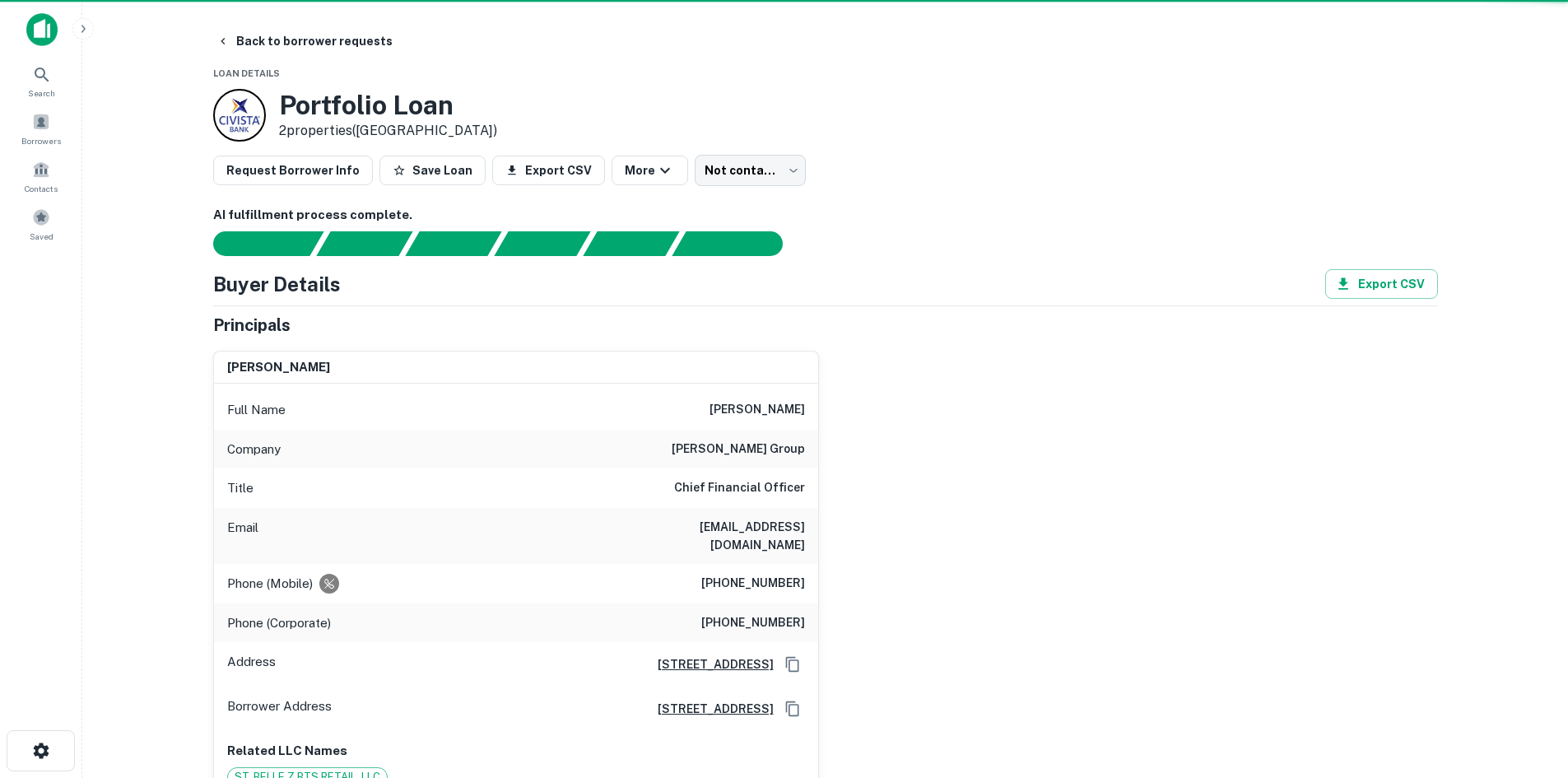
type input "*********"
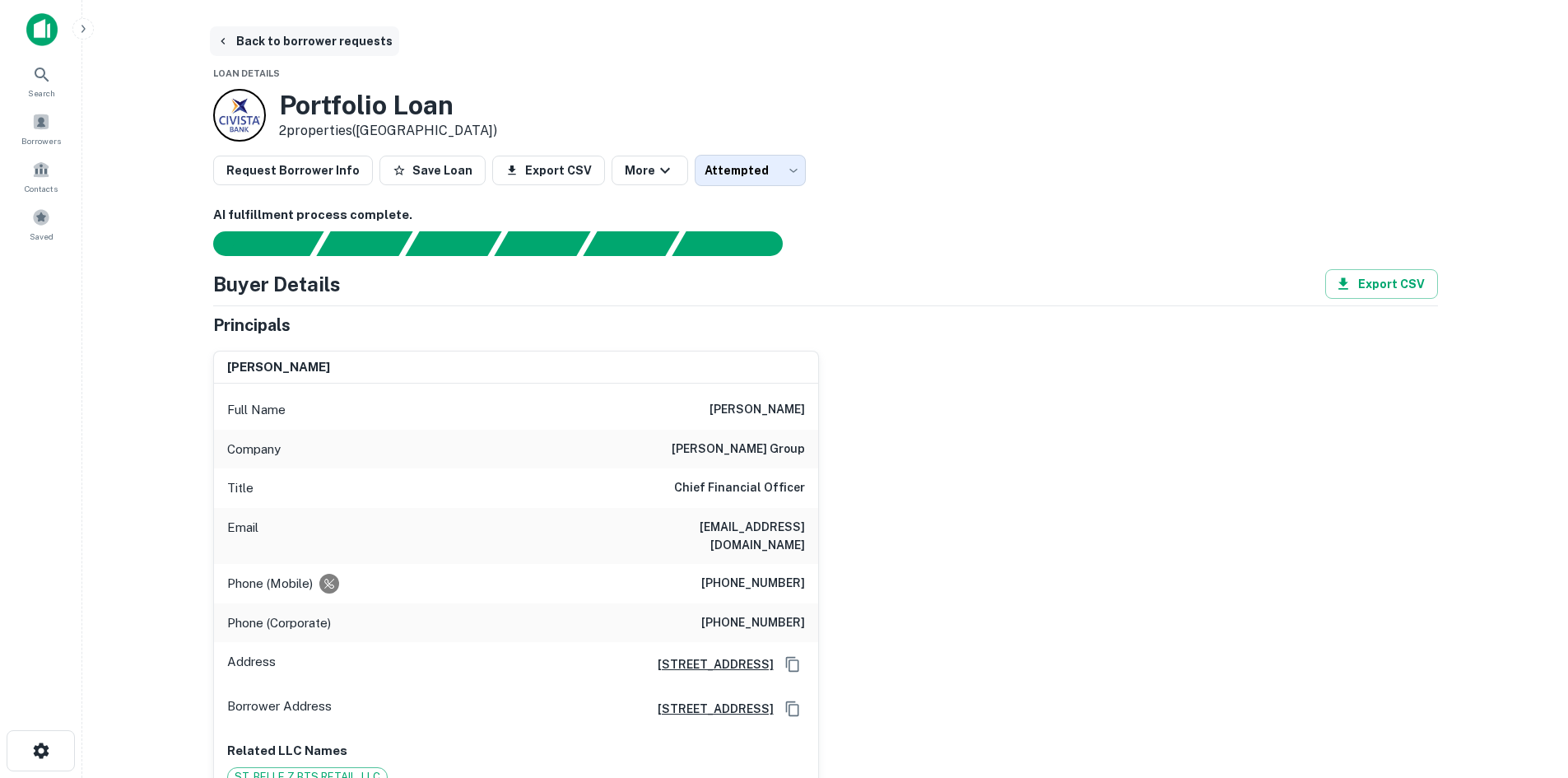
click at [354, 47] on button "Back to borrower requests" at bounding box center [305, 41] width 190 height 30
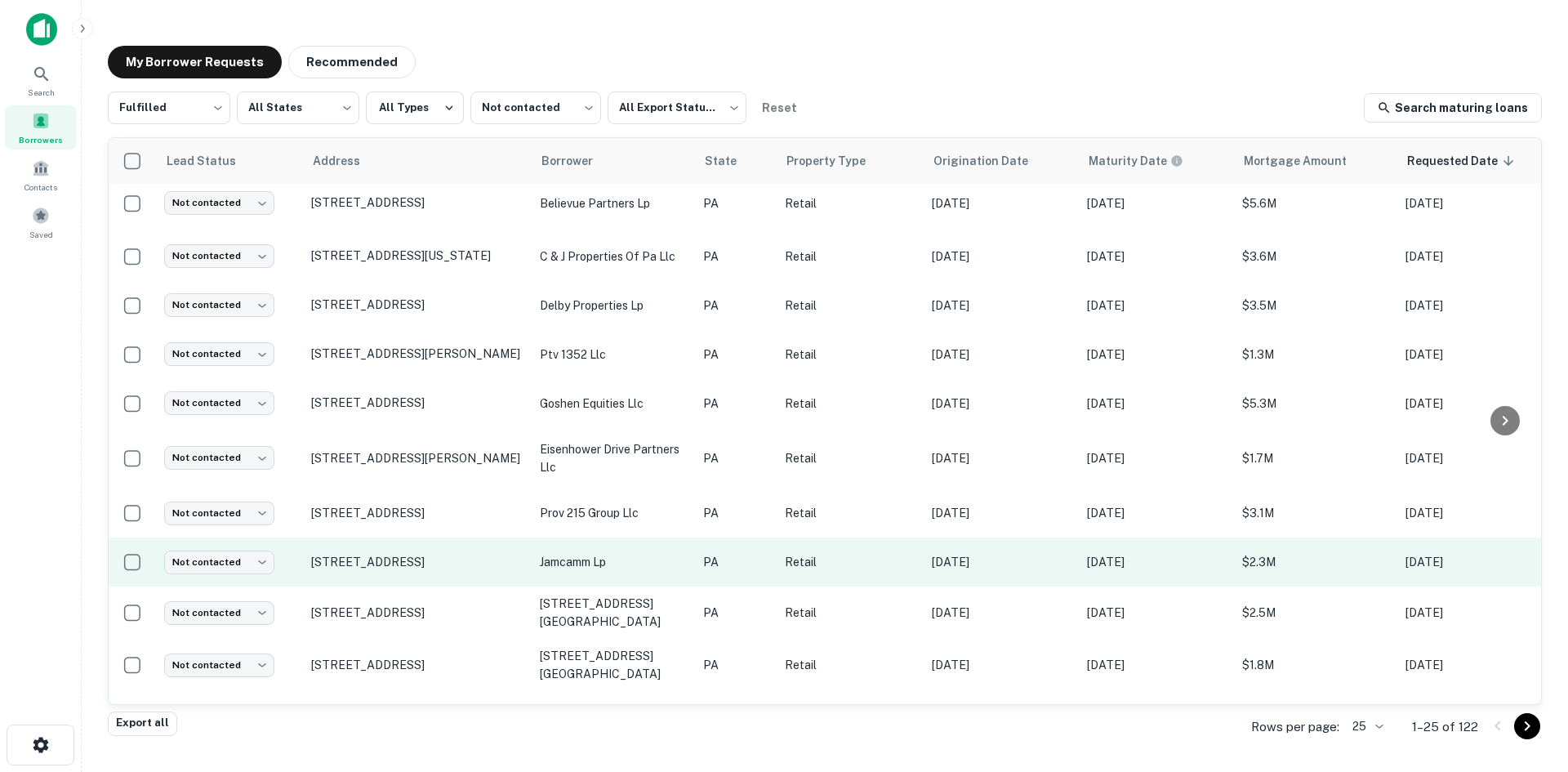
scroll to position [785, 0]
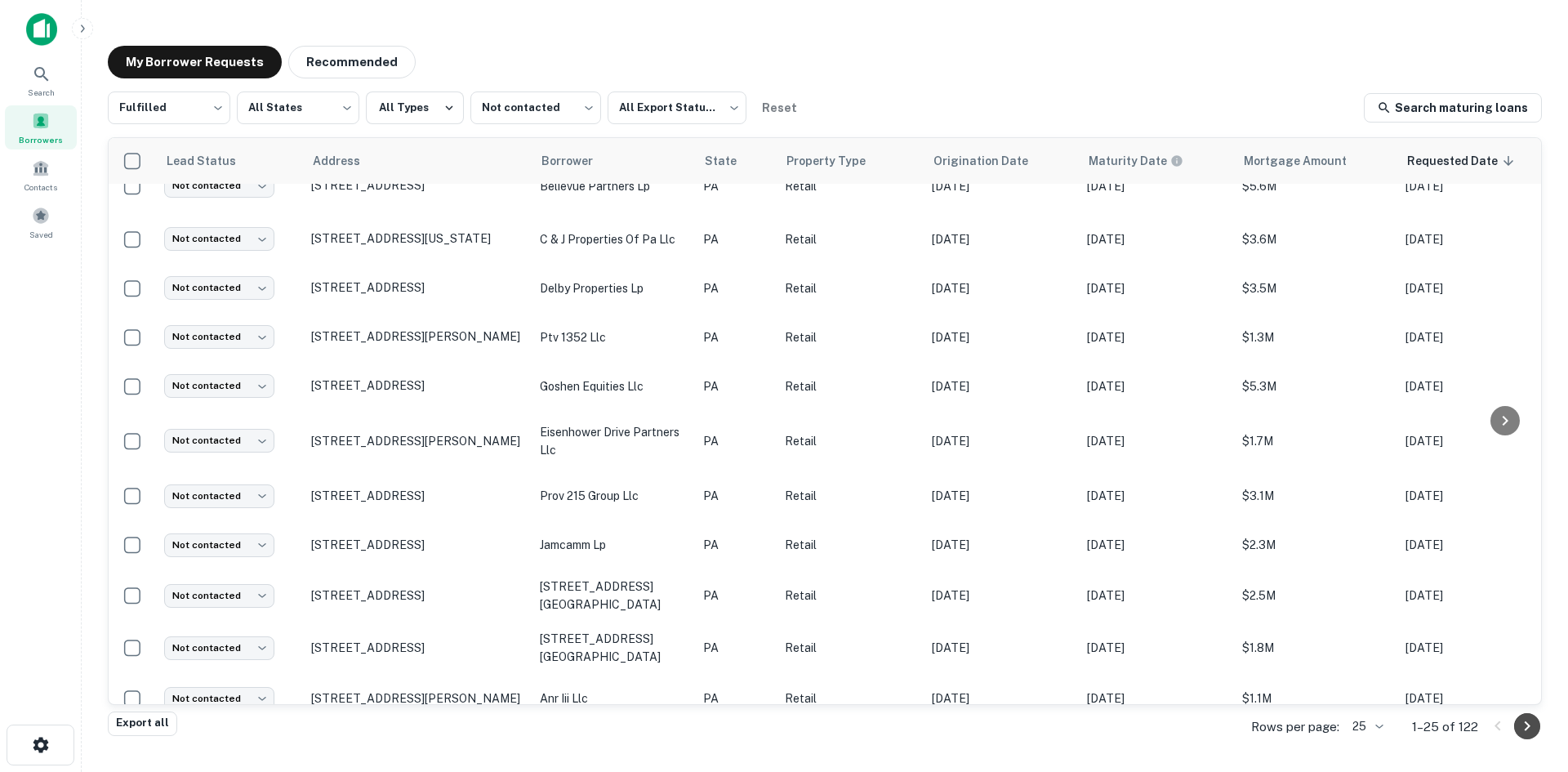
click at [1364, 725] on icon "Go to next page" at bounding box center [1527, 726] width 19 height 19
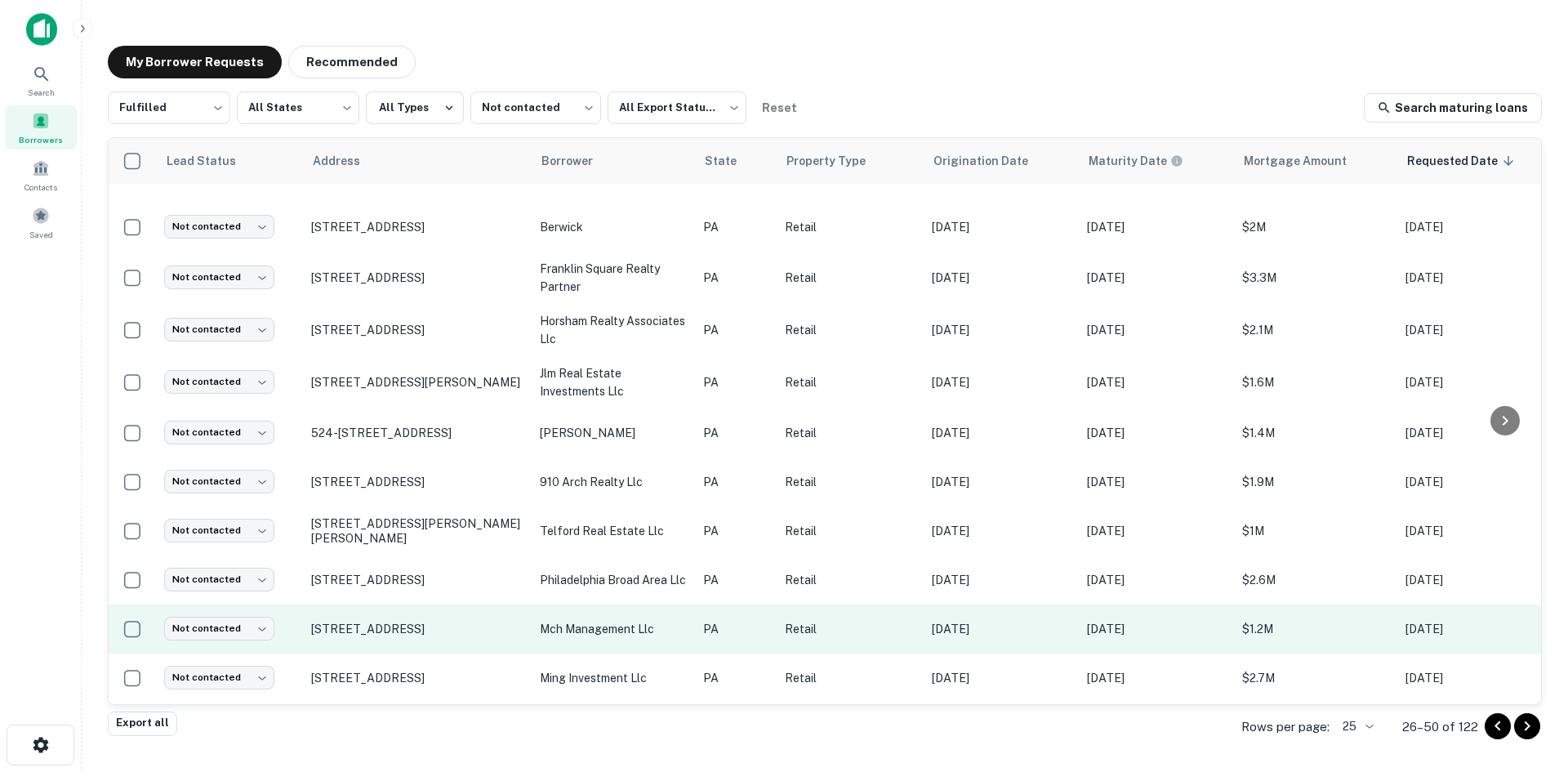
scroll to position [817, 0]
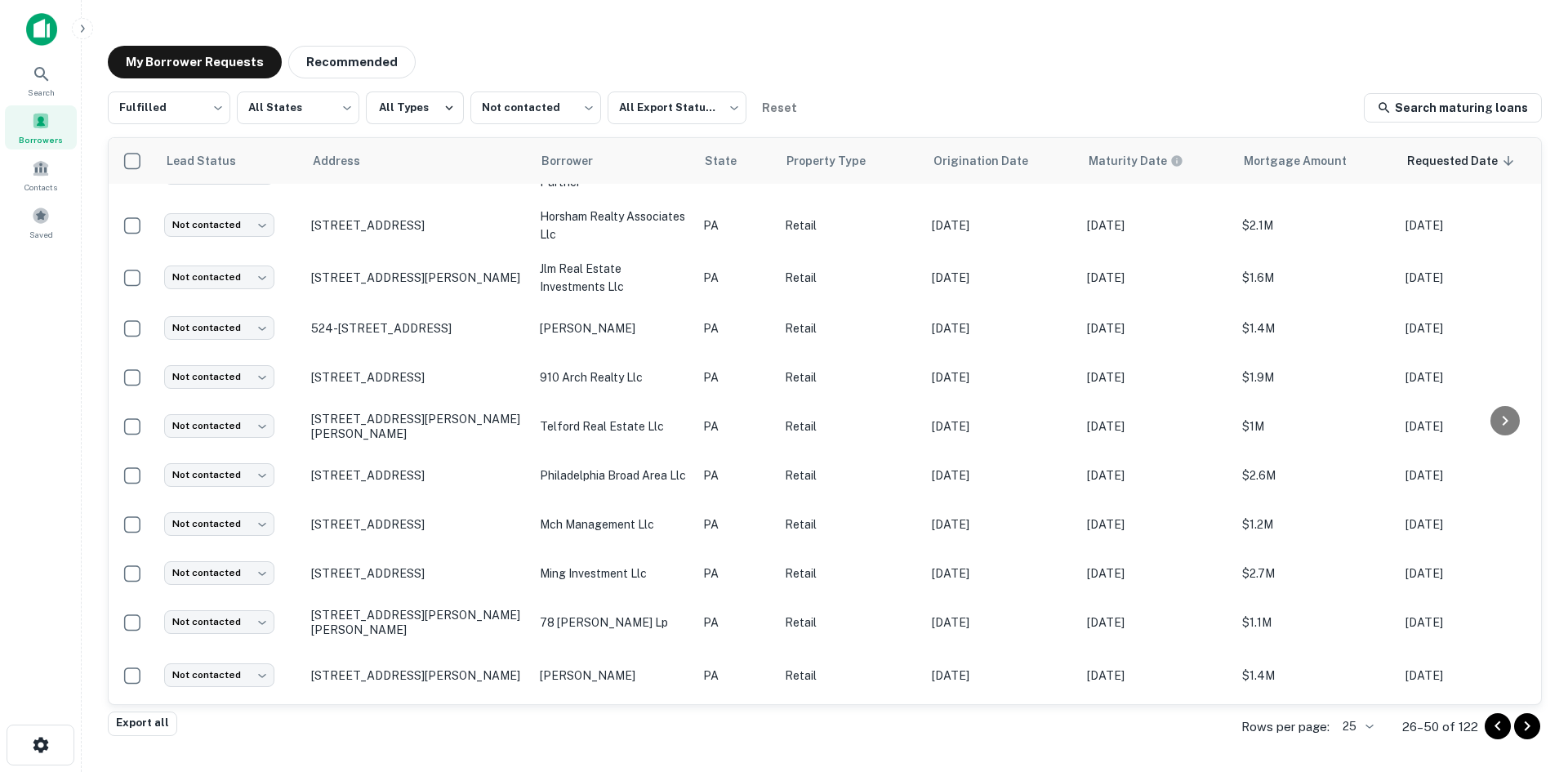
click at [1364, 734] on div at bounding box center [1512, 726] width 56 height 26
click at [1364, 724] on icon "Go to next page" at bounding box center [1527, 726] width 19 height 19
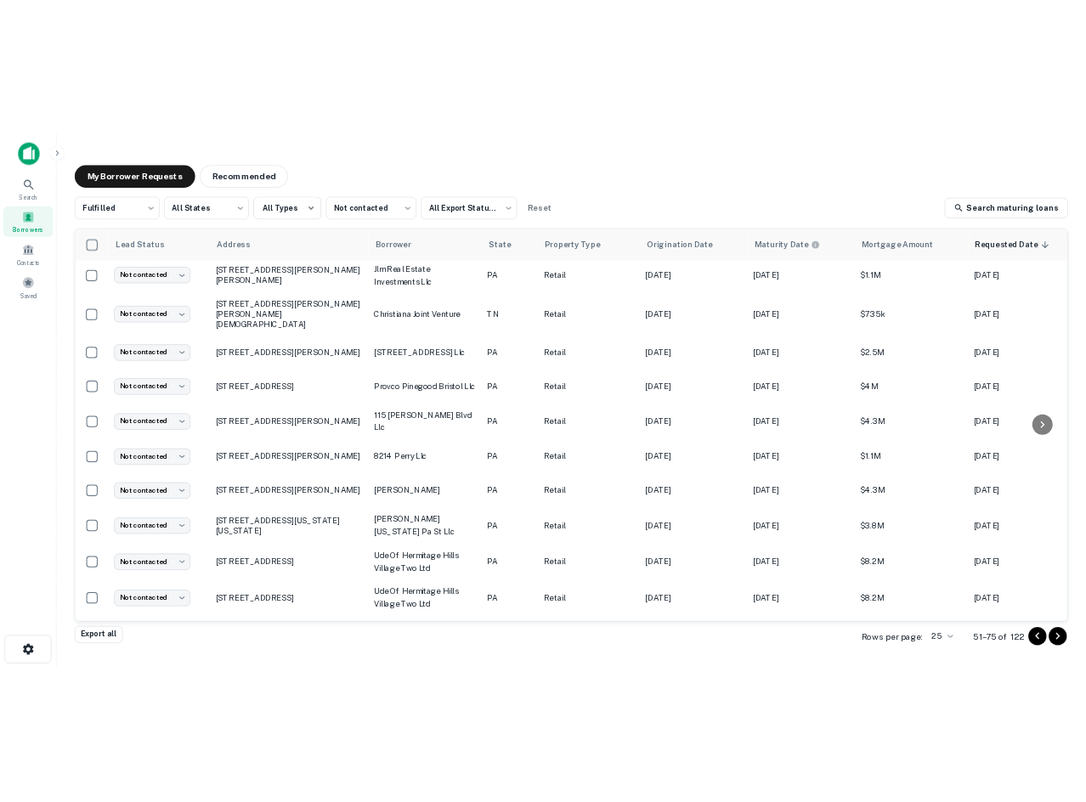
scroll to position [680, 0]
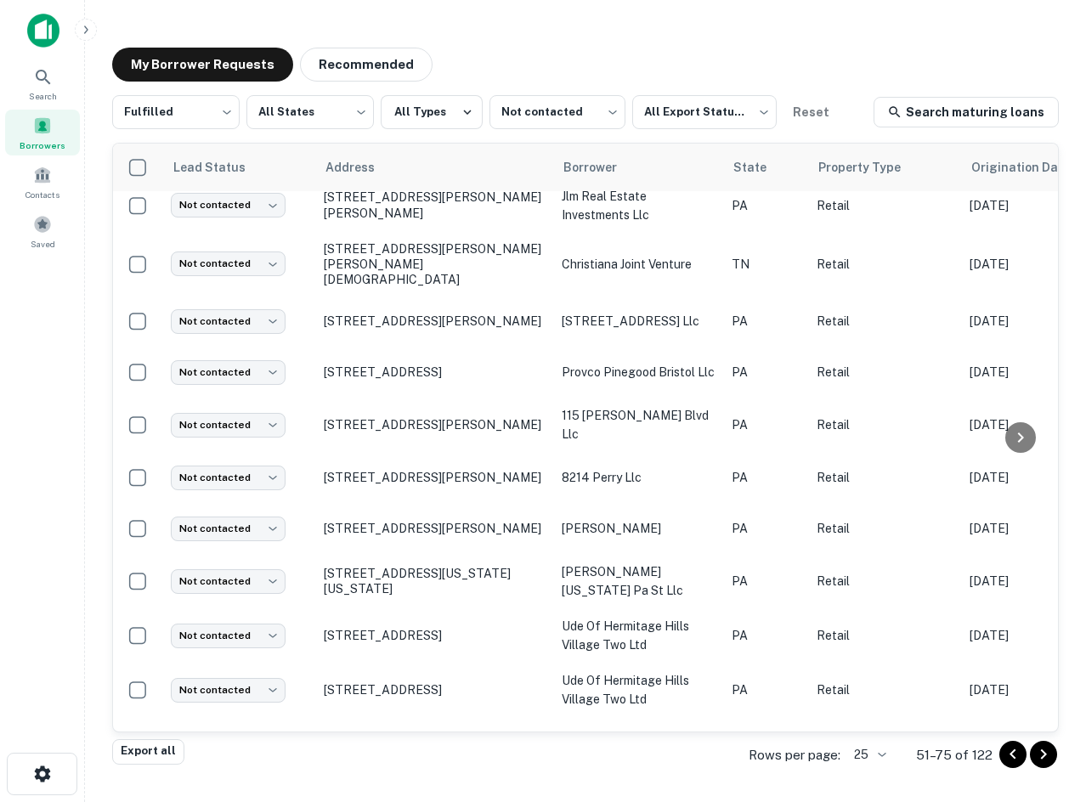
click at [475, 755] on div "Export all Rows per page: 25 ** 51–75 of 122" at bounding box center [585, 756] width 947 height 46
